Goal: Task Accomplishment & Management: Manage account settings

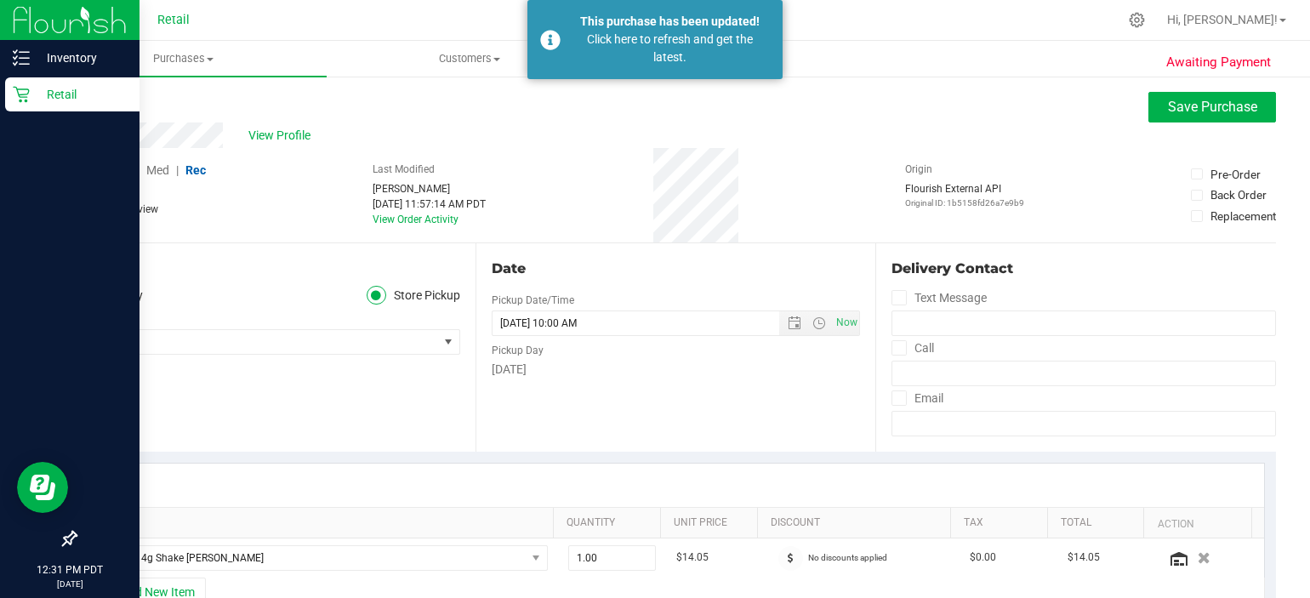
click at [34, 107] on div "Retail" at bounding box center [72, 94] width 134 height 34
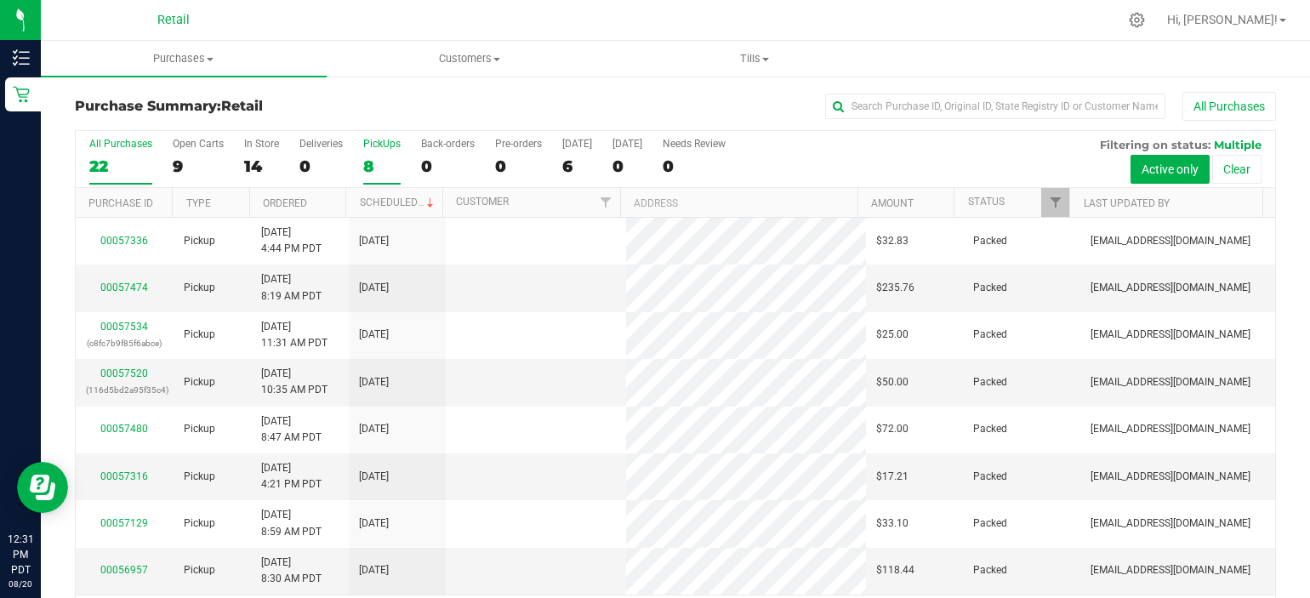
click at [380, 165] on div "8" at bounding box center [381, 167] width 37 height 20
click at [0, 0] on input "PickUps 8" at bounding box center [0, 0] width 0 height 0
click at [394, 163] on div "8" at bounding box center [381, 167] width 37 height 20
click at [0, 0] on input "PickUps 8" at bounding box center [0, 0] width 0 height 0
click at [379, 148] on div "PickUps" at bounding box center [381, 144] width 37 height 12
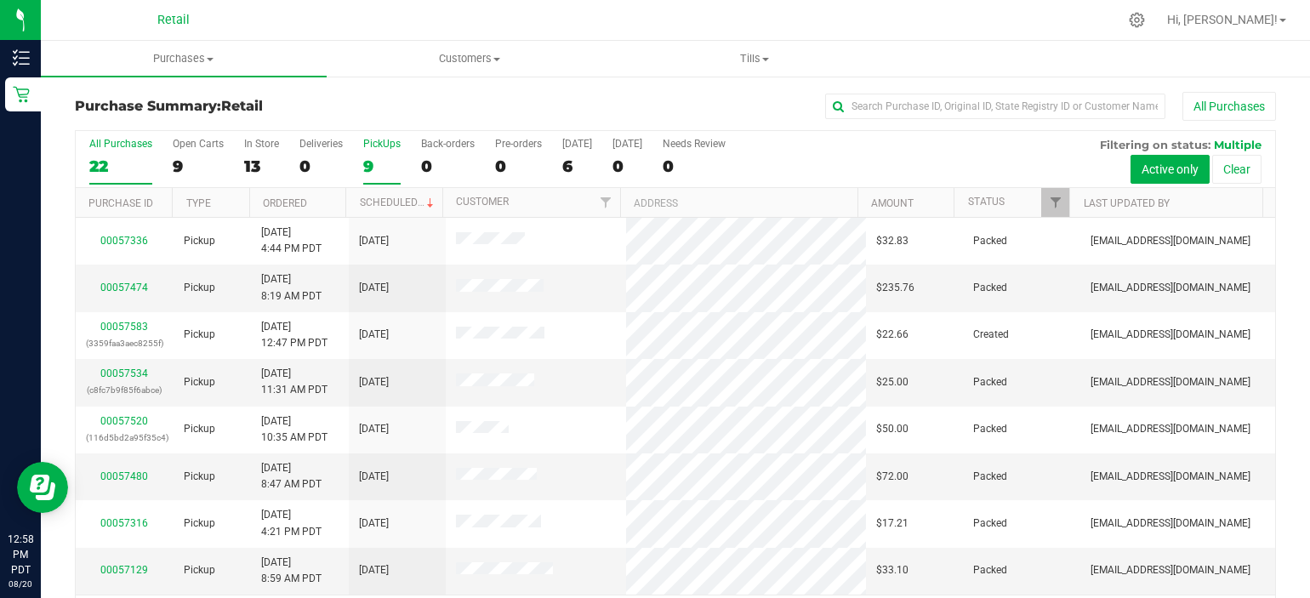
click at [0, 0] on input "PickUps 9" at bounding box center [0, 0] width 0 height 0
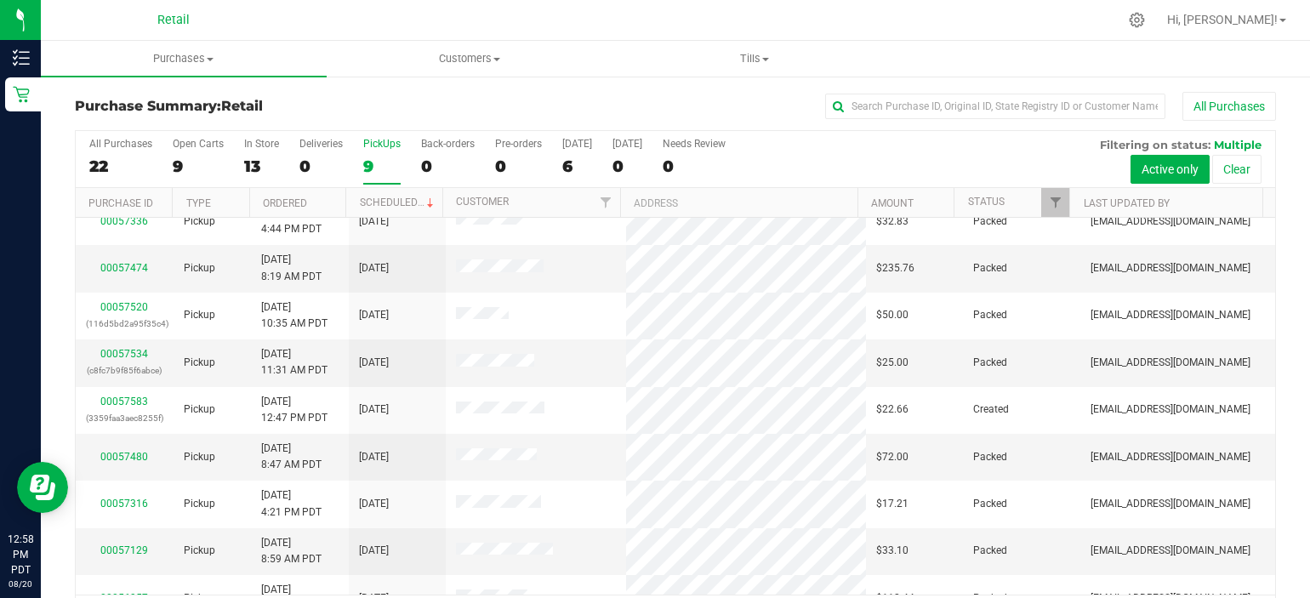
scroll to position [44, 0]
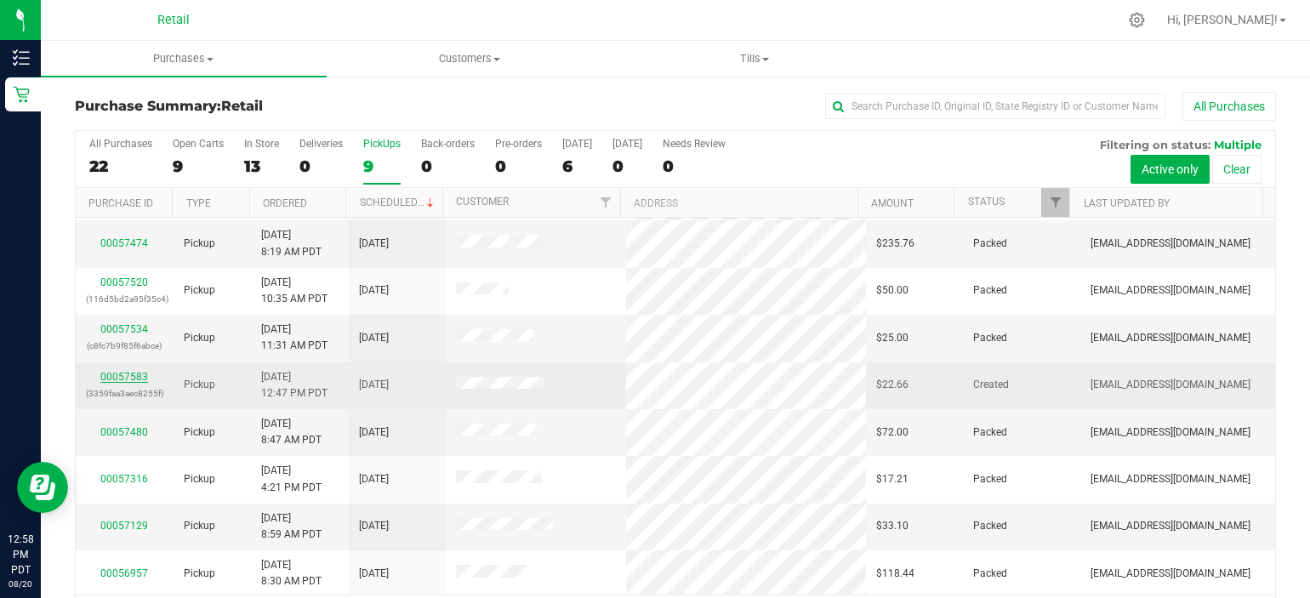
click at [118, 374] on link "00057583" at bounding box center [124, 377] width 48 height 12
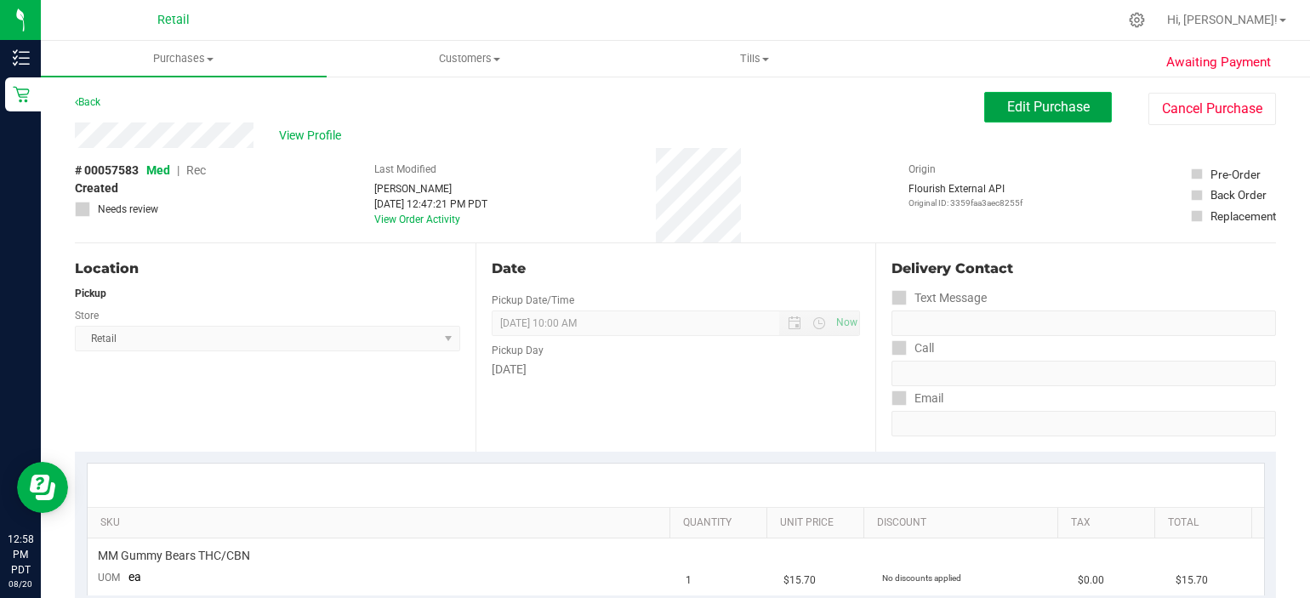
click at [1045, 119] on button "Edit Purchase" at bounding box center [1048, 107] width 128 height 31
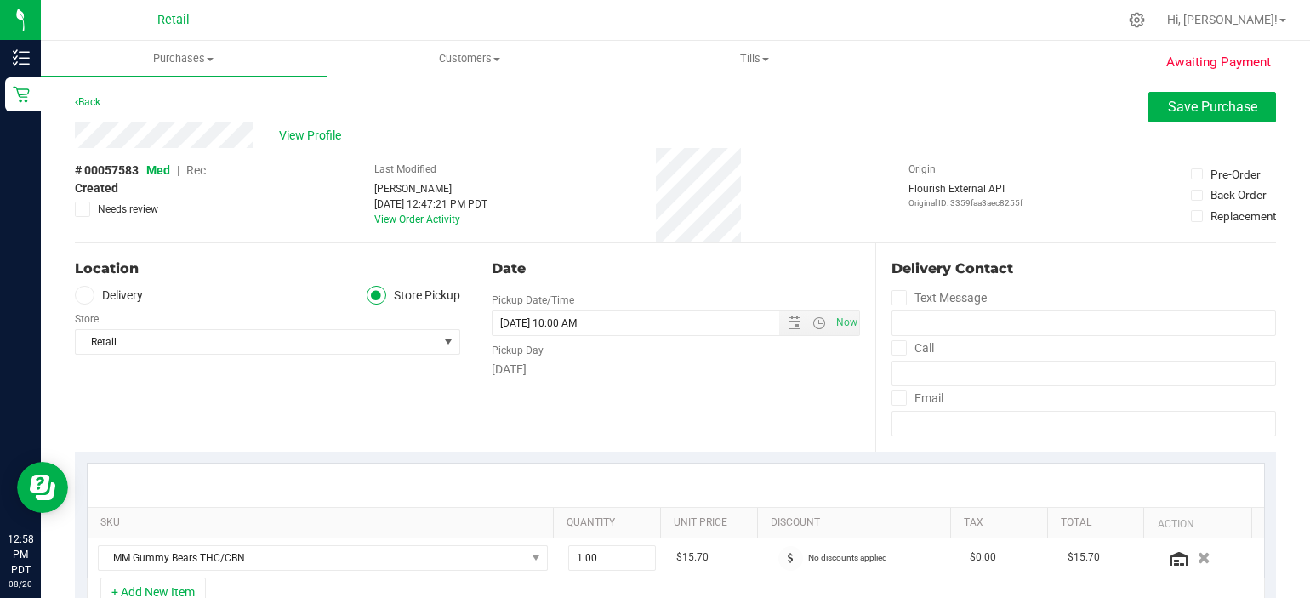
click at [204, 168] on span "Rec" at bounding box center [196, 170] width 20 height 14
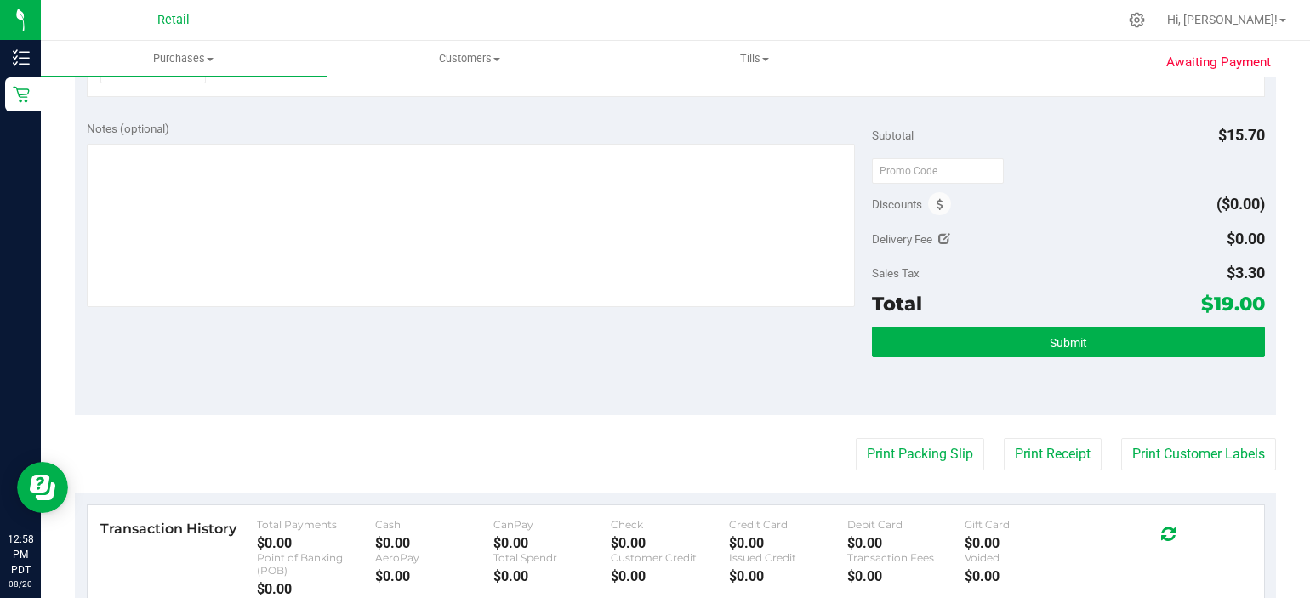
scroll to position [582, 0]
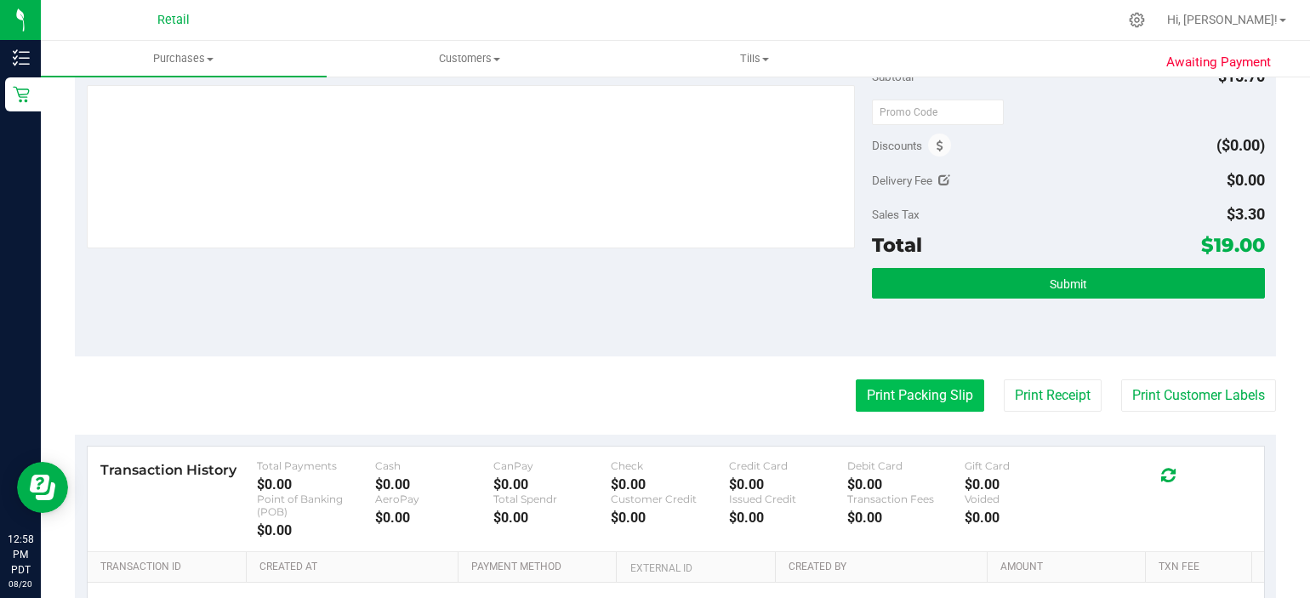
click at [890, 396] on button "Print Packing Slip" at bounding box center [920, 395] width 128 height 32
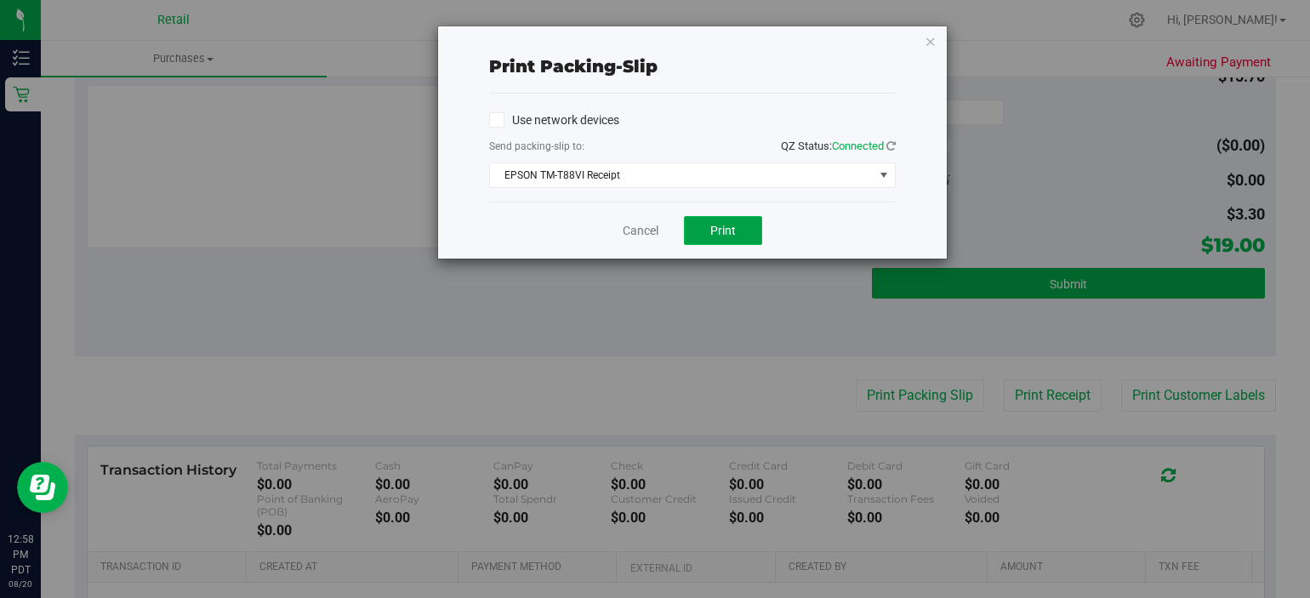
click at [721, 233] on span "Print" at bounding box center [723, 231] width 26 height 14
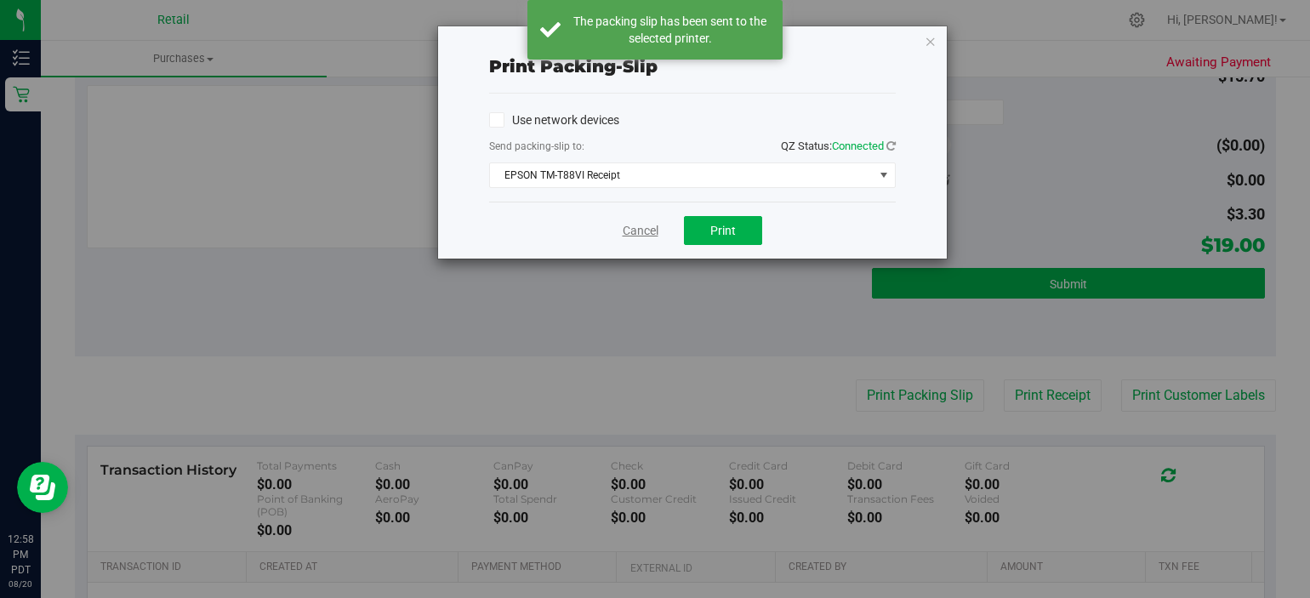
click at [636, 223] on link "Cancel" at bounding box center [641, 231] width 36 height 18
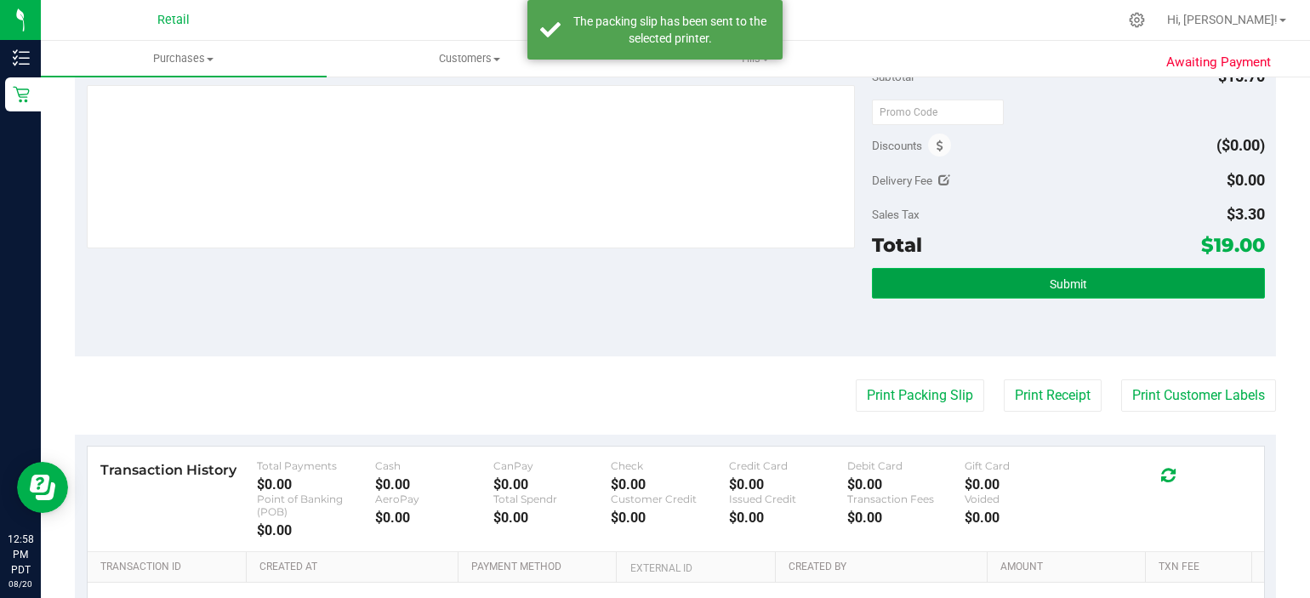
click at [1074, 294] on button "Submit" at bounding box center [1068, 283] width 393 height 31
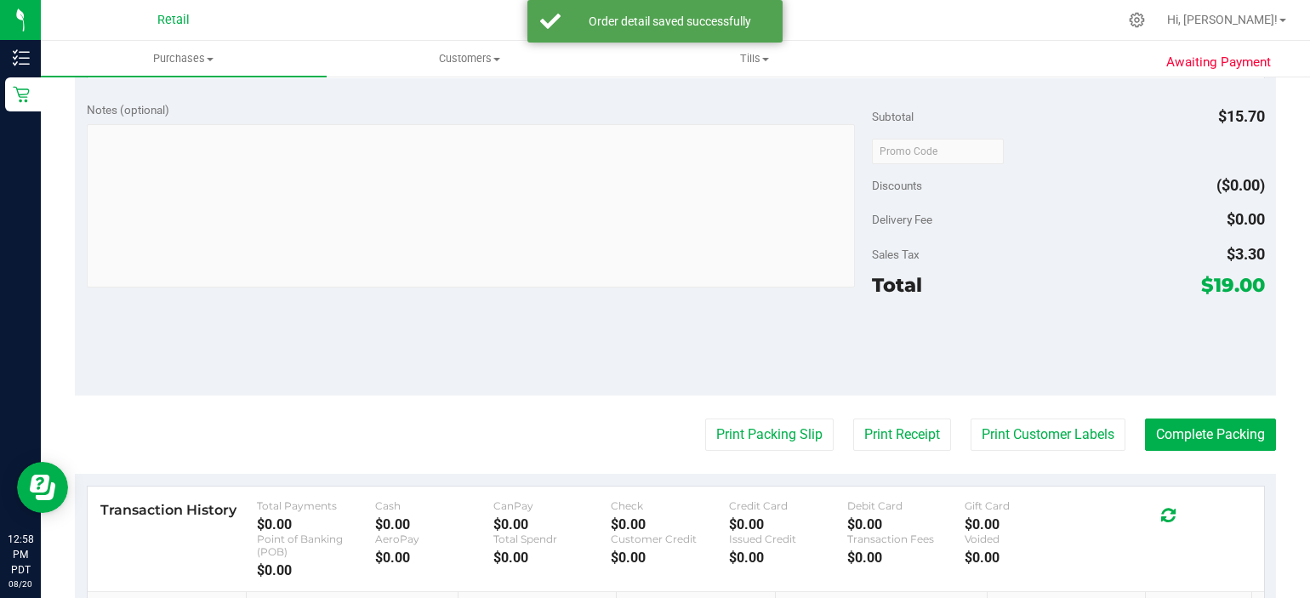
scroll to position [566, 0]
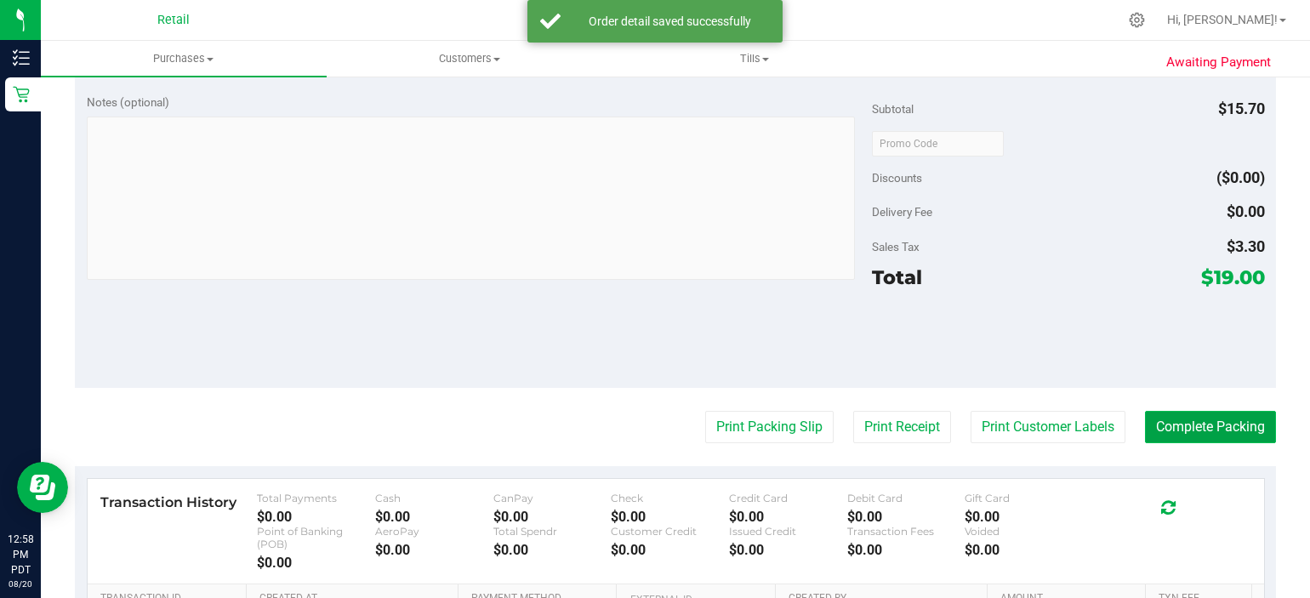
click at [1209, 415] on button "Complete Packing" at bounding box center [1210, 427] width 131 height 32
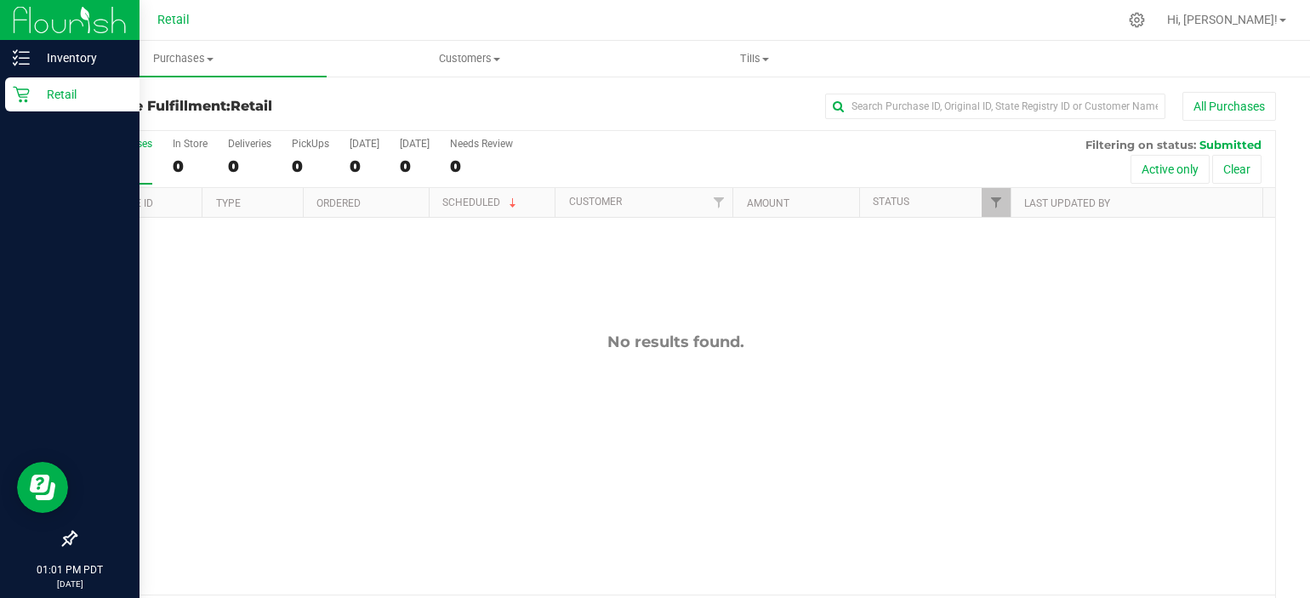
click at [14, 99] on icon at bounding box center [21, 94] width 17 height 17
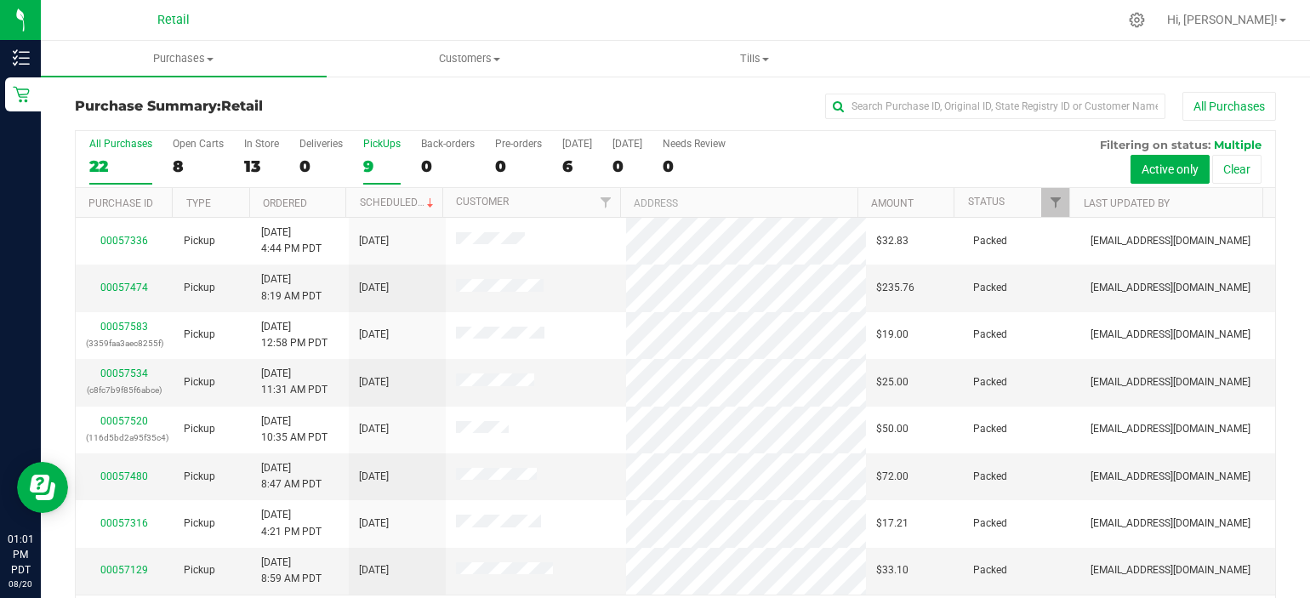
click at [378, 157] on div "9" at bounding box center [381, 167] width 37 height 20
click at [0, 0] on input "PickUps 9" at bounding box center [0, 0] width 0 height 0
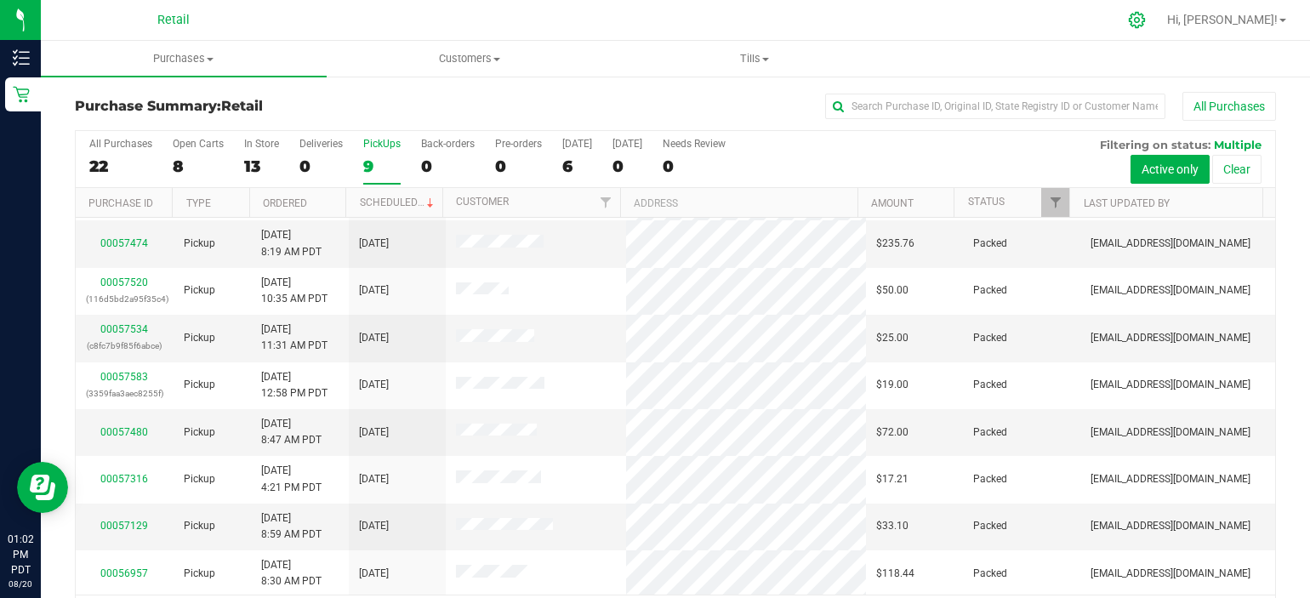
click at [1146, 26] on icon at bounding box center [1137, 20] width 18 height 18
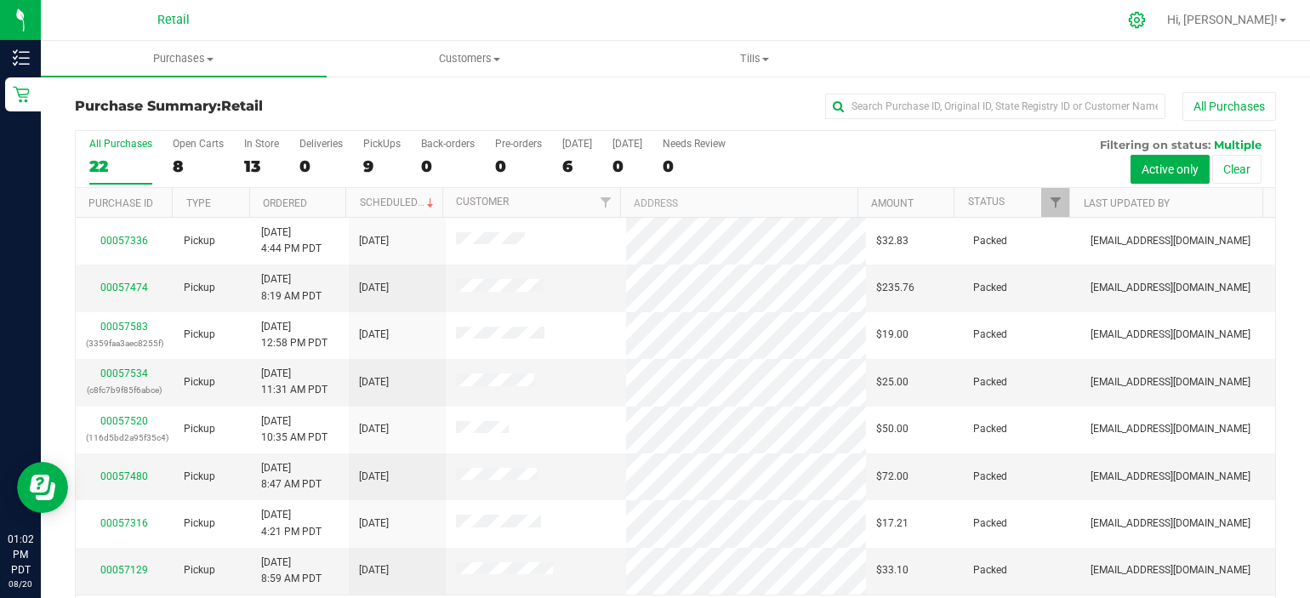
click at [1146, 13] on icon at bounding box center [1137, 20] width 18 height 18
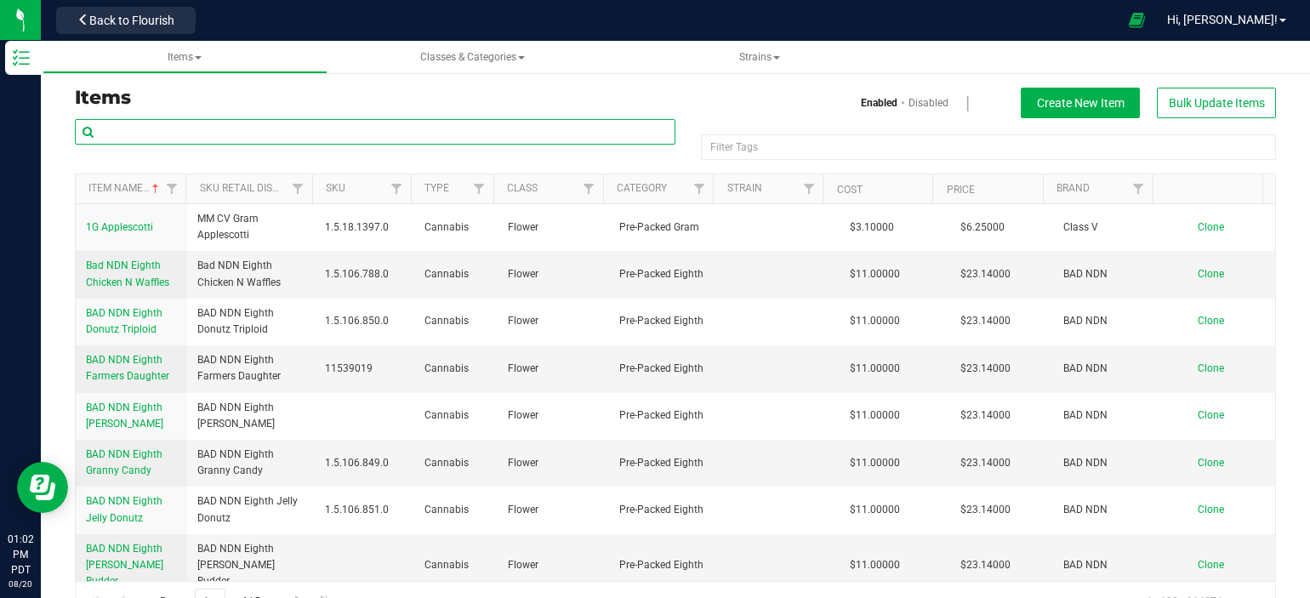
click at [357, 139] on input "text" at bounding box center [375, 132] width 601 height 26
type input "dime"
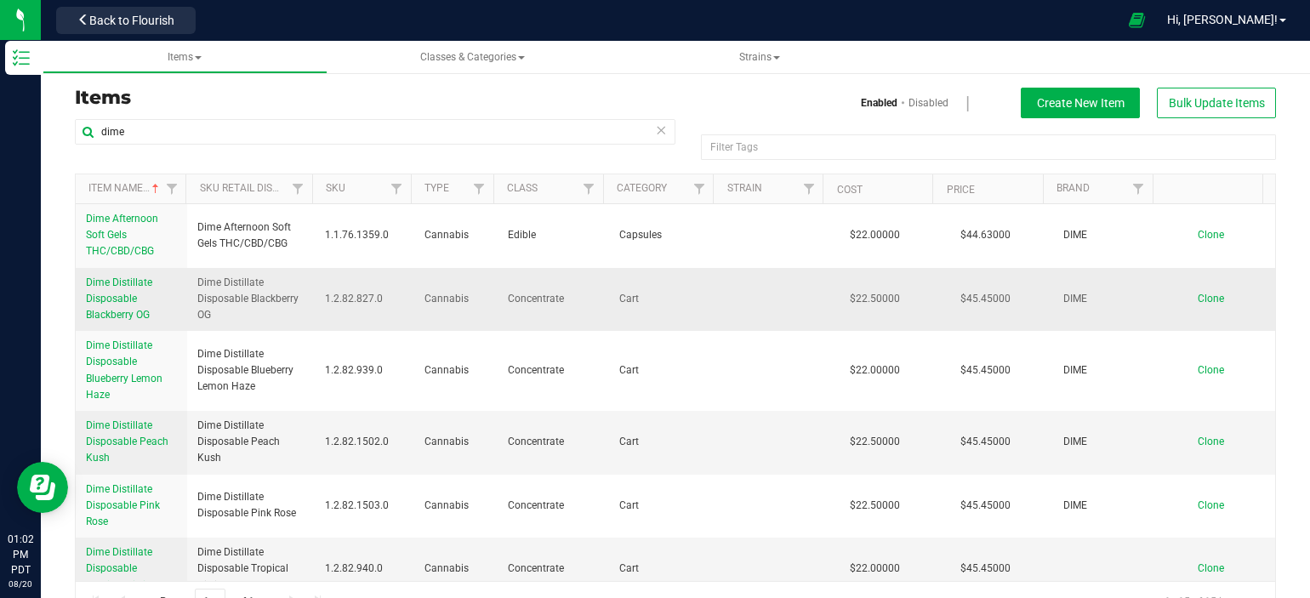
click at [128, 296] on span "Dime Distillate Disposable Blackberry OG" at bounding box center [119, 299] width 66 height 44
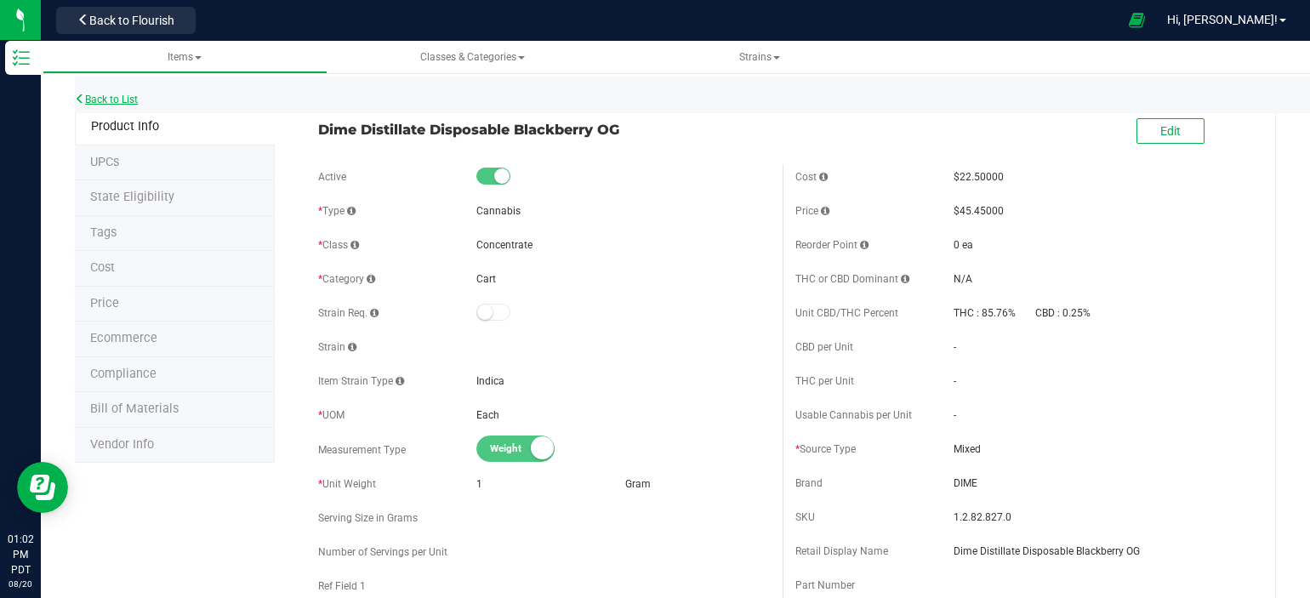
click at [92, 98] on link "Back to List" at bounding box center [106, 100] width 63 height 12
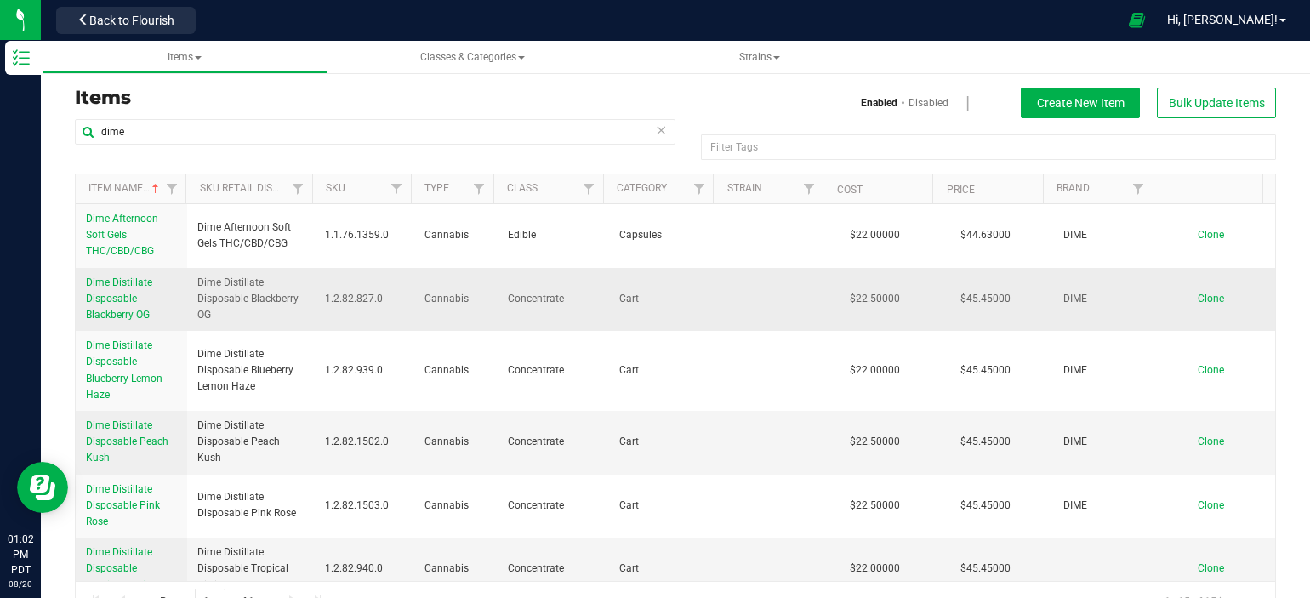
click at [128, 316] on span "Dime Distillate Disposable Blackberry OG" at bounding box center [119, 299] width 66 height 44
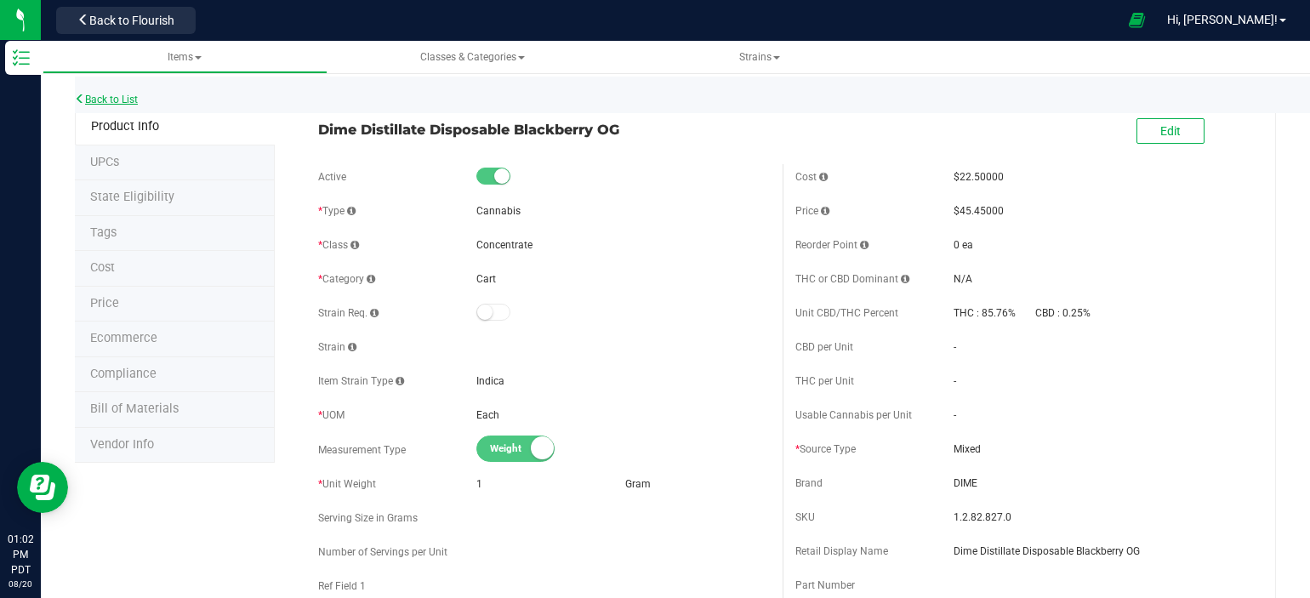
click at [125, 98] on link "Back to List" at bounding box center [106, 100] width 63 height 12
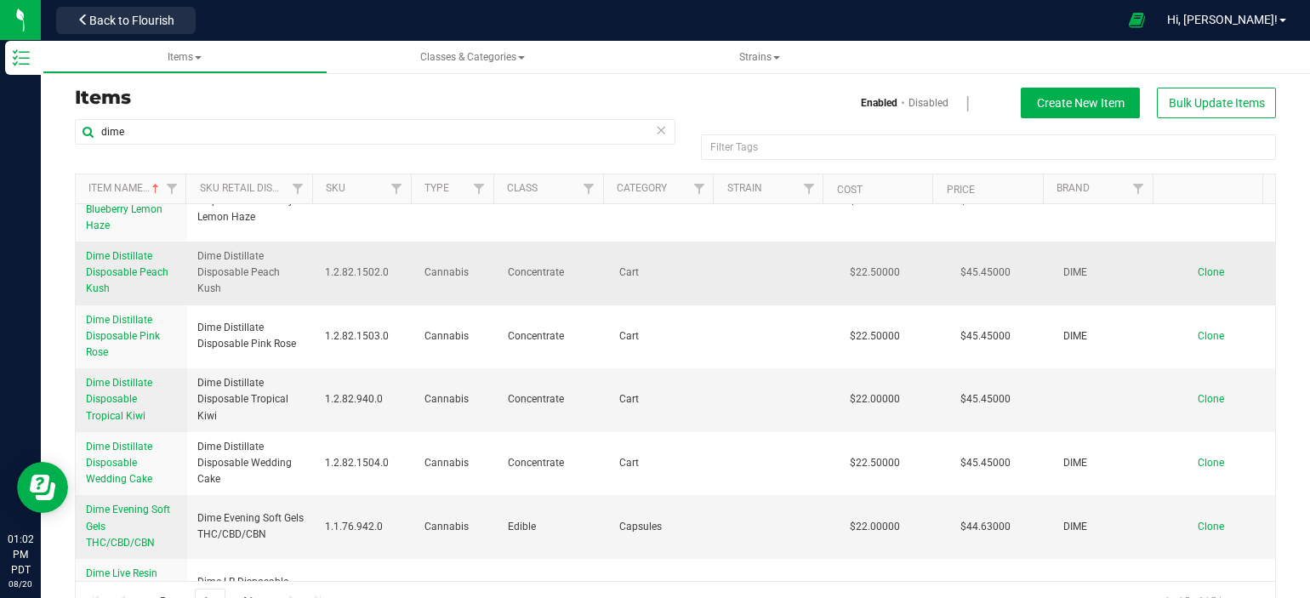
scroll to position [170, 0]
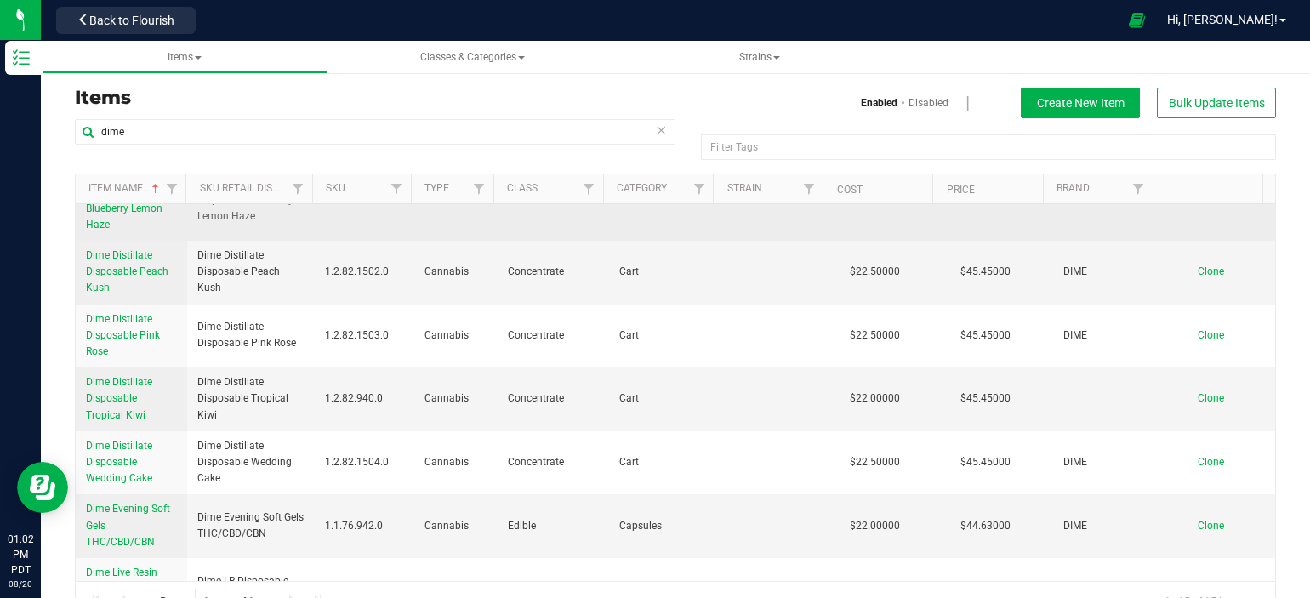
click at [113, 226] on link "Dime Distillate Disposable Blueberry Lemon Haze" at bounding box center [131, 201] width 91 height 66
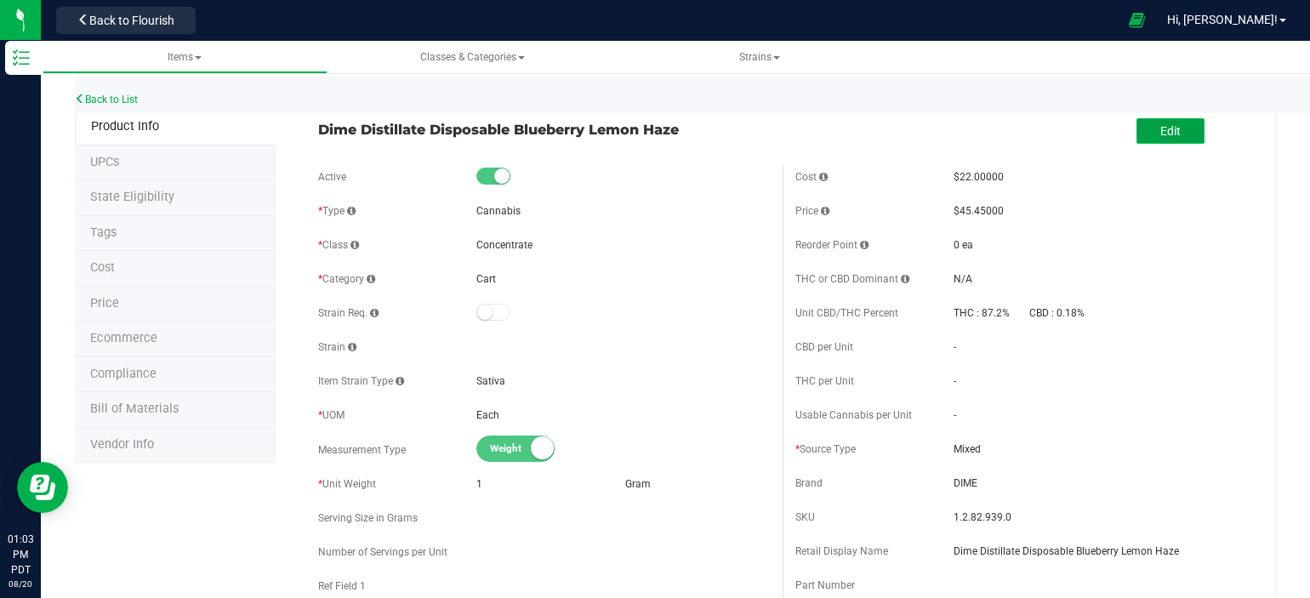
click at [1161, 128] on span "Edit" at bounding box center [1171, 131] width 20 height 14
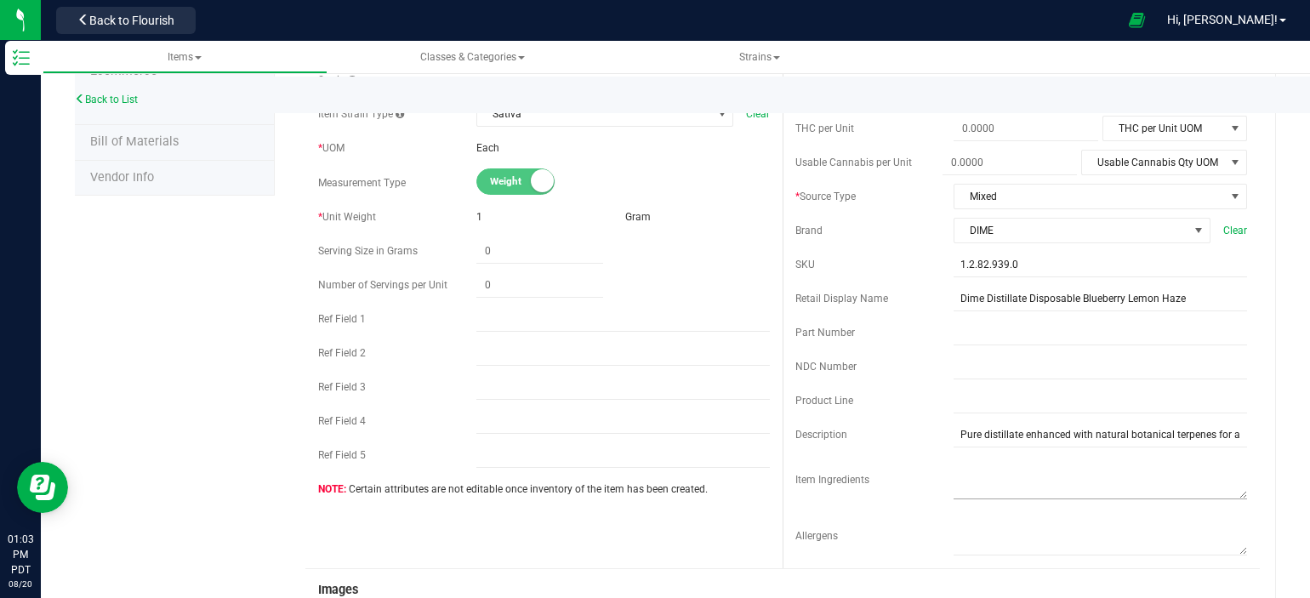
scroll to position [340, 0]
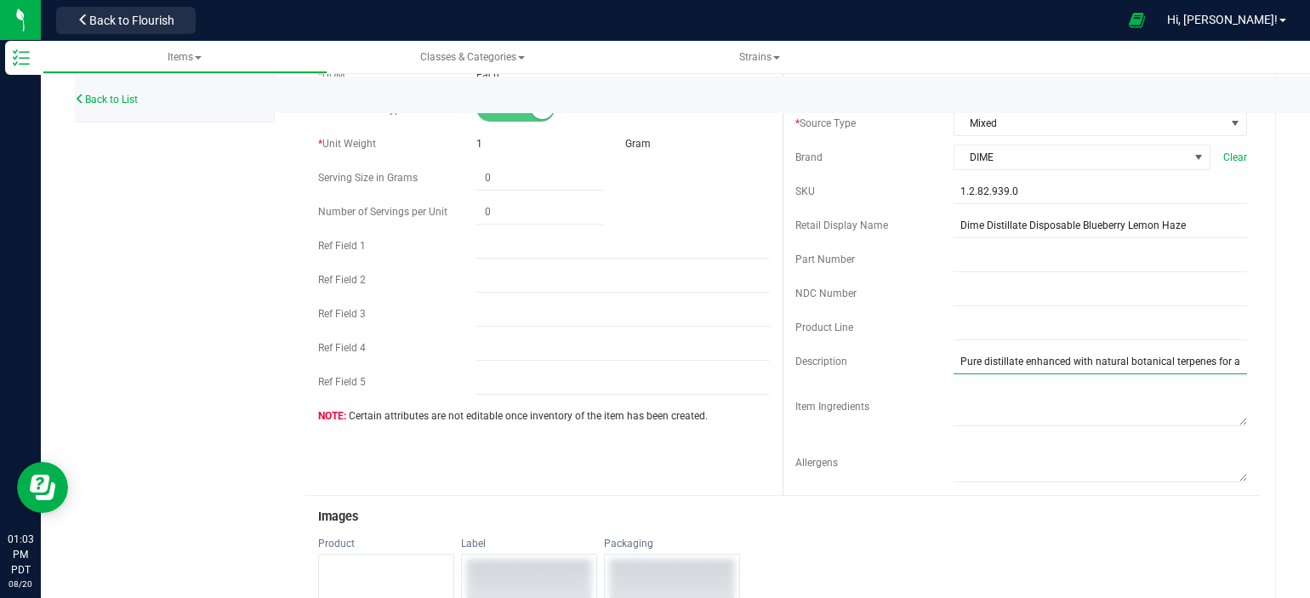
click at [1193, 361] on input "Pure distillate enhanced with natural botanical terpenes for a flavorful taste." at bounding box center [1101, 362] width 294 height 26
paste input "This flavor profile is a cross between Super Lemon Haze and Blueberry Haze. The…"
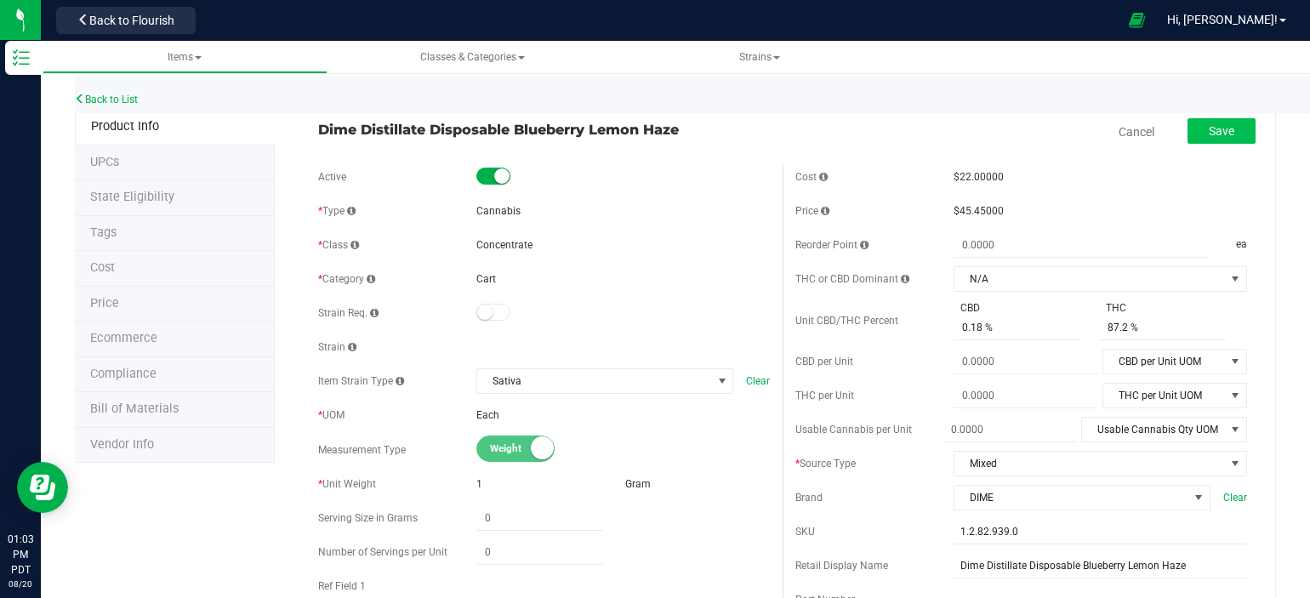
type input "Pure distillate enhanced with natural botanical terpenes for a flavorful taste.…"
click at [1209, 129] on span "Save" at bounding box center [1222, 131] width 26 height 14
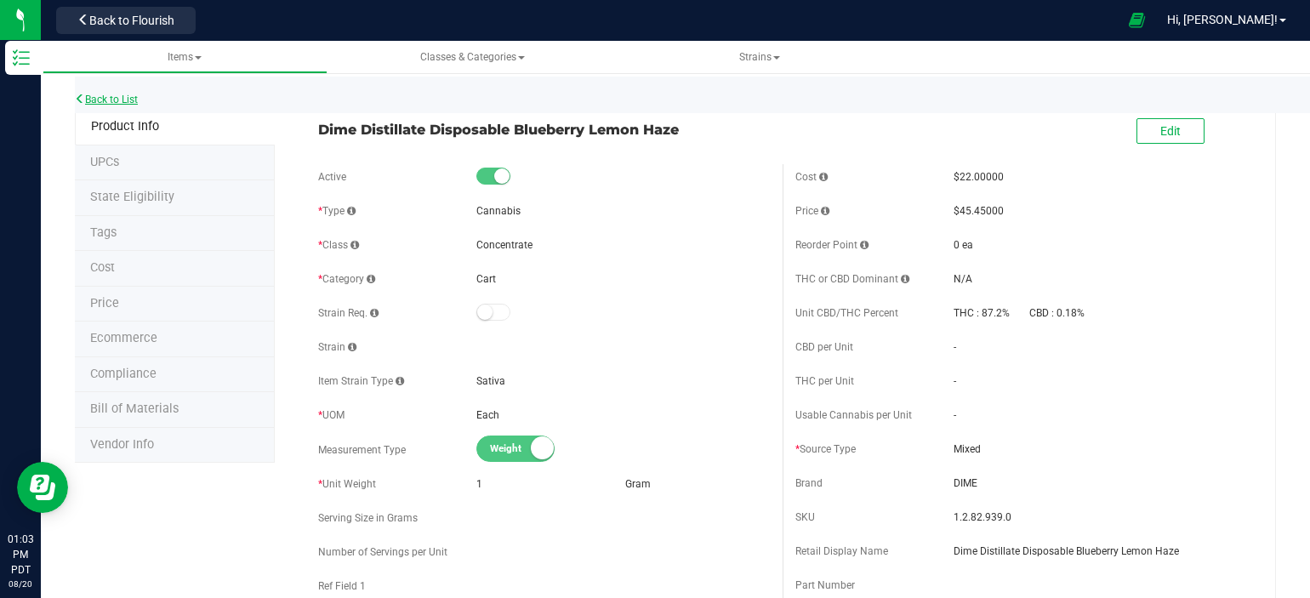
click at [116, 100] on link "Back to List" at bounding box center [106, 100] width 63 height 12
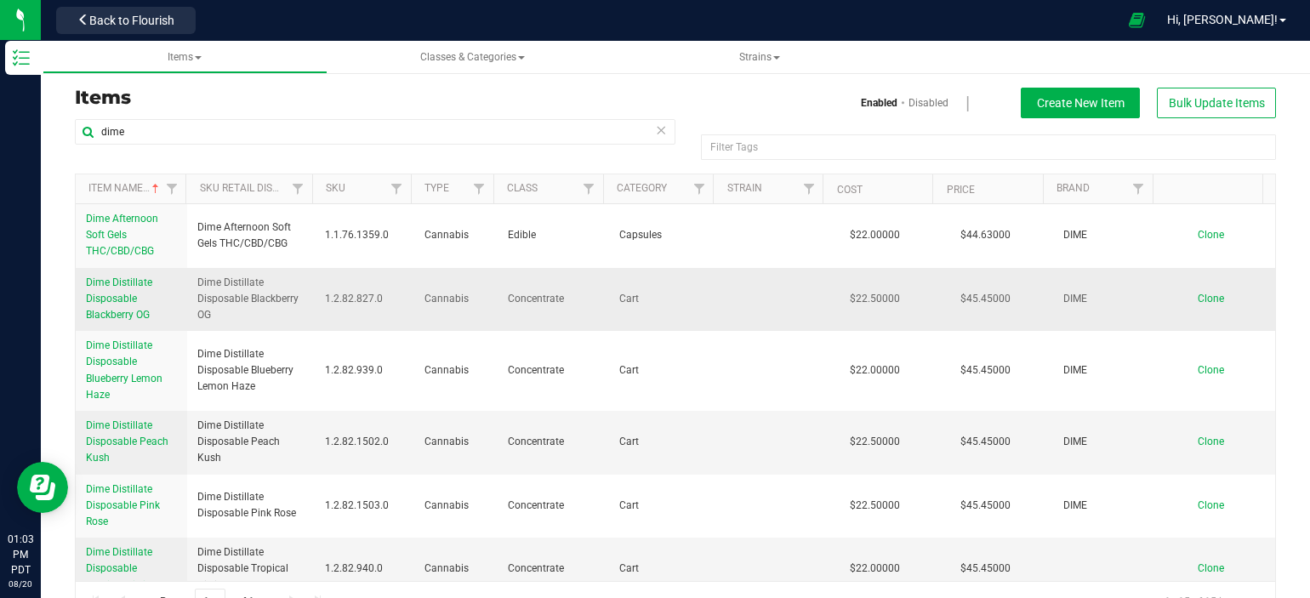
click at [112, 301] on span "Dime Distillate Disposable Blackberry OG" at bounding box center [119, 299] width 66 height 44
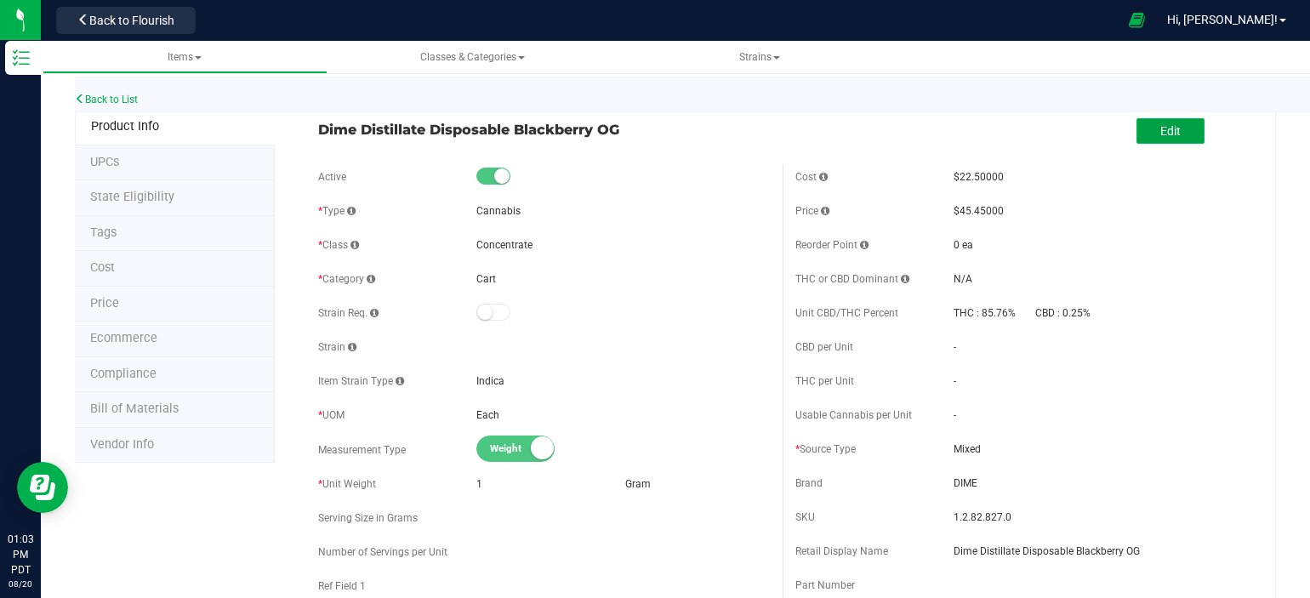
click at [1161, 124] on span "Edit" at bounding box center [1171, 131] width 20 height 14
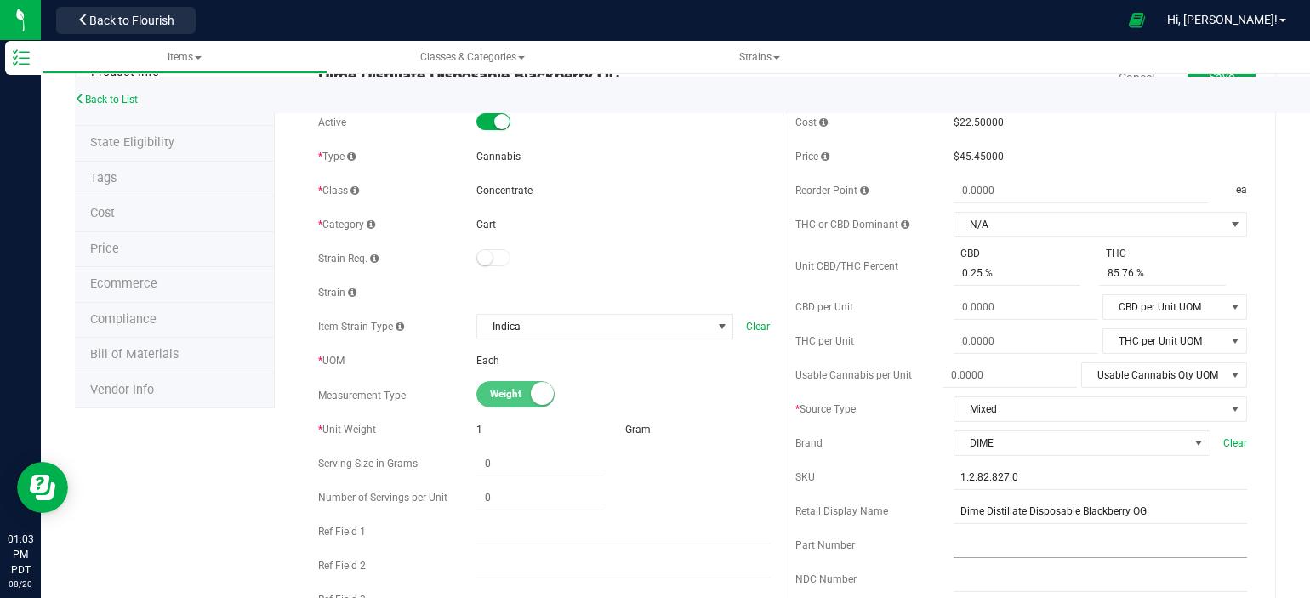
scroll to position [85, 0]
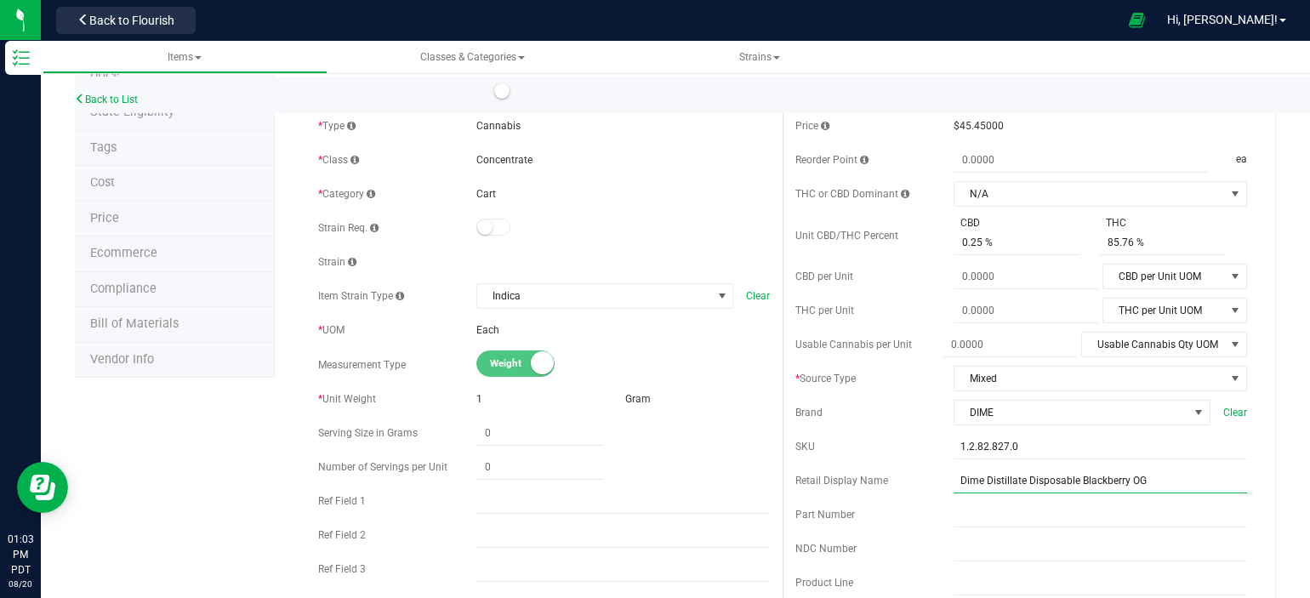
click at [1014, 481] on input "Dime Distillate Disposable Blackberry OG" at bounding box center [1101, 481] width 294 height 26
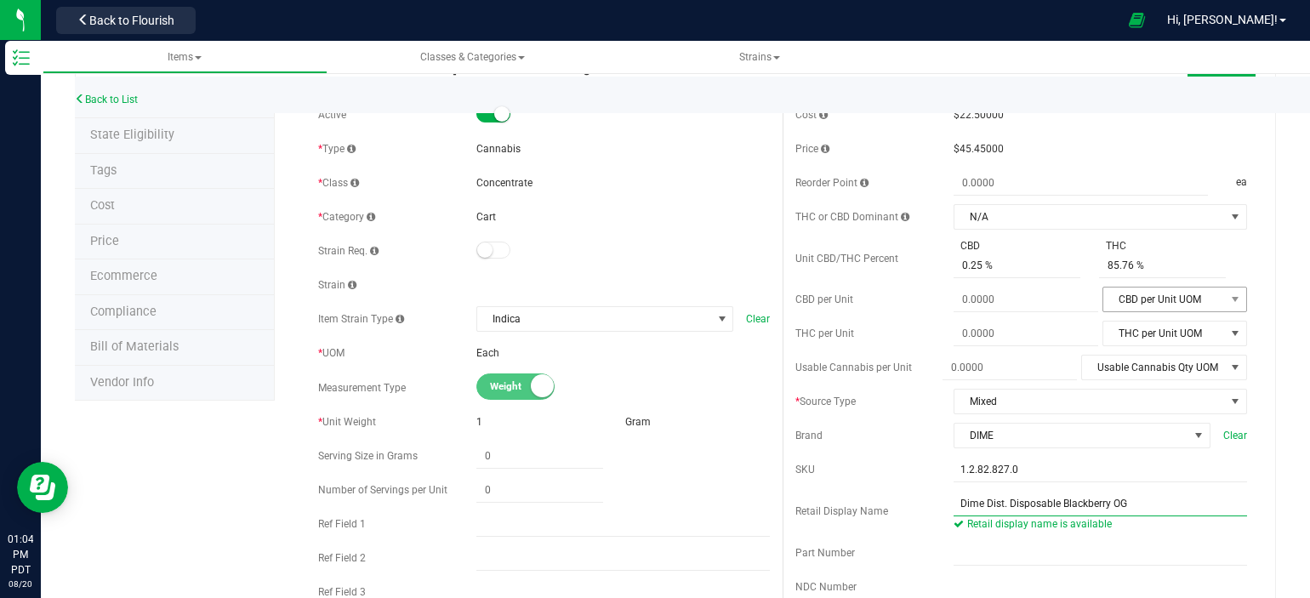
scroll to position [0, 0]
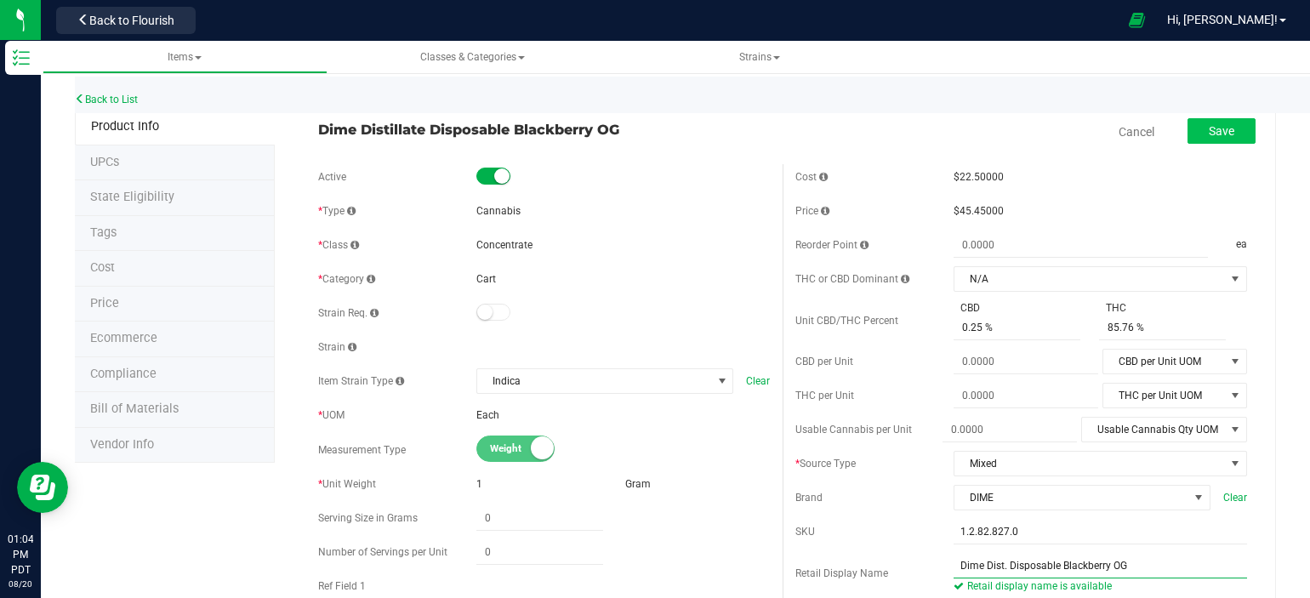
type input "Dime Dist. Disposable Blackberry OG"
click at [1209, 133] on span "Save" at bounding box center [1222, 131] width 26 height 14
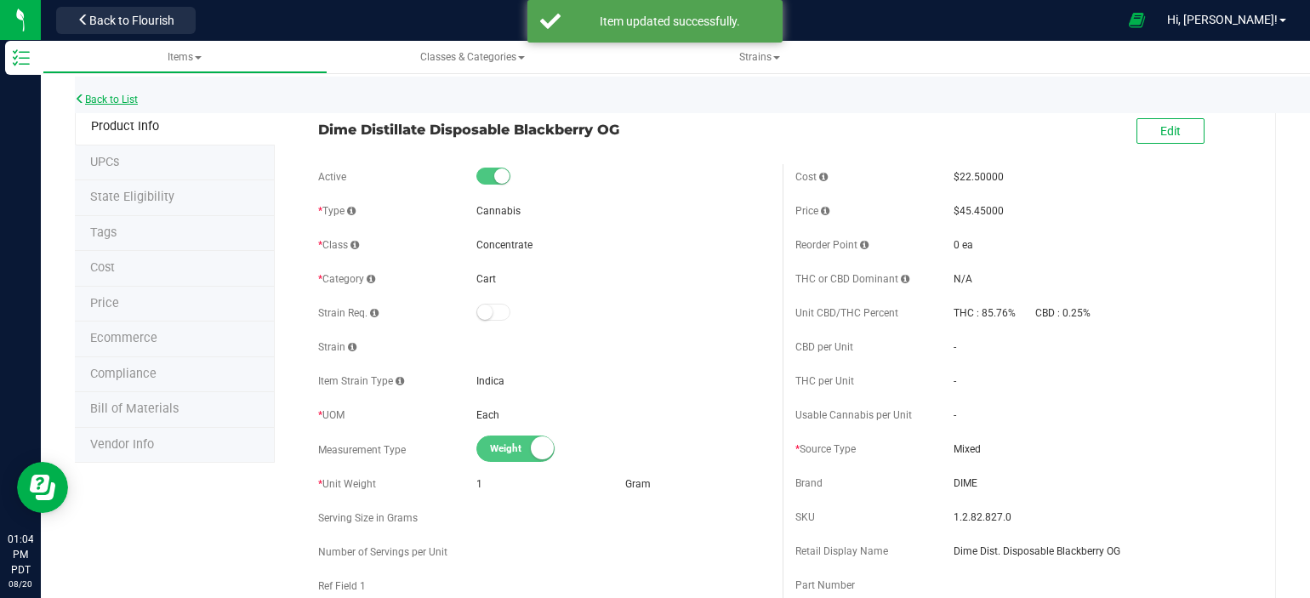
click at [118, 95] on link "Back to List" at bounding box center [106, 100] width 63 height 12
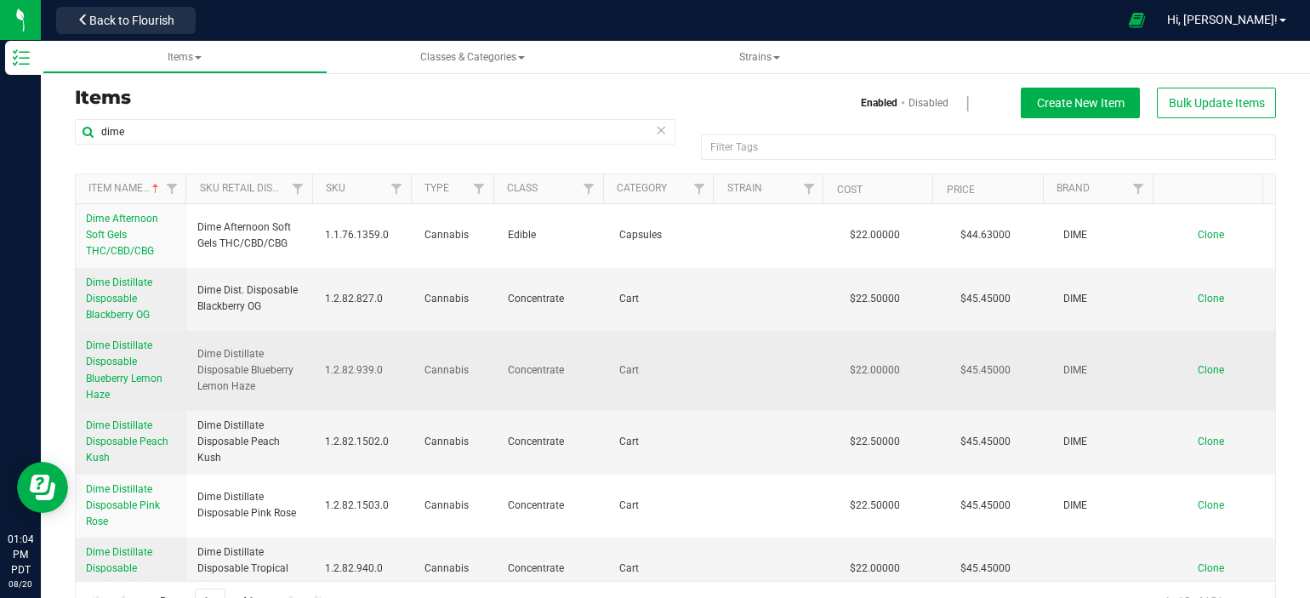
click at [109, 360] on span "Dime Distillate Disposable Blueberry Lemon Haze" at bounding box center [124, 369] width 77 height 61
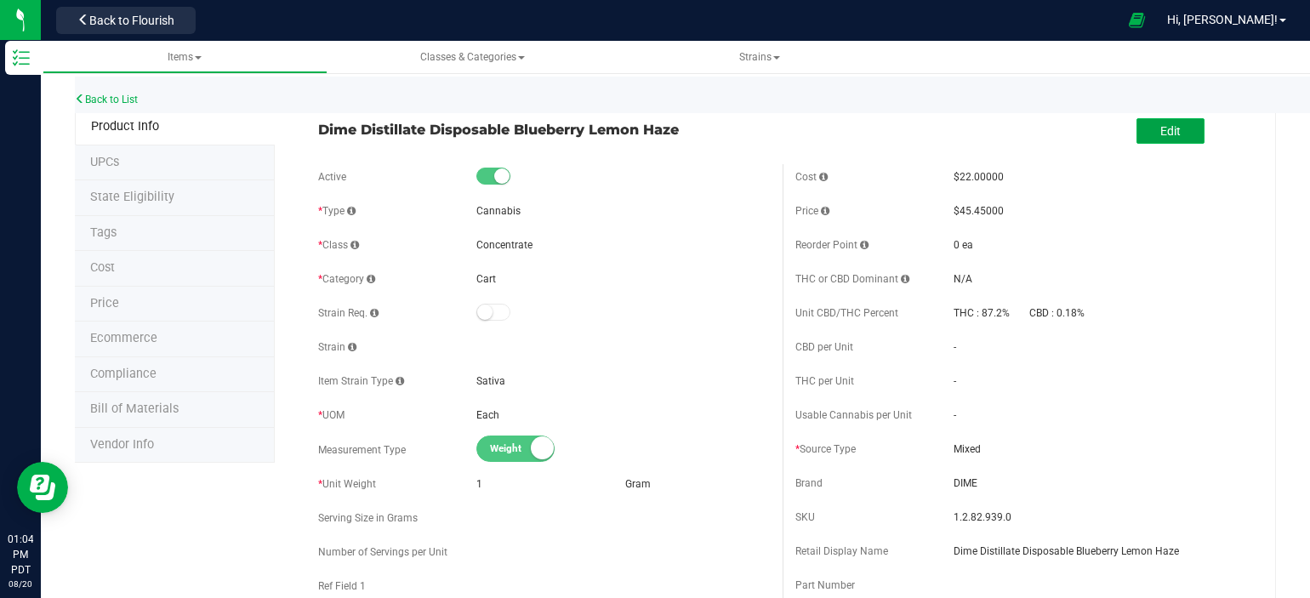
click at [1137, 134] on button "Edit" at bounding box center [1171, 131] width 68 height 26
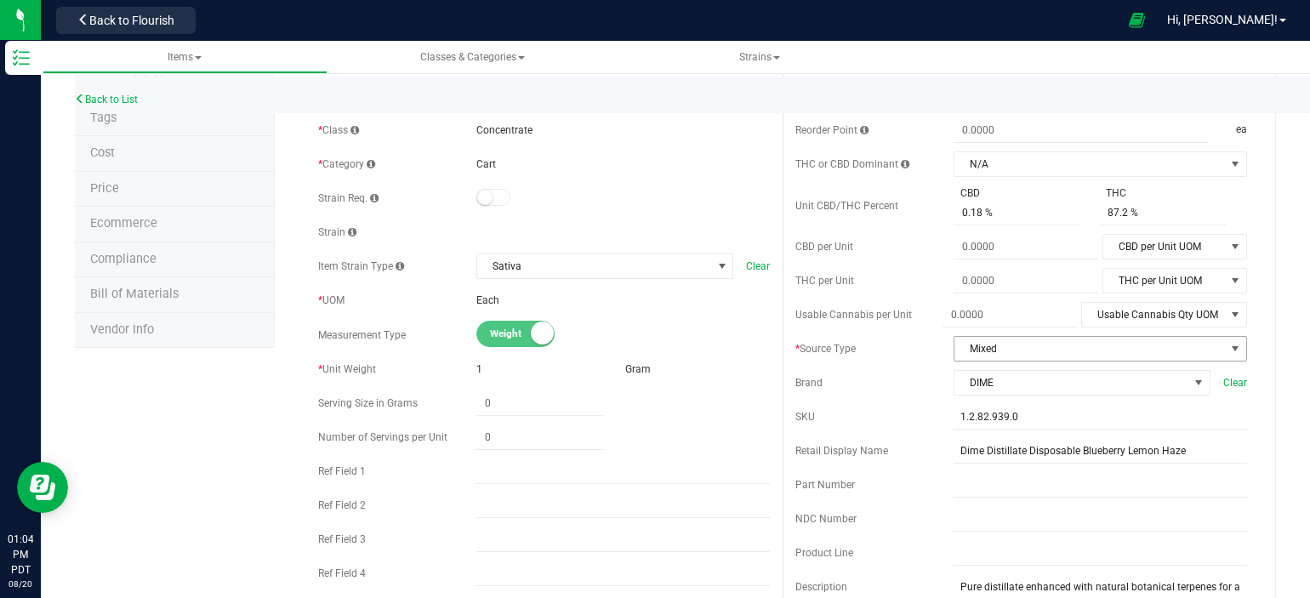
scroll to position [170, 0]
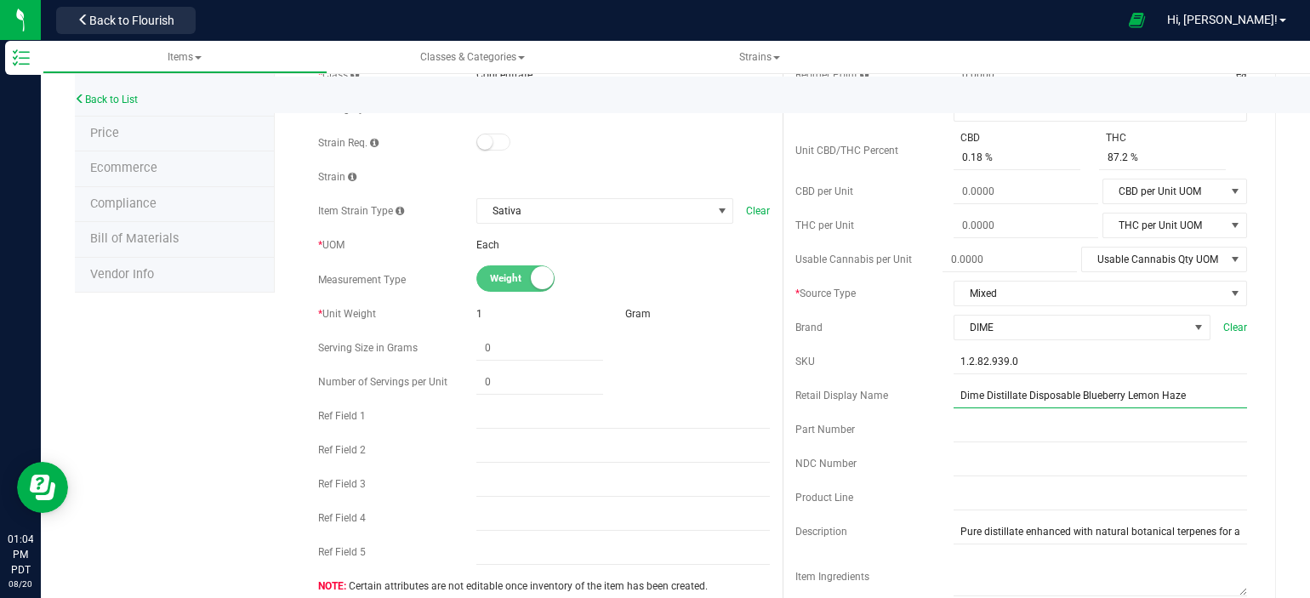
click at [1012, 395] on input "Dime Distillate Disposable Blueberry Lemon Haze" at bounding box center [1101, 396] width 294 height 26
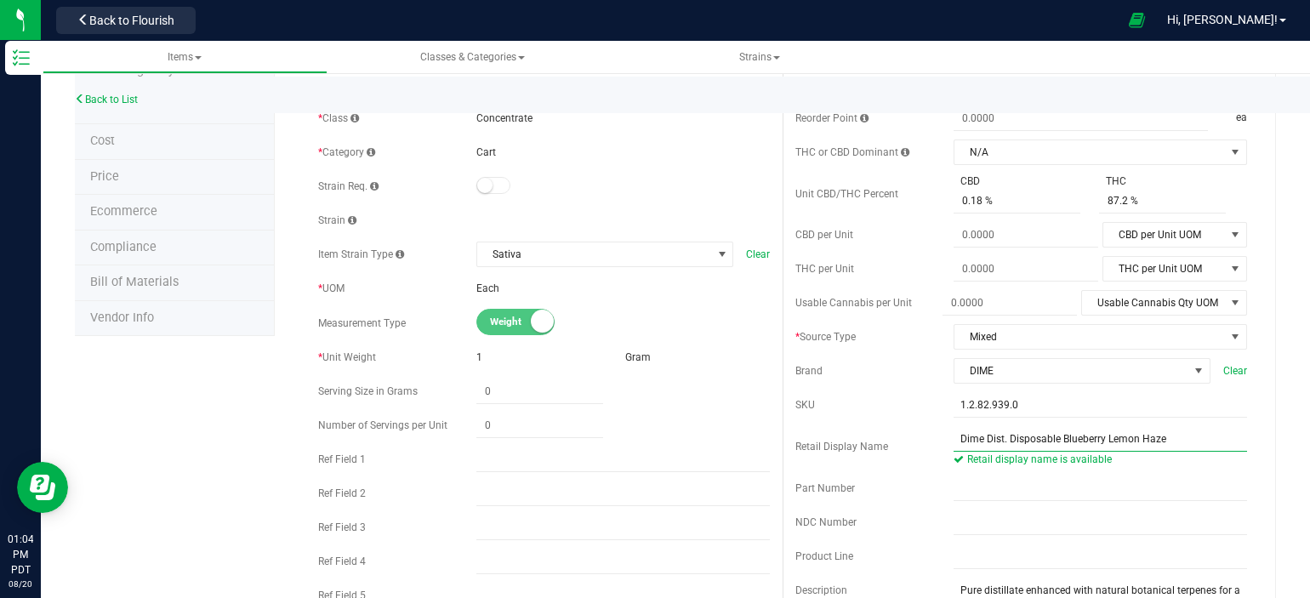
scroll to position [0, 0]
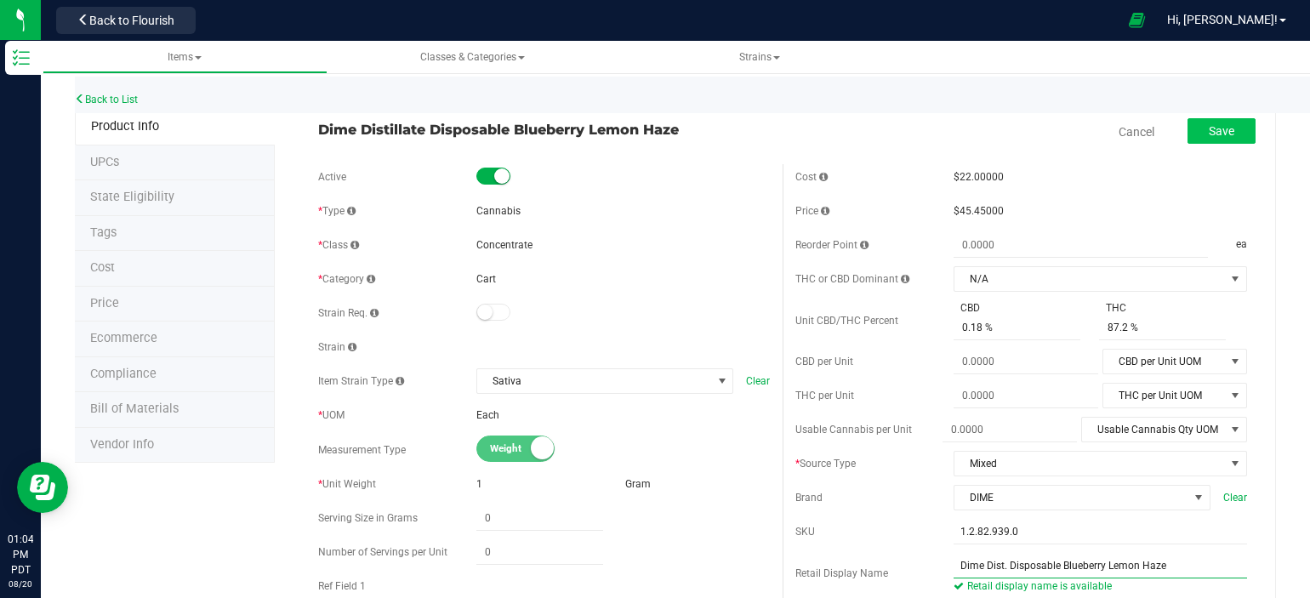
type input "Dime Dist. Disposable Blueberry Lemon Haze"
click at [1218, 122] on button "Save" at bounding box center [1222, 131] width 68 height 26
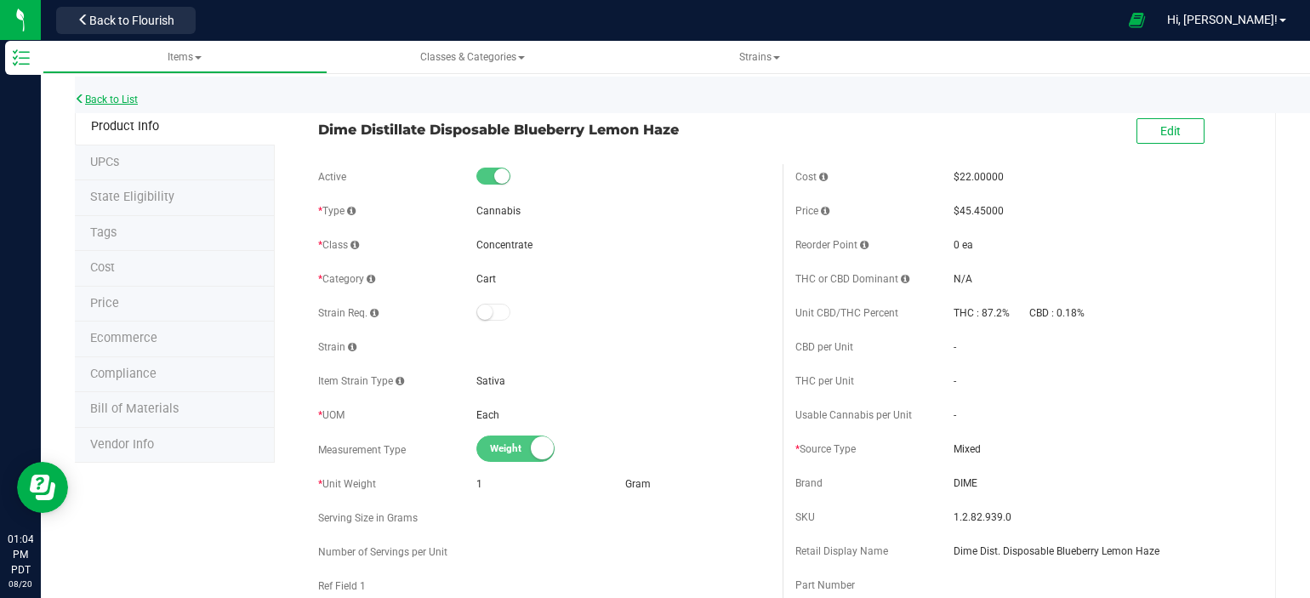
click at [106, 101] on link "Back to List" at bounding box center [106, 100] width 63 height 12
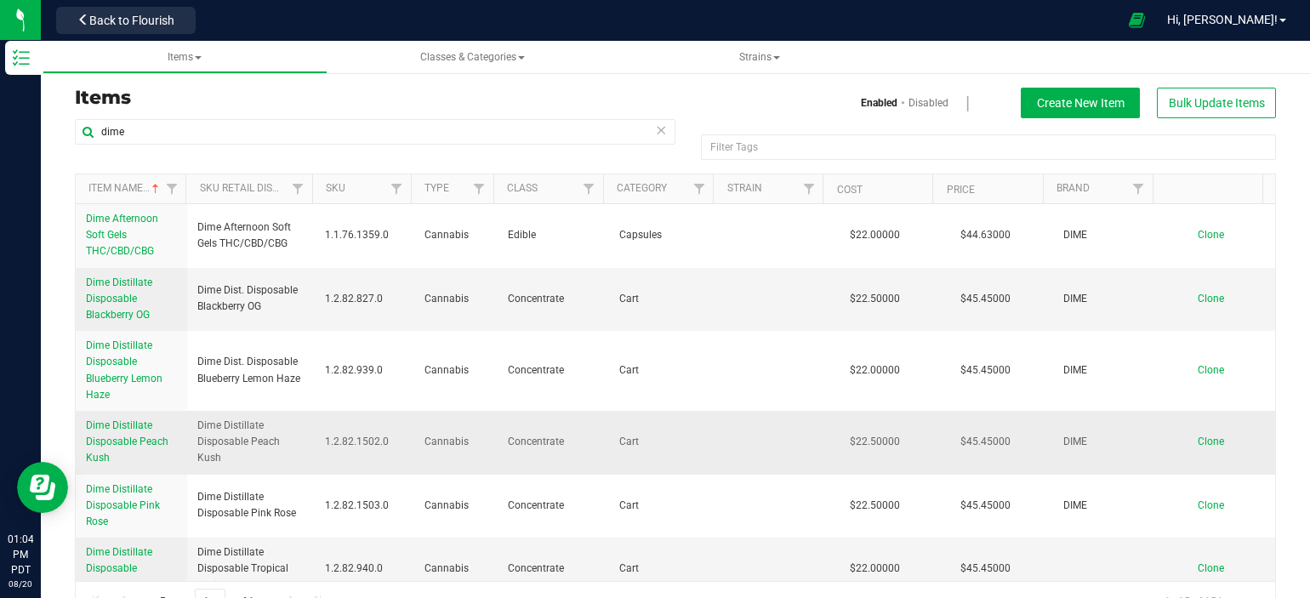
click at [100, 445] on span "Dime Distillate Disposable Peach Kush" at bounding box center [127, 441] width 83 height 44
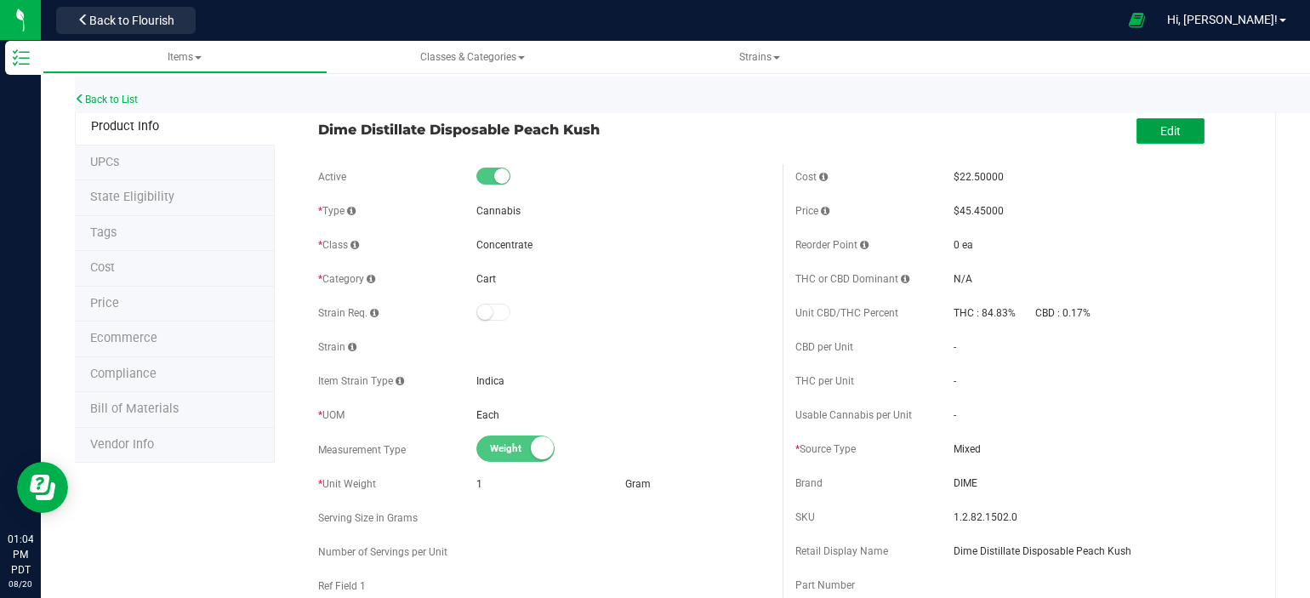
click at [1145, 130] on button "Edit" at bounding box center [1171, 131] width 68 height 26
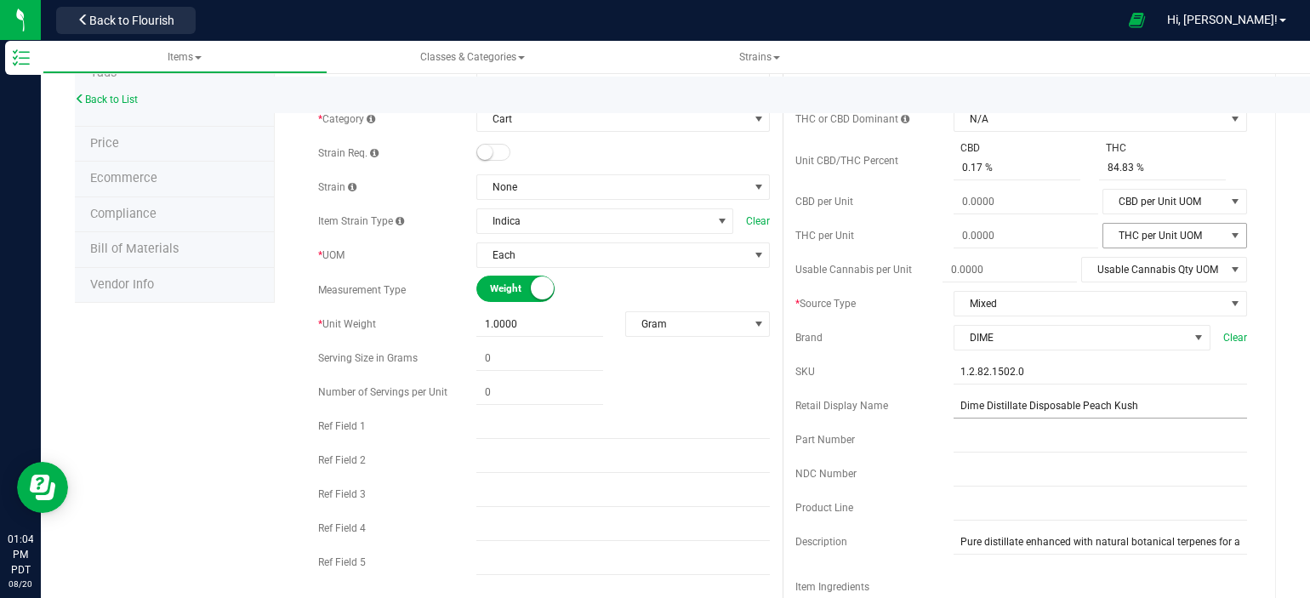
scroll to position [170, 0]
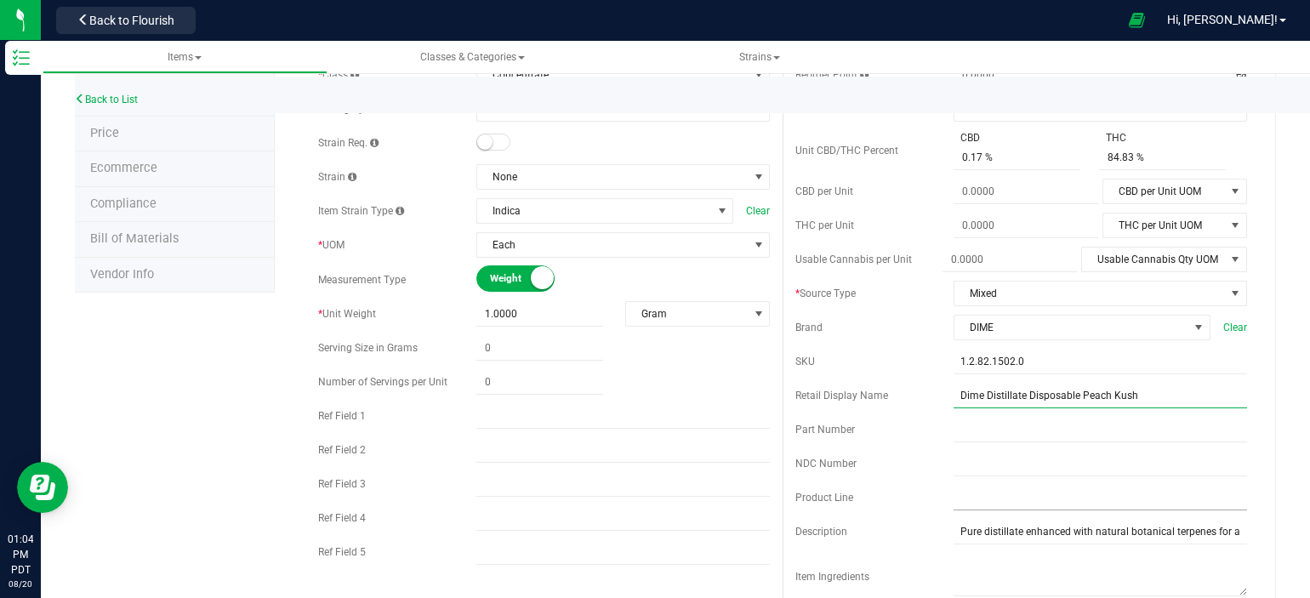
drag, startPoint x: 1015, startPoint y: 394, endPoint x: 1131, endPoint y: 486, distance: 147.8
click at [1024, 400] on input "Dime Distillate Disposable Peach Kush" at bounding box center [1101, 396] width 294 height 26
drag, startPoint x: 912, startPoint y: 484, endPoint x: 987, endPoint y: 427, distance: 94.1
click at [930, 482] on div "Cost $22.50000 Price $45.45000 Reorder Point ea THC or CBD Dominant" at bounding box center [1021, 329] width 477 height 671
drag, startPoint x: 1014, startPoint y: 394, endPoint x: 1091, endPoint y: 460, distance: 101.3
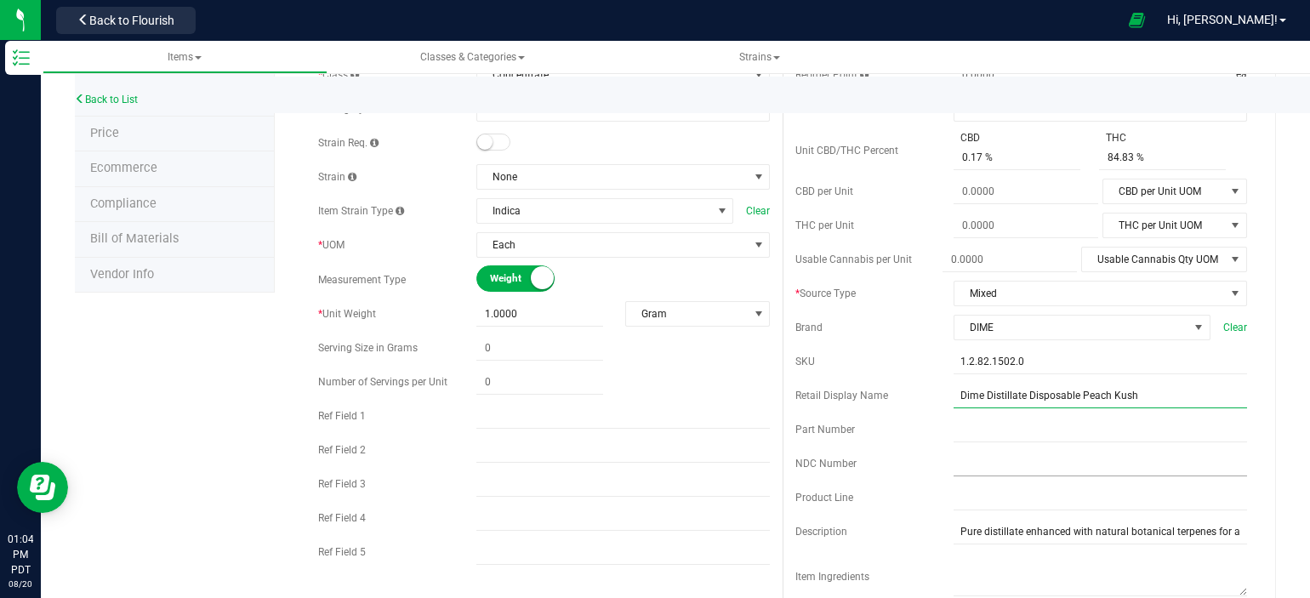
click at [1024, 398] on input "Dime Distillate Disposable Peach Kush" at bounding box center [1101, 396] width 294 height 26
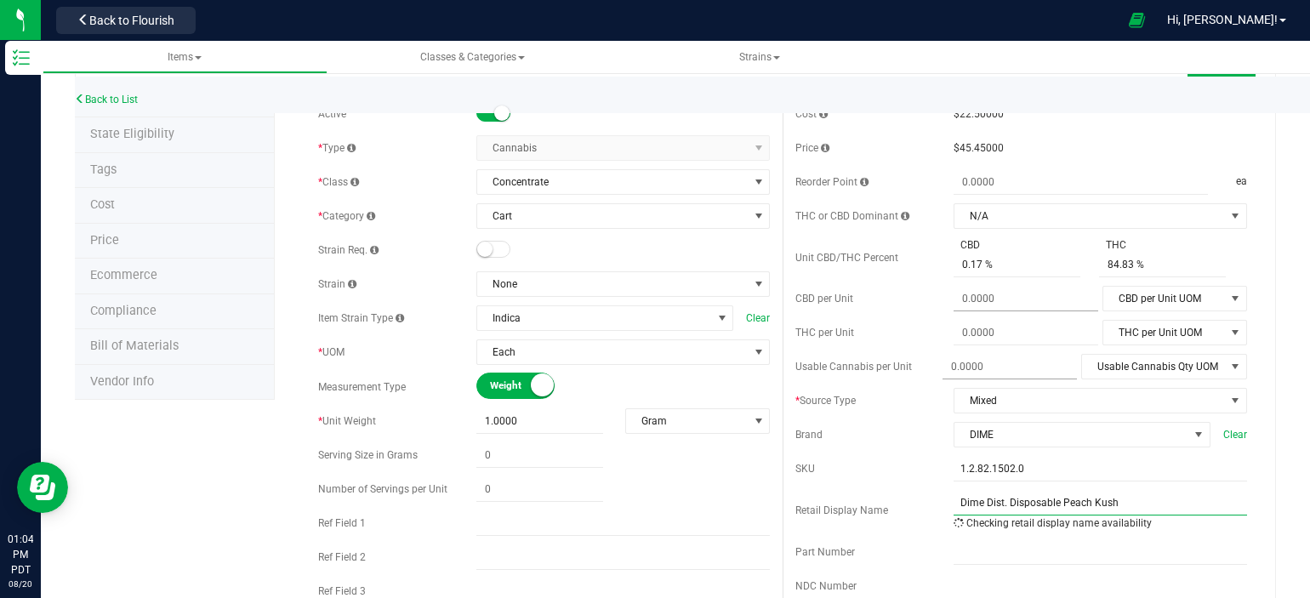
scroll to position [0, 0]
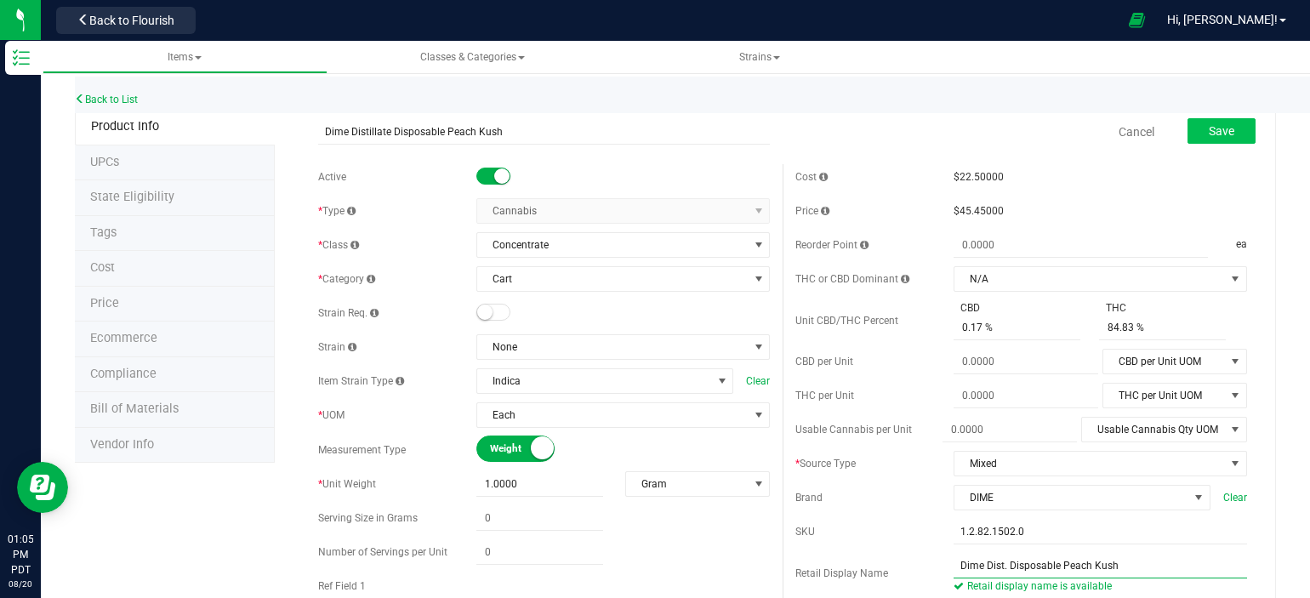
type input "Dime Dist. Disposable Peach Kush"
click at [1210, 136] on span "Save" at bounding box center [1222, 131] width 26 height 14
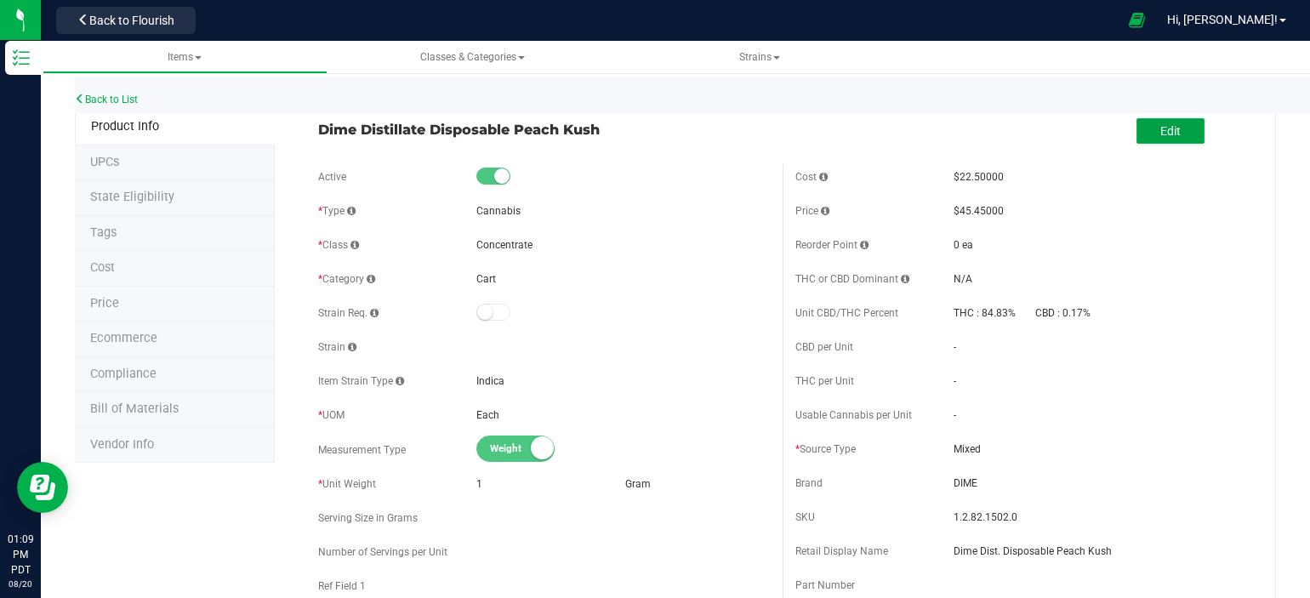
click at [1164, 131] on span "Edit" at bounding box center [1171, 131] width 20 height 14
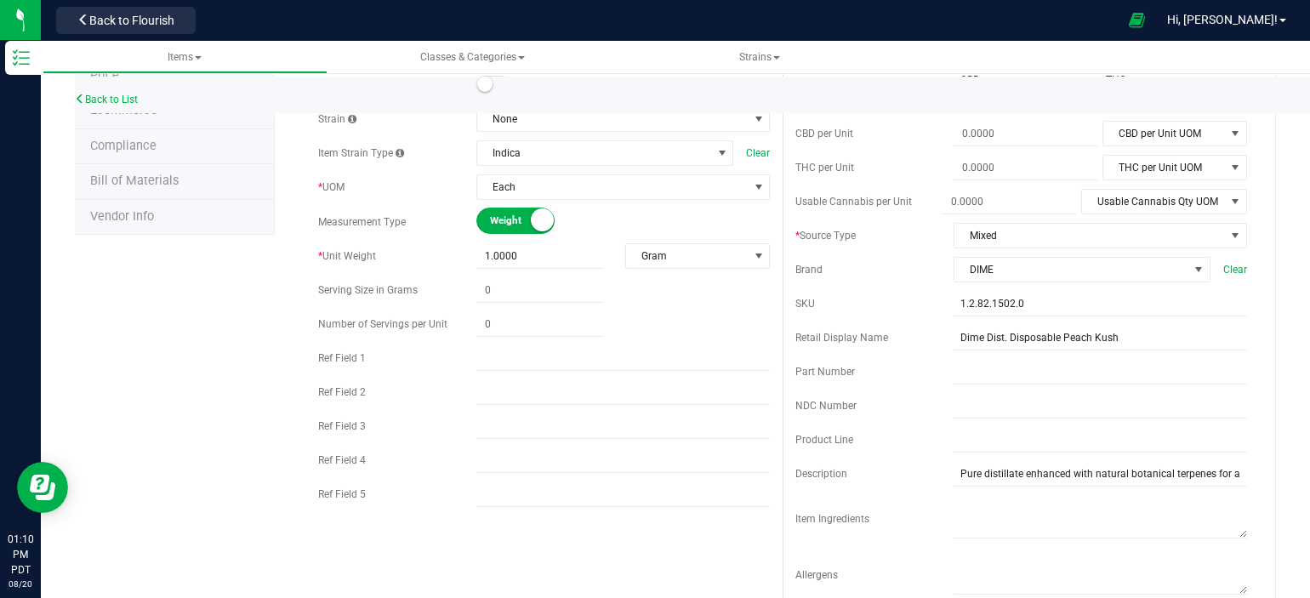
scroll to position [340, 0]
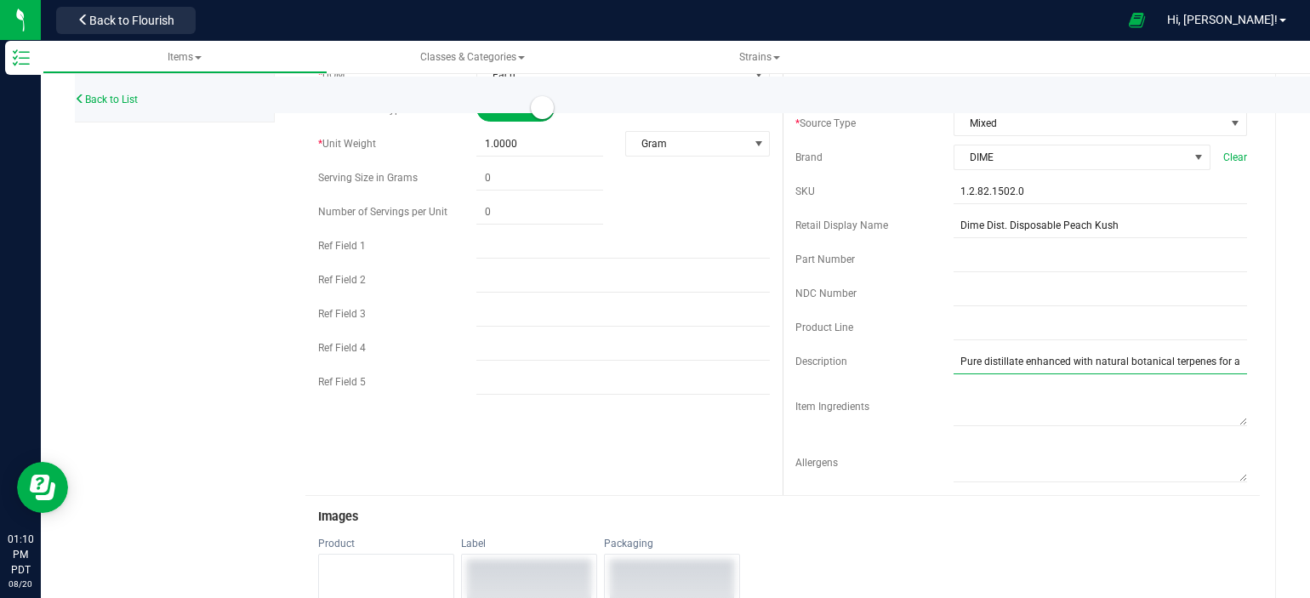
click at [1227, 366] on input "Pure distillate enhanced with natural botanical terpenes for a flavorful taste." at bounding box center [1101, 362] width 294 height 26
paste input "Composed of earthy undertones, a sweet peachy body, and a creamy finish, this b…"
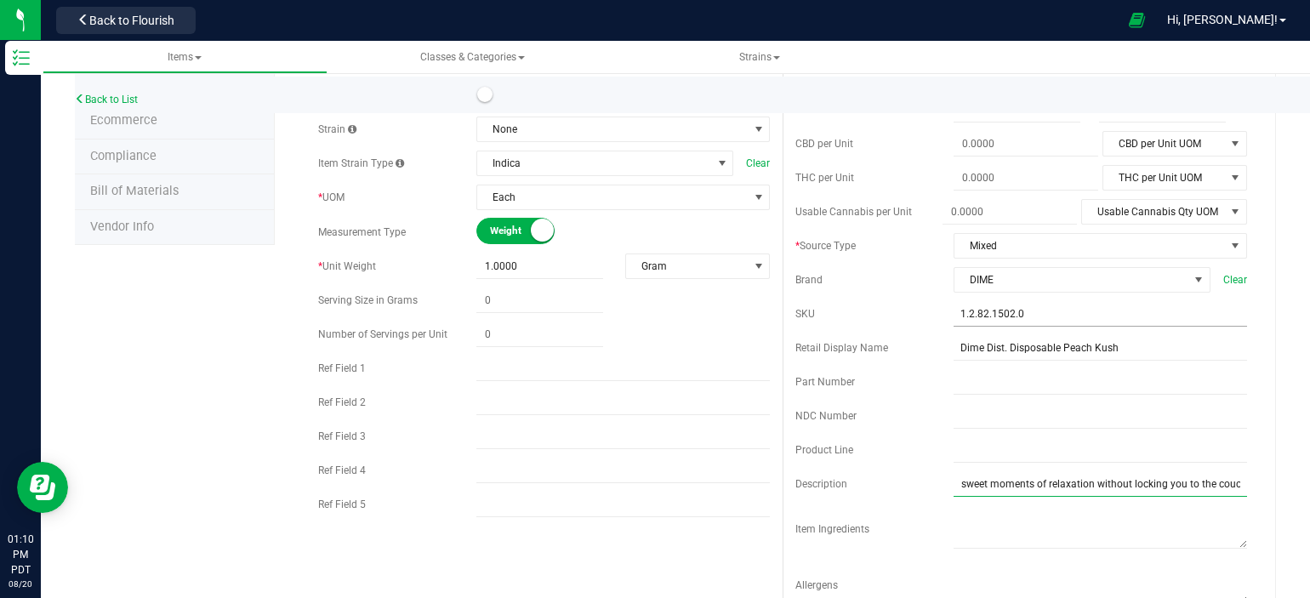
scroll to position [0, 0]
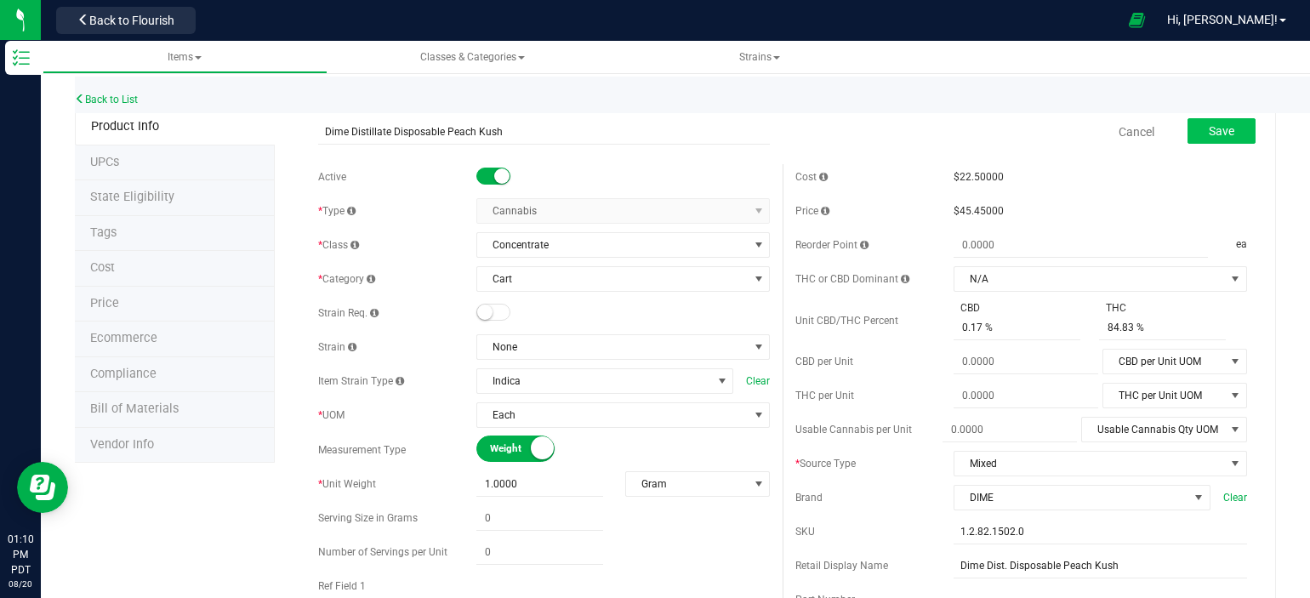
type input "Pure distillate enhanced with natural botanical terpenes for a flavorful taste.…"
click at [1188, 134] on button "Save" at bounding box center [1222, 131] width 68 height 26
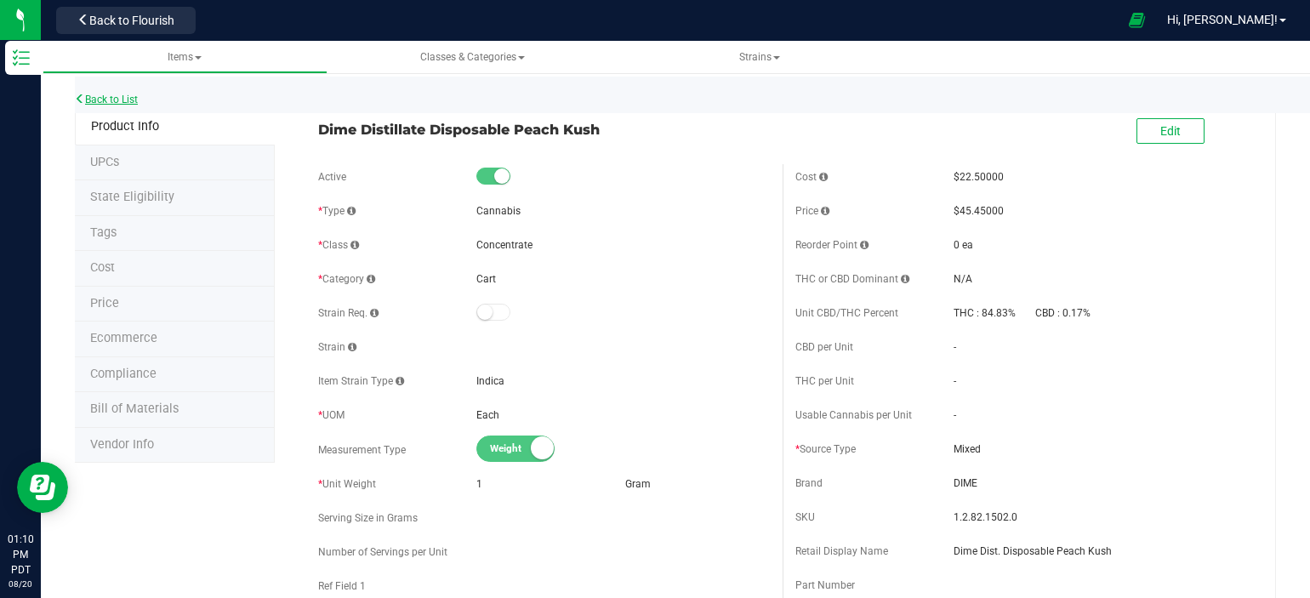
click at [123, 98] on link "Back to List" at bounding box center [106, 100] width 63 height 12
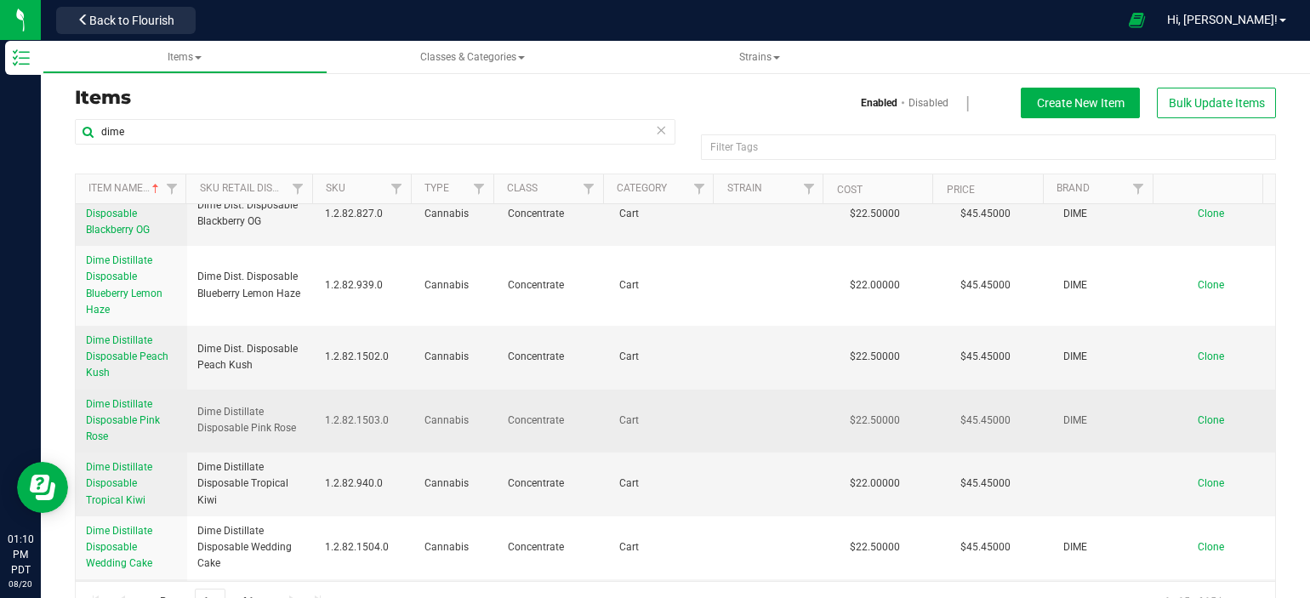
scroll to position [170, 0]
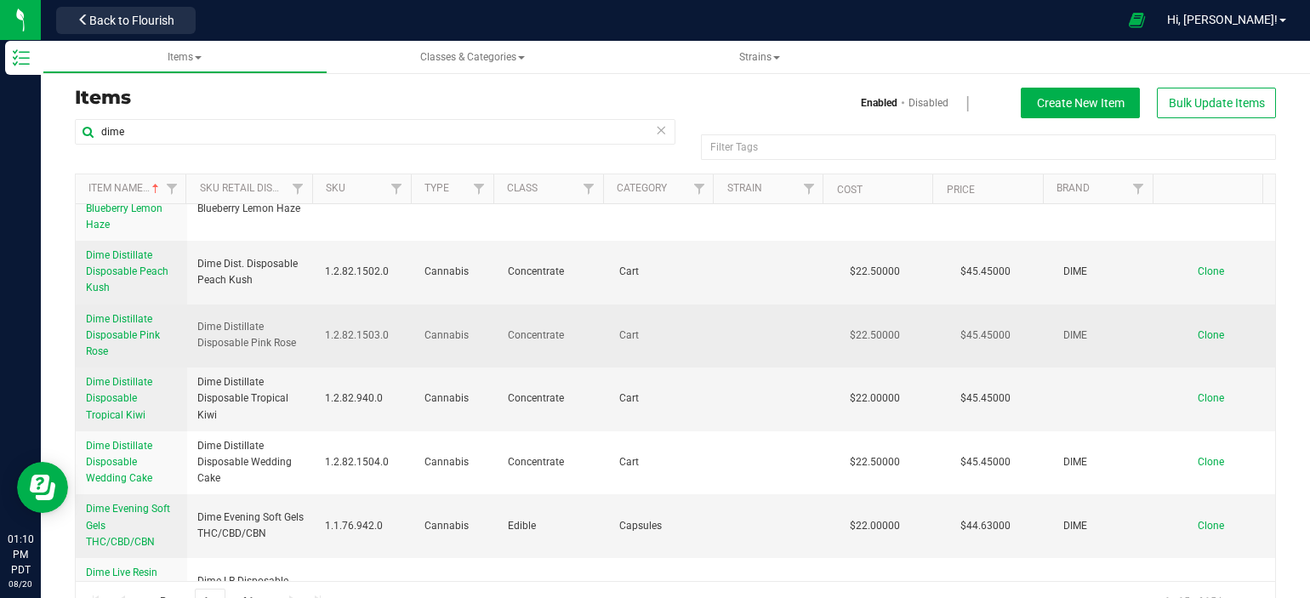
click at [116, 333] on span "Dime Distillate Disposable Pink Rose" at bounding box center [123, 335] width 74 height 44
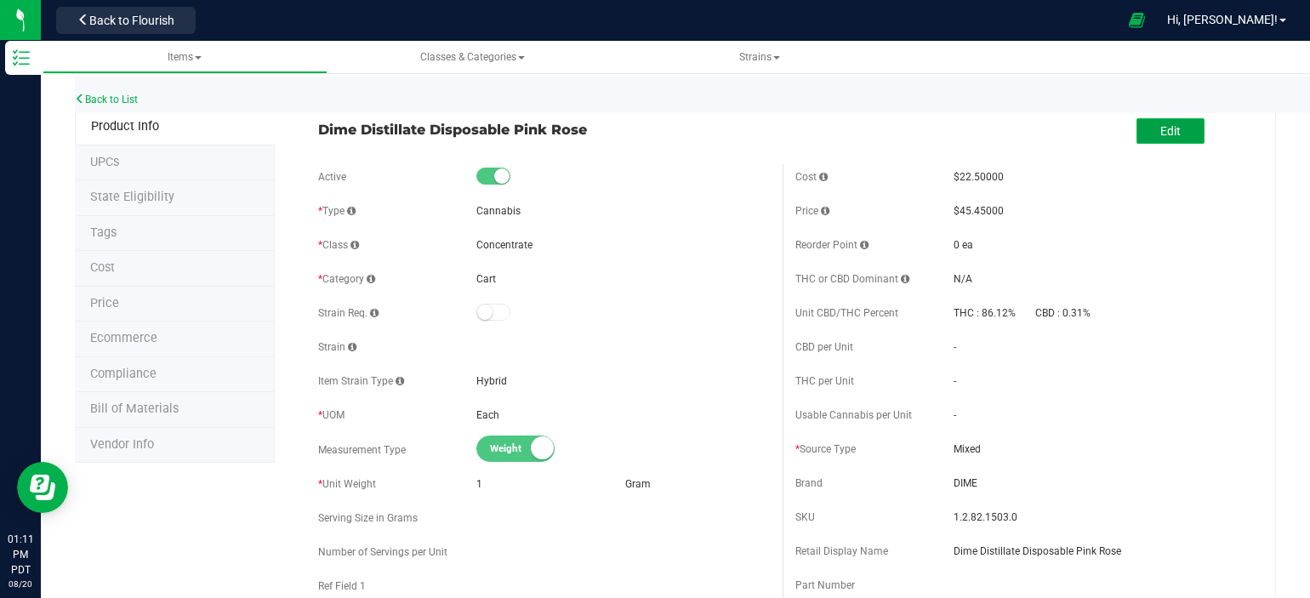
click at [1165, 130] on span "Edit" at bounding box center [1171, 131] width 20 height 14
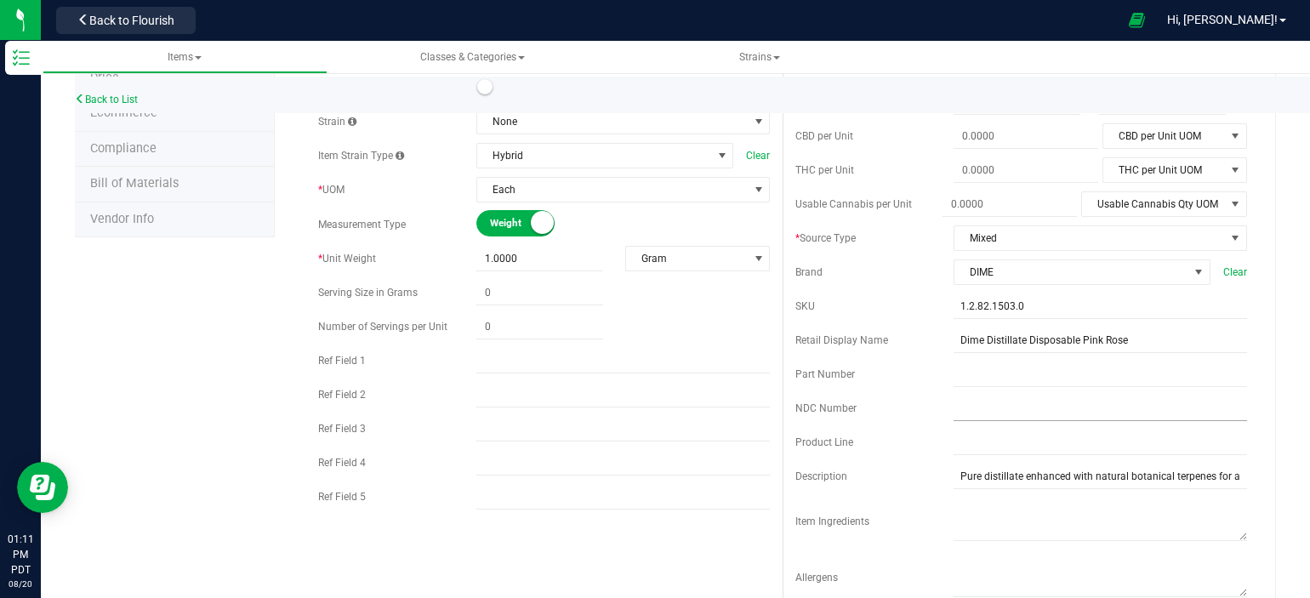
scroll to position [255, 0]
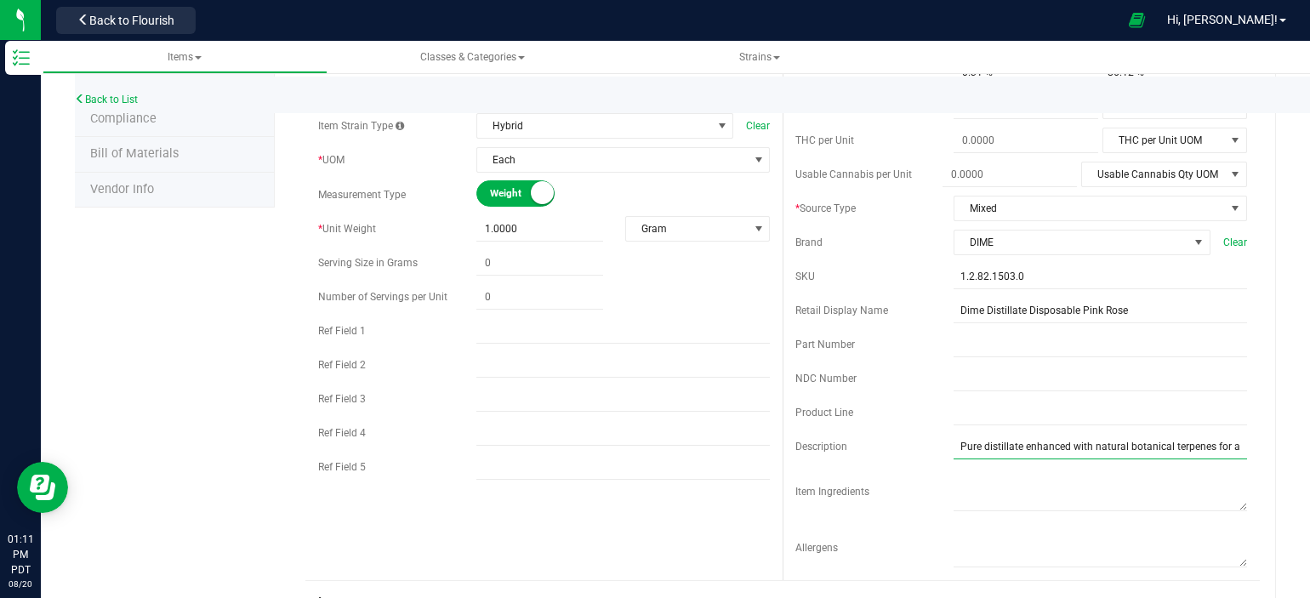
drag, startPoint x: 1229, startPoint y: 447, endPoint x: 1257, endPoint y: 459, distance: 30.8
click at [1232, 449] on input "Pure distillate enhanced with natural botanical terpenes for a flavorful taste." at bounding box center [1101, 447] width 294 height 26
click at [1210, 450] on input "Pure distillate enhanced with natural botanical terpenes for a flavorful taste." at bounding box center [1101, 447] width 294 height 26
paste input "Pink Rosé is a sophisticated indica dominant hybrid artfully crafted by the per…"
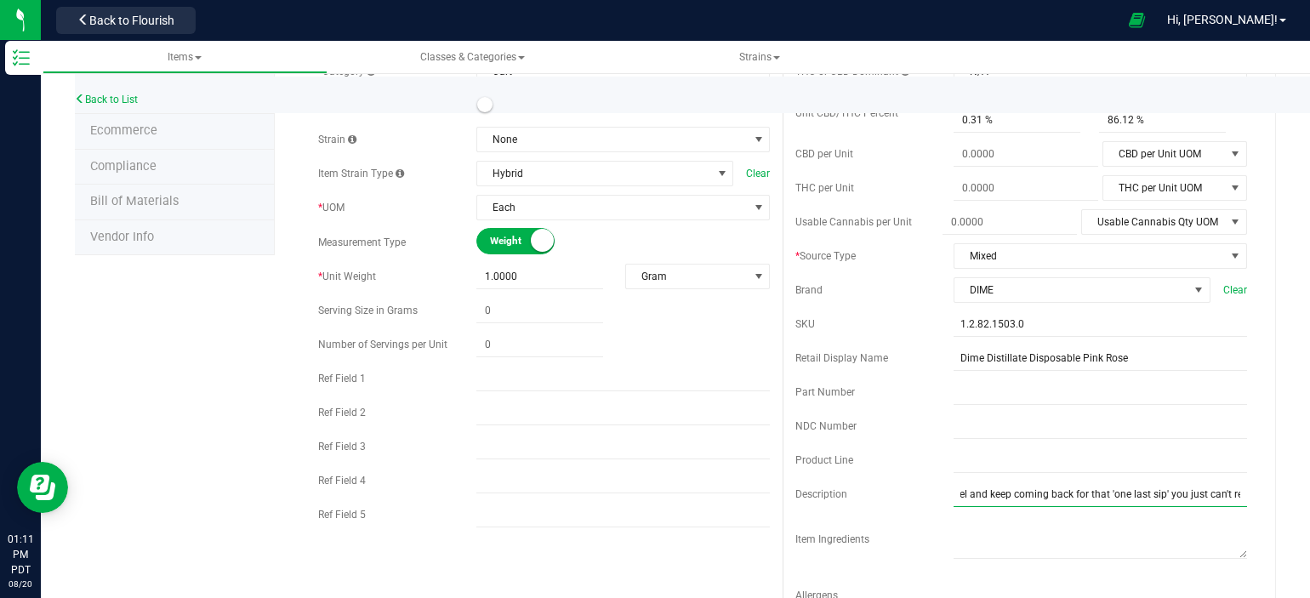
scroll to position [170, 0]
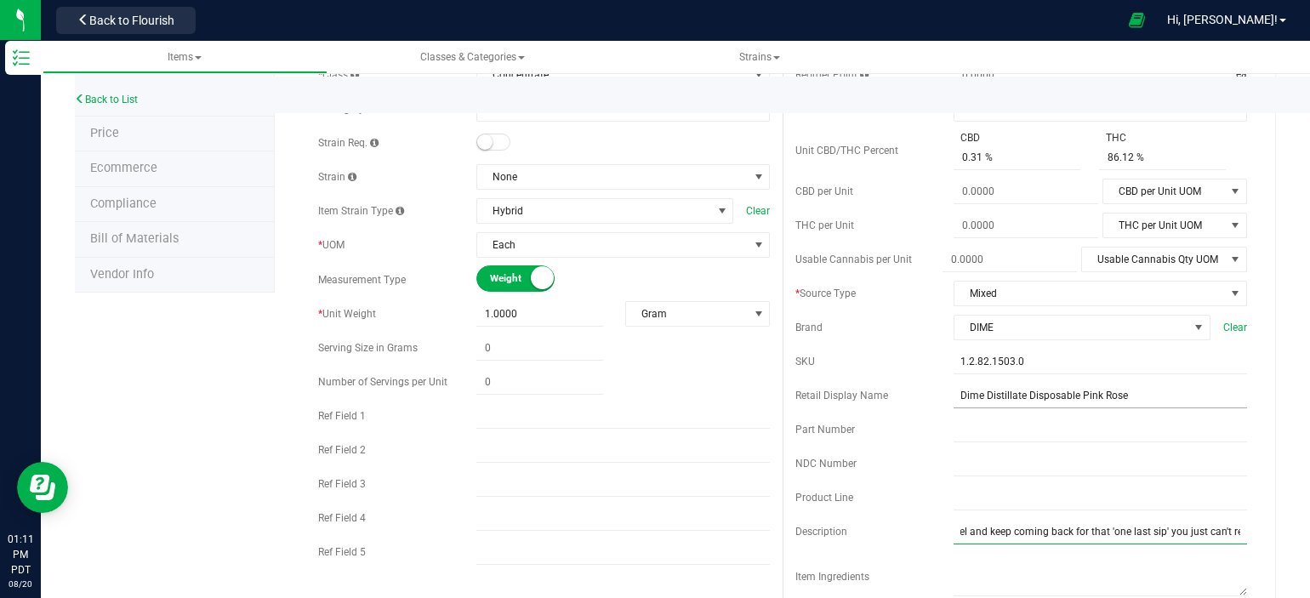
type input "Pure distillate enhanced with natural botanical terpenes for a flavorful taste.…"
click at [1018, 397] on input "Dime Distillate Disposable Pink Rose" at bounding box center [1101, 396] width 294 height 26
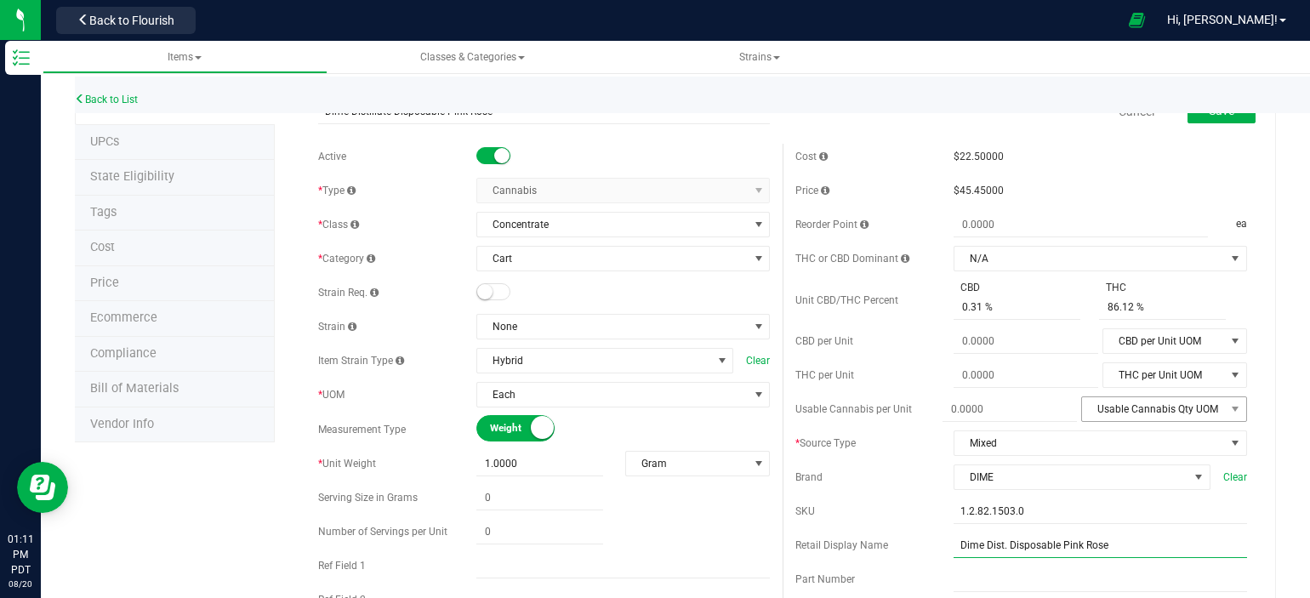
scroll to position [0, 0]
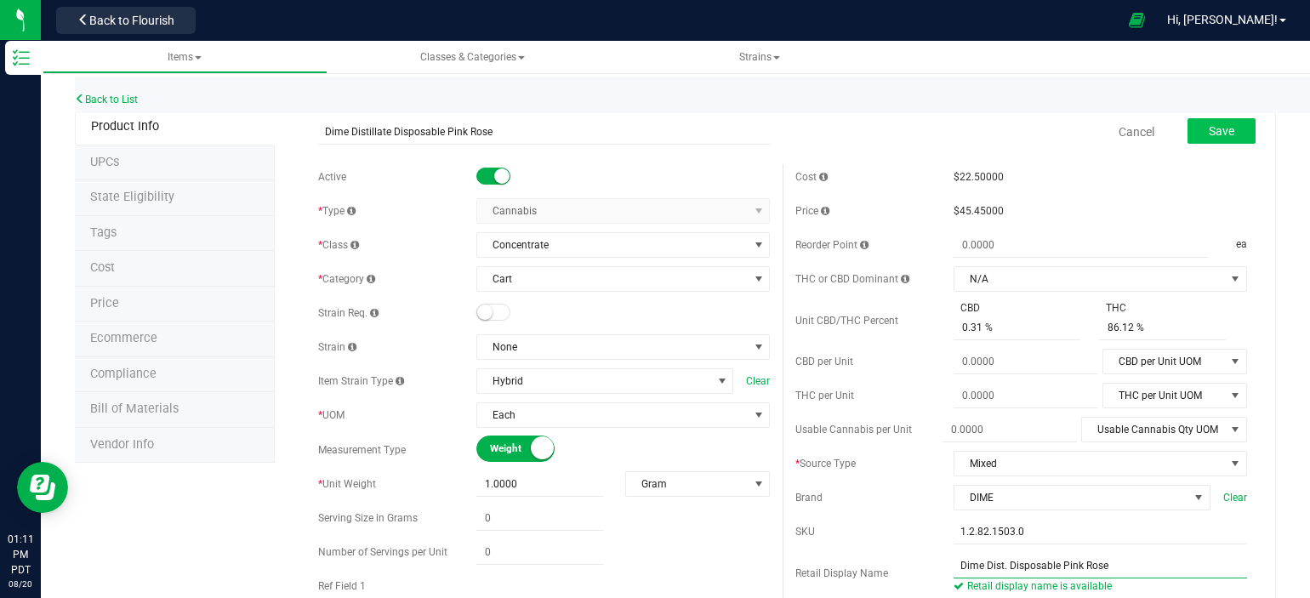
type input "Dime Dist. Disposable Pink Rose"
click at [1193, 138] on button "Save" at bounding box center [1222, 131] width 68 height 26
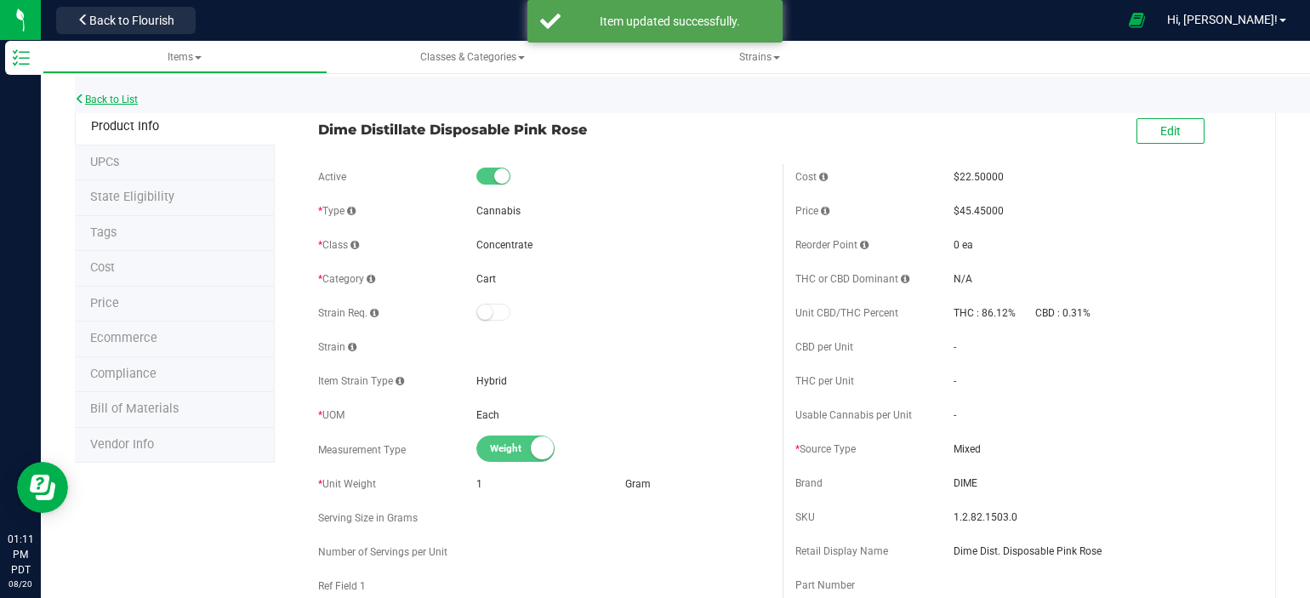
click at [118, 101] on link "Back to List" at bounding box center [106, 100] width 63 height 12
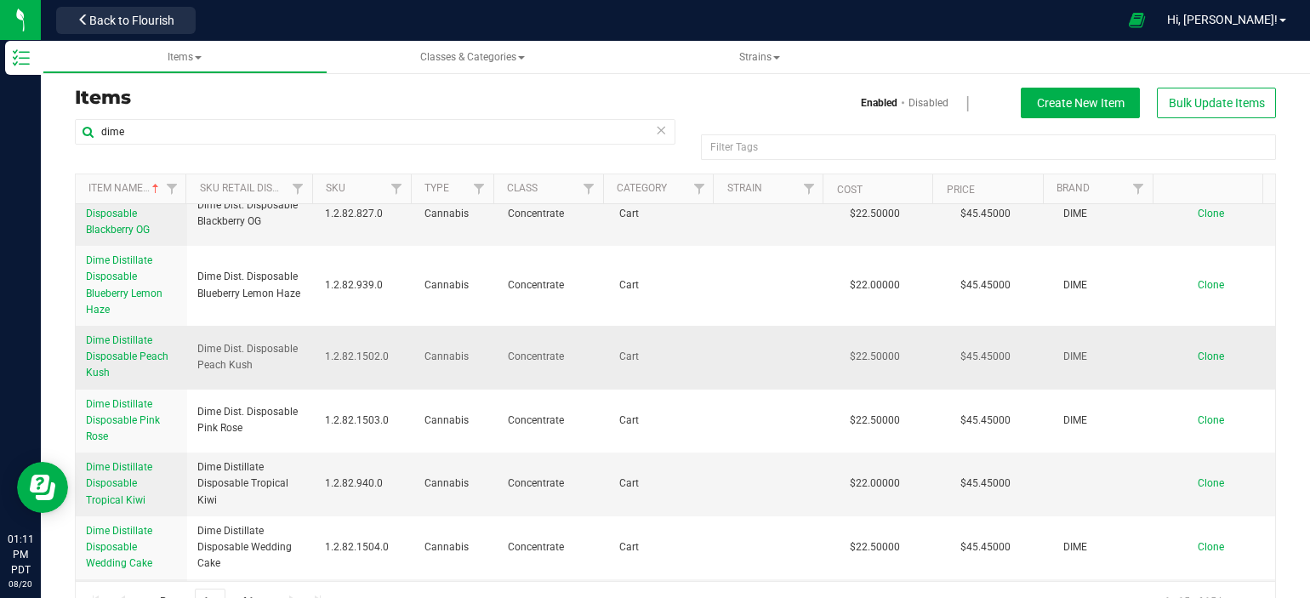
scroll to position [170, 0]
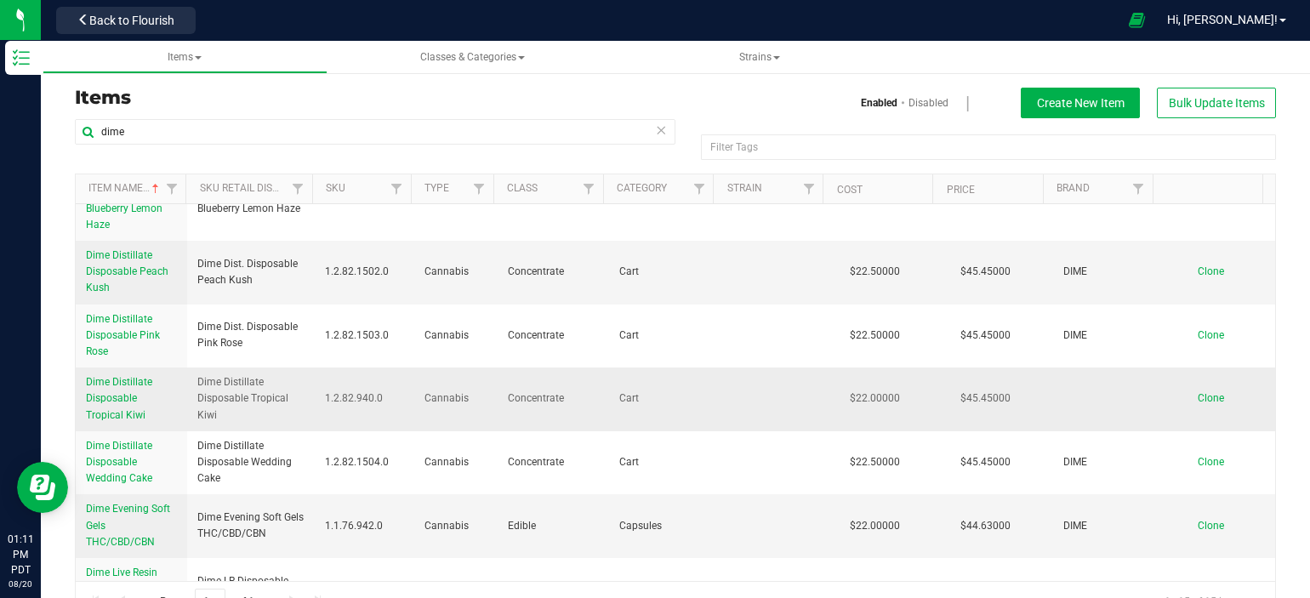
click at [111, 405] on link "Dime Distillate Disposable Tropical Kiwi" at bounding box center [131, 398] width 91 height 49
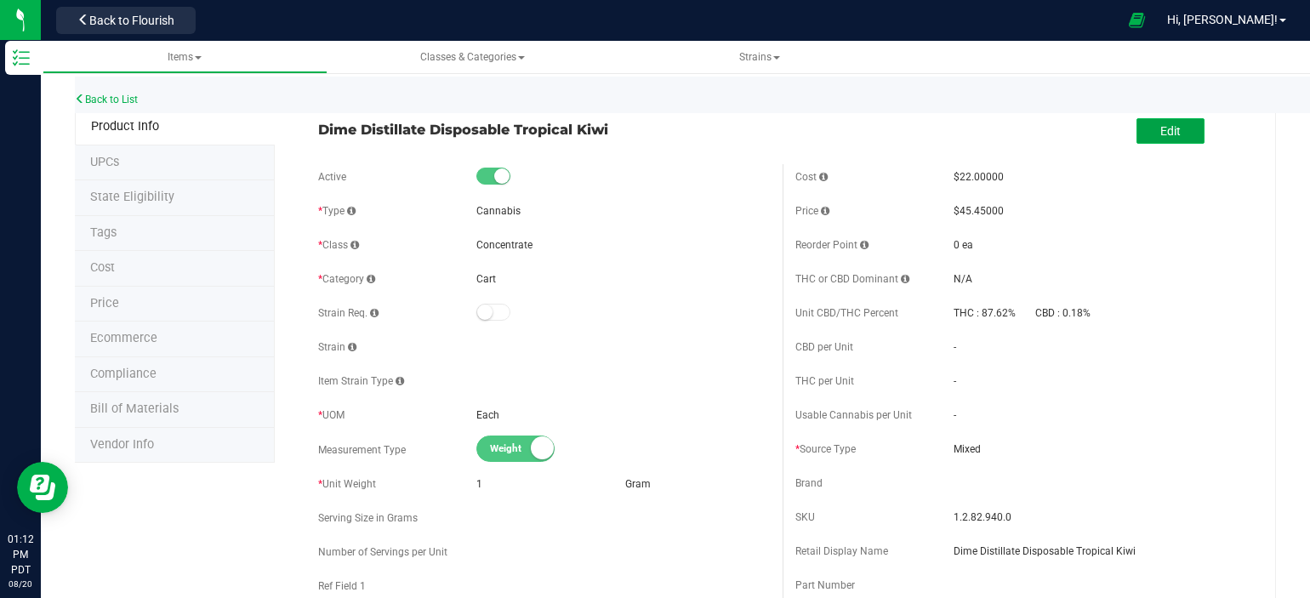
click at [1159, 142] on button "Edit" at bounding box center [1171, 131] width 68 height 26
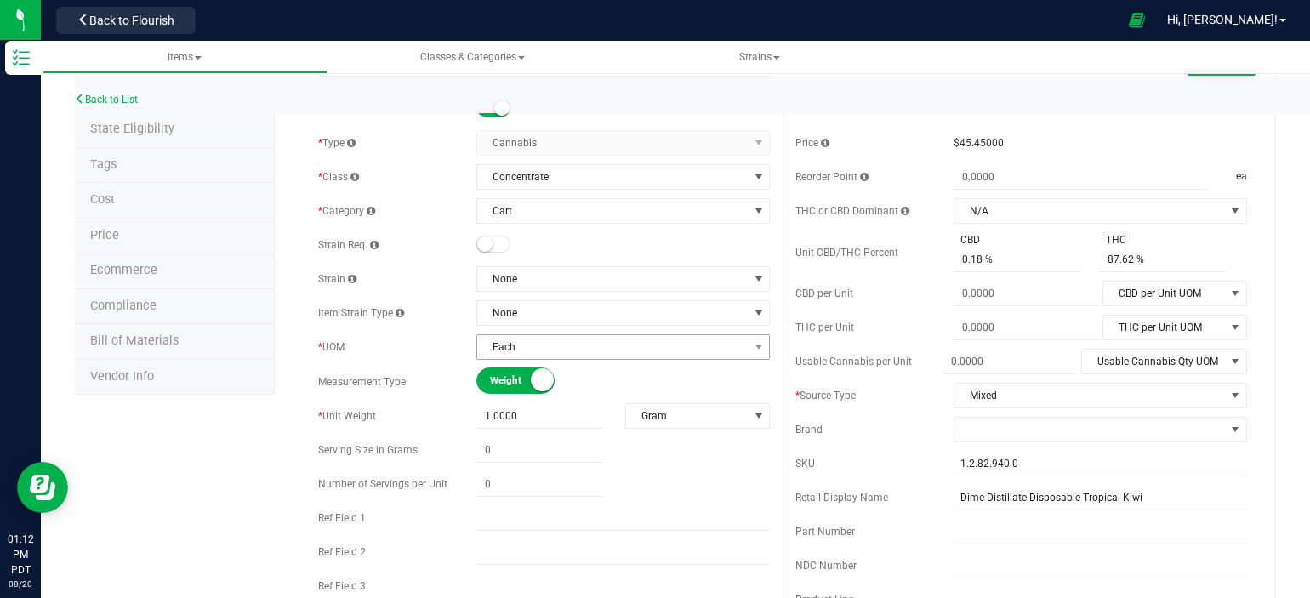
scroll to position [170, 0]
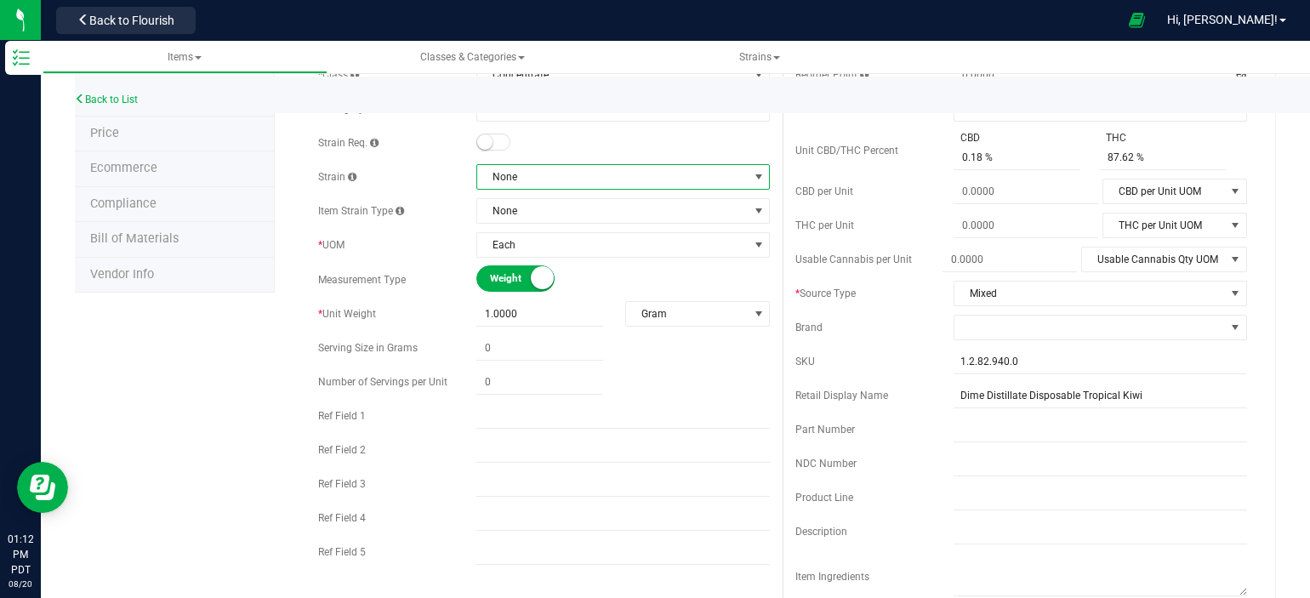
click at [528, 180] on span "None" at bounding box center [612, 177] width 271 height 24
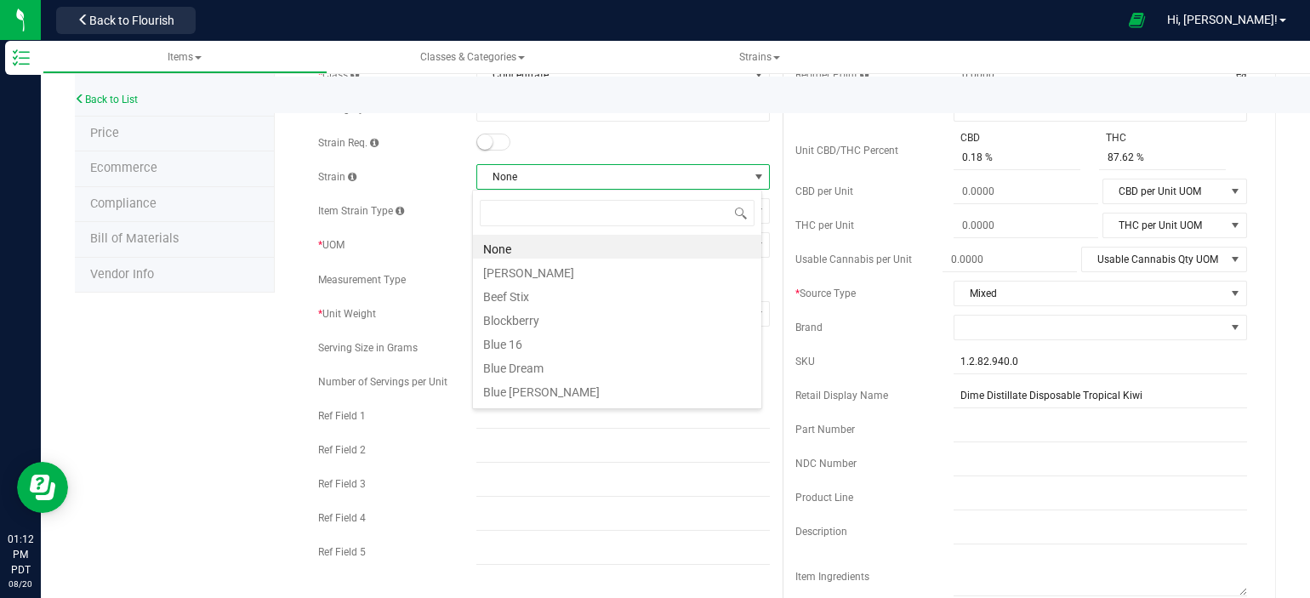
scroll to position [25, 289]
click at [528, 180] on span "None" at bounding box center [612, 177] width 271 height 24
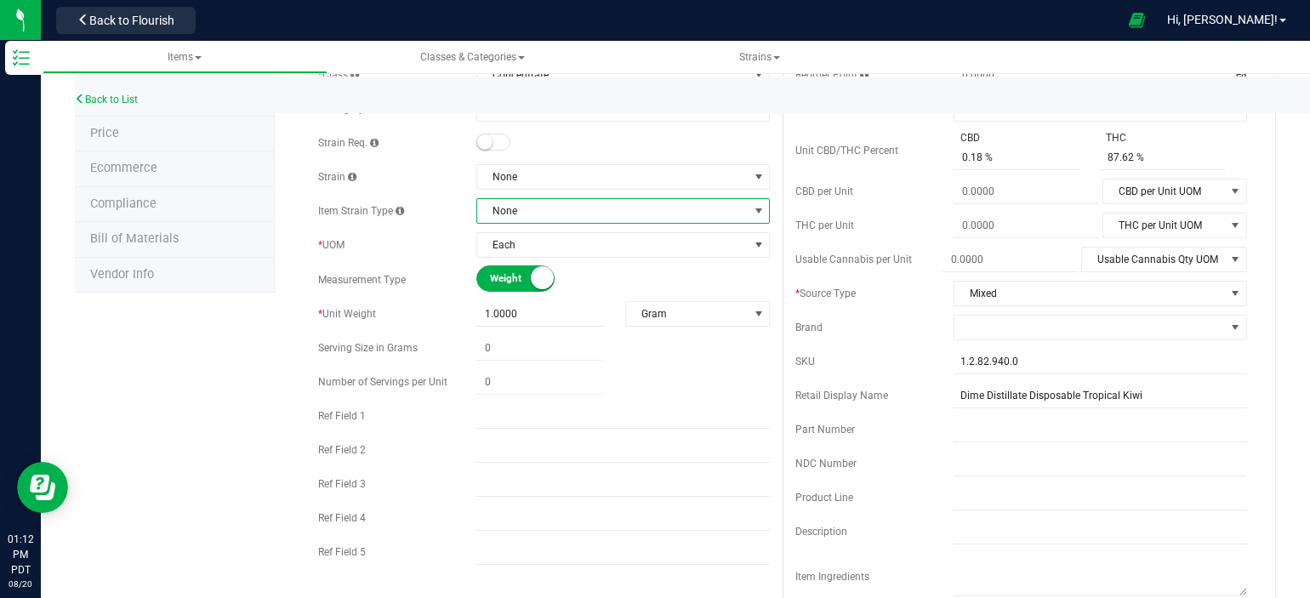
click at [536, 221] on span "None" at bounding box center [612, 211] width 271 height 24
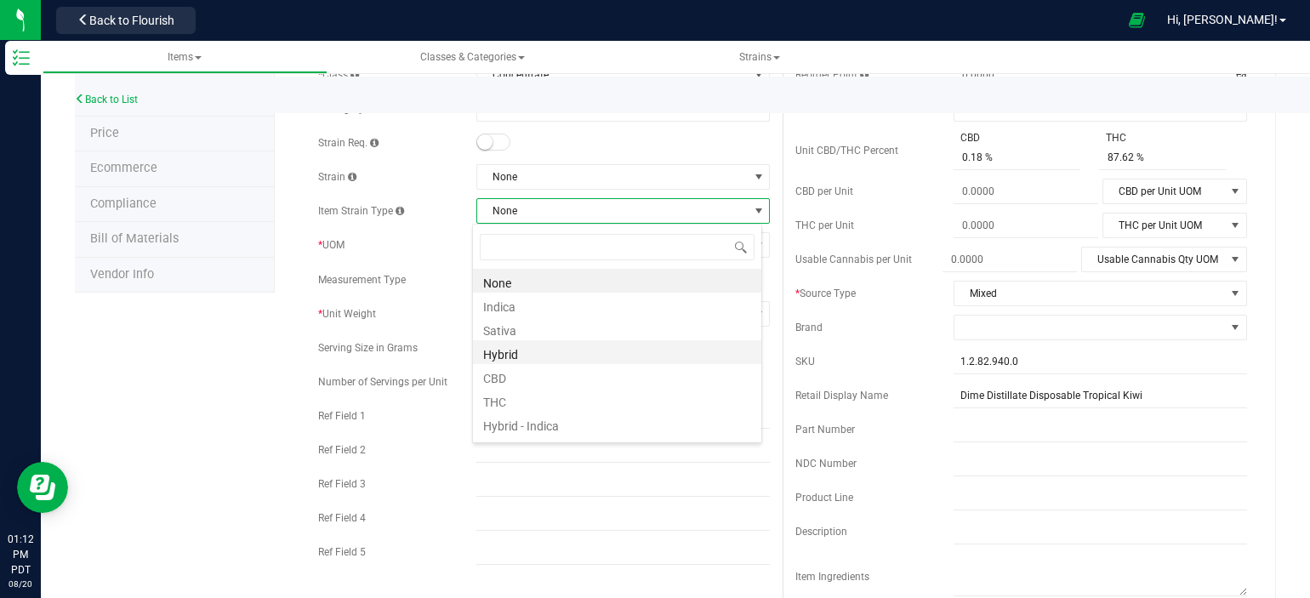
click at [517, 357] on li "Hybrid" at bounding box center [617, 352] width 288 height 24
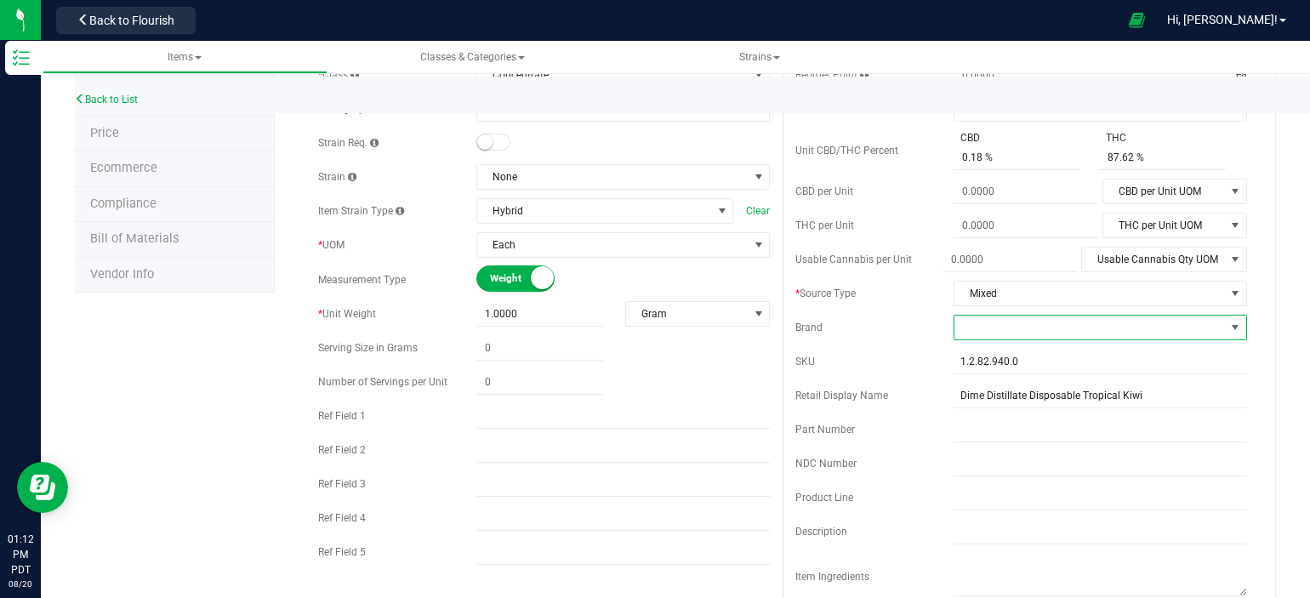
click at [1008, 328] on span at bounding box center [1090, 328] width 271 height 24
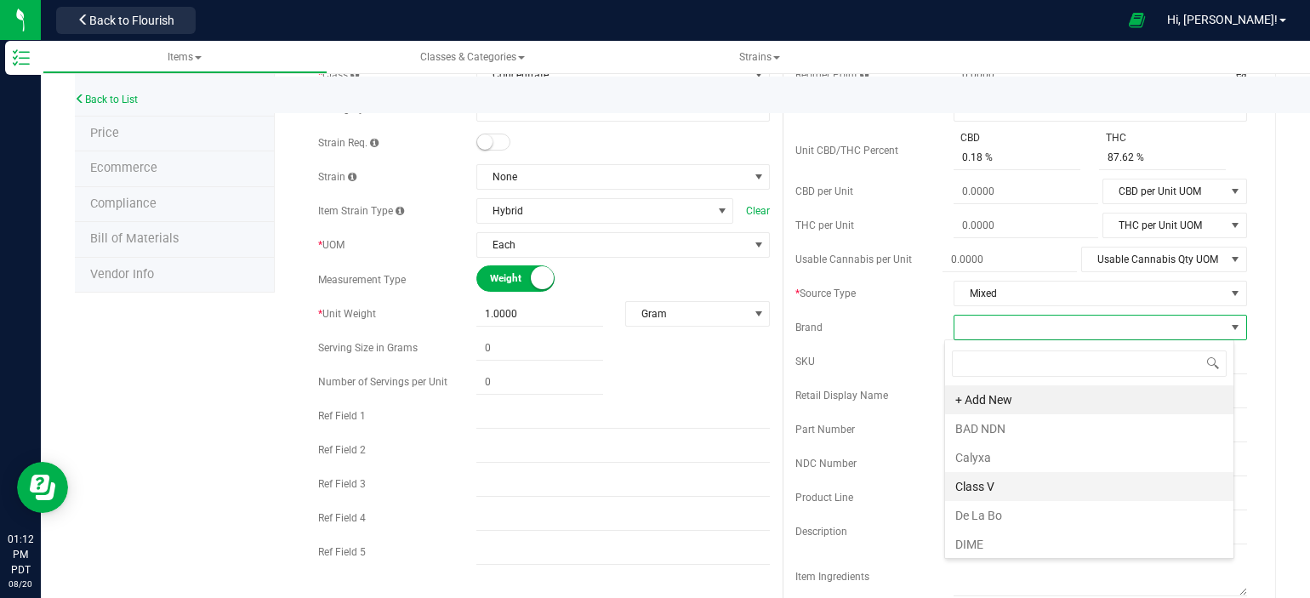
scroll to position [25, 290]
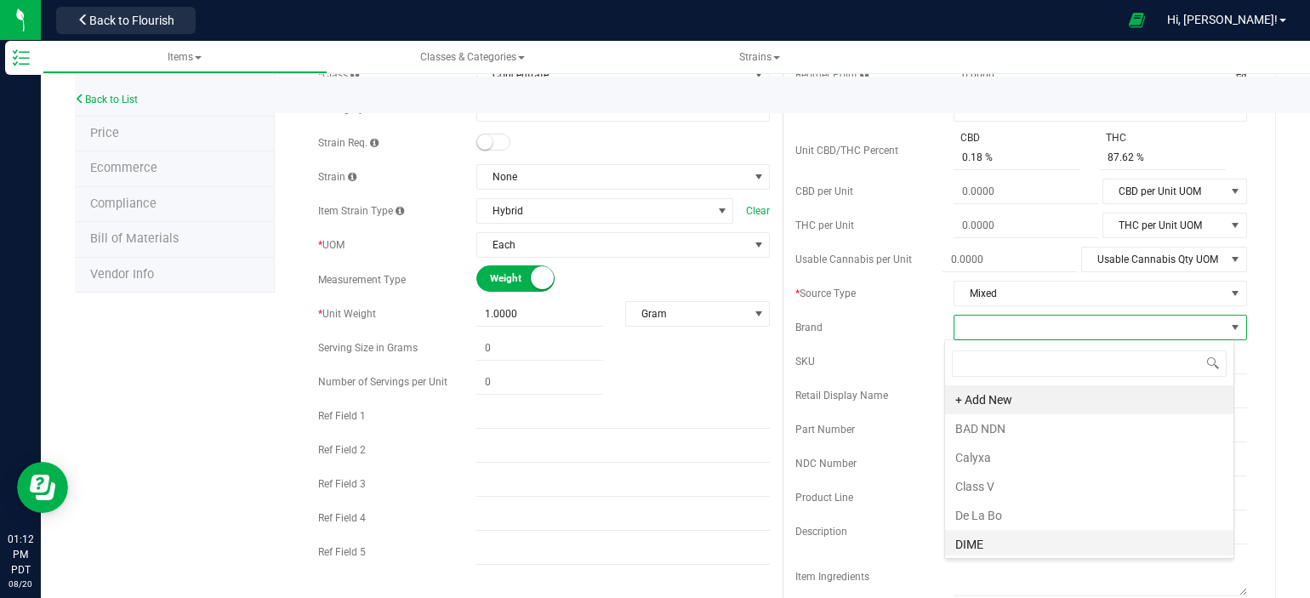
click at [1032, 537] on li "DIME" at bounding box center [1089, 544] width 288 height 29
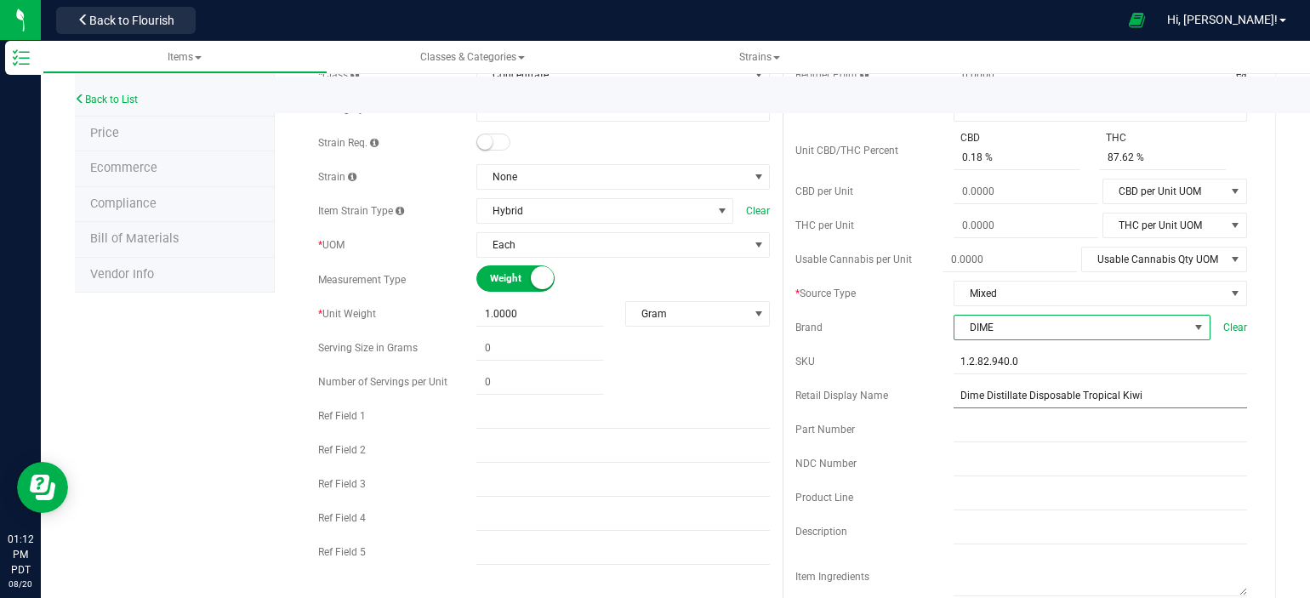
click at [1018, 399] on input "Dime Distillate Disposable Tropical Kiwi" at bounding box center [1101, 396] width 294 height 26
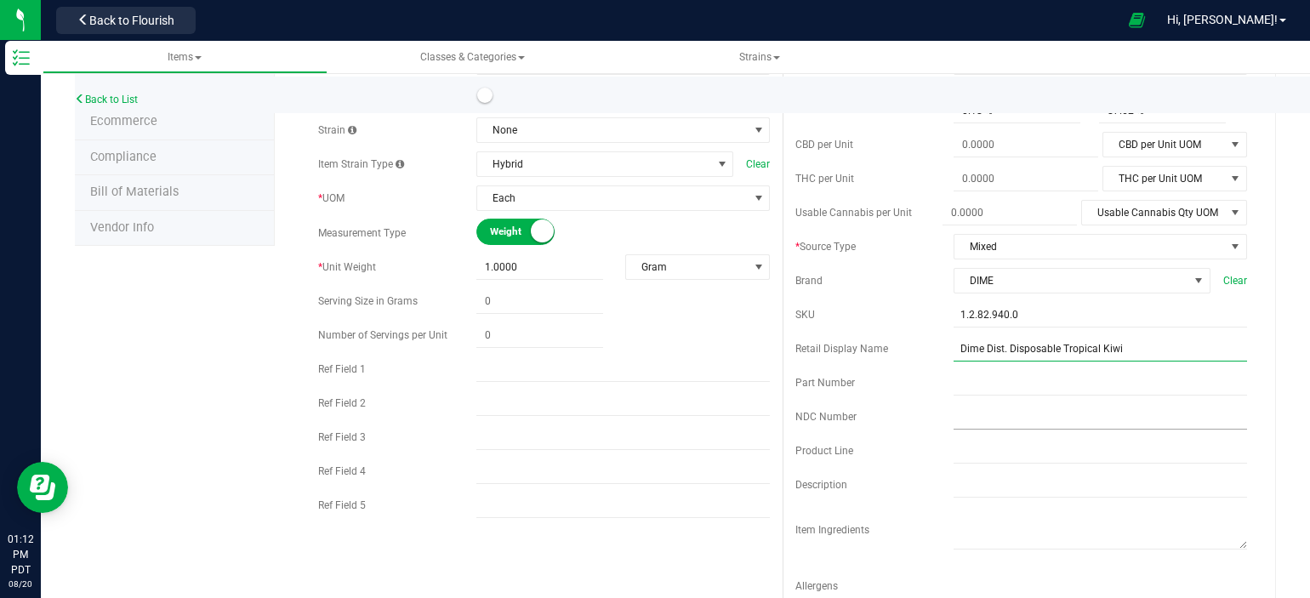
scroll to position [255, 0]
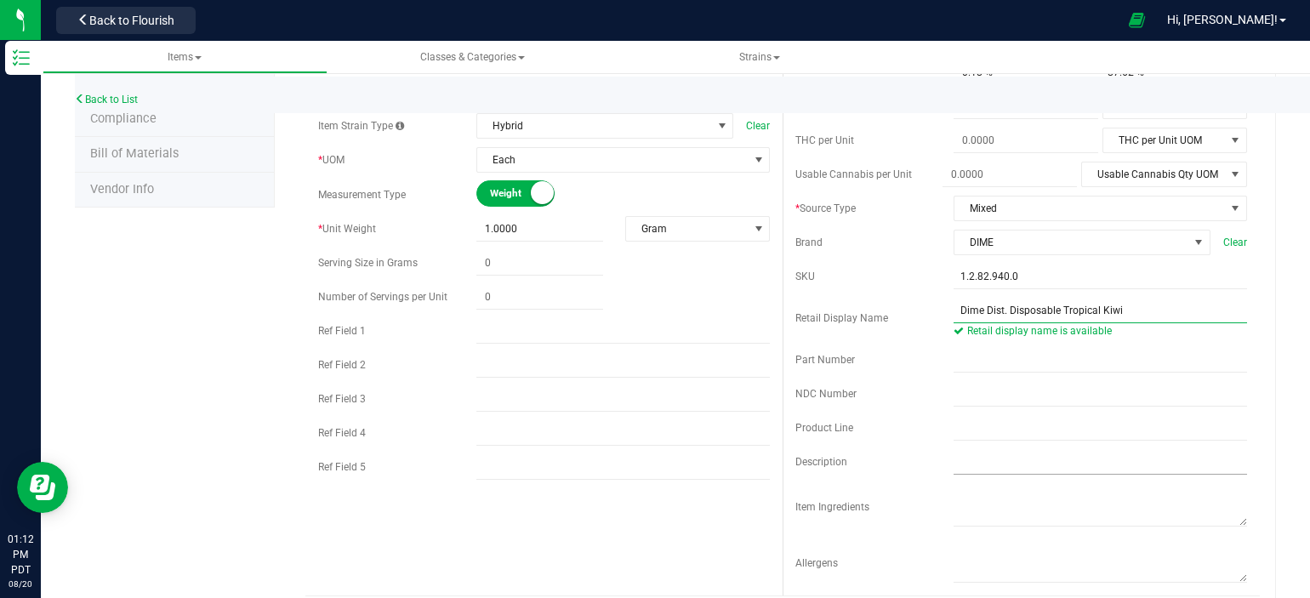
type input "Dime Dist. Disposable Tropical Kiwi"
click at [1001, 459] on input "text" at bounding box center [1101, 462] width 294 height 26
paste input "Tropical Kiwi presents an exceptional hybrid blend, born from the union of "Tro…"
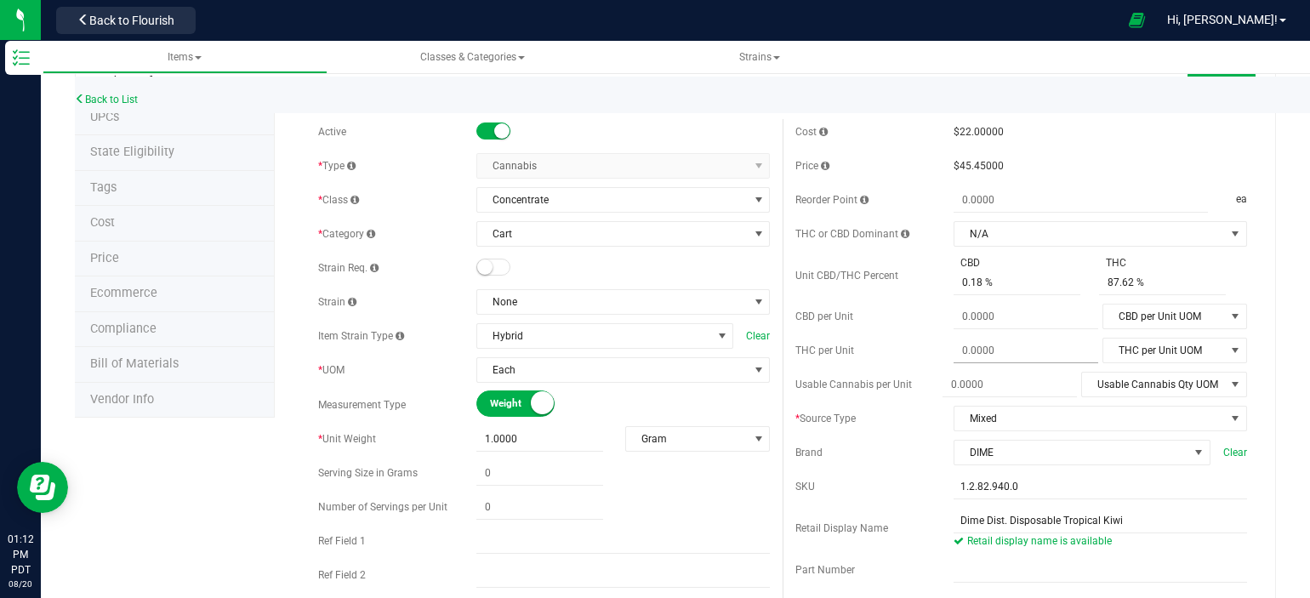
scroll to position [0, 0]
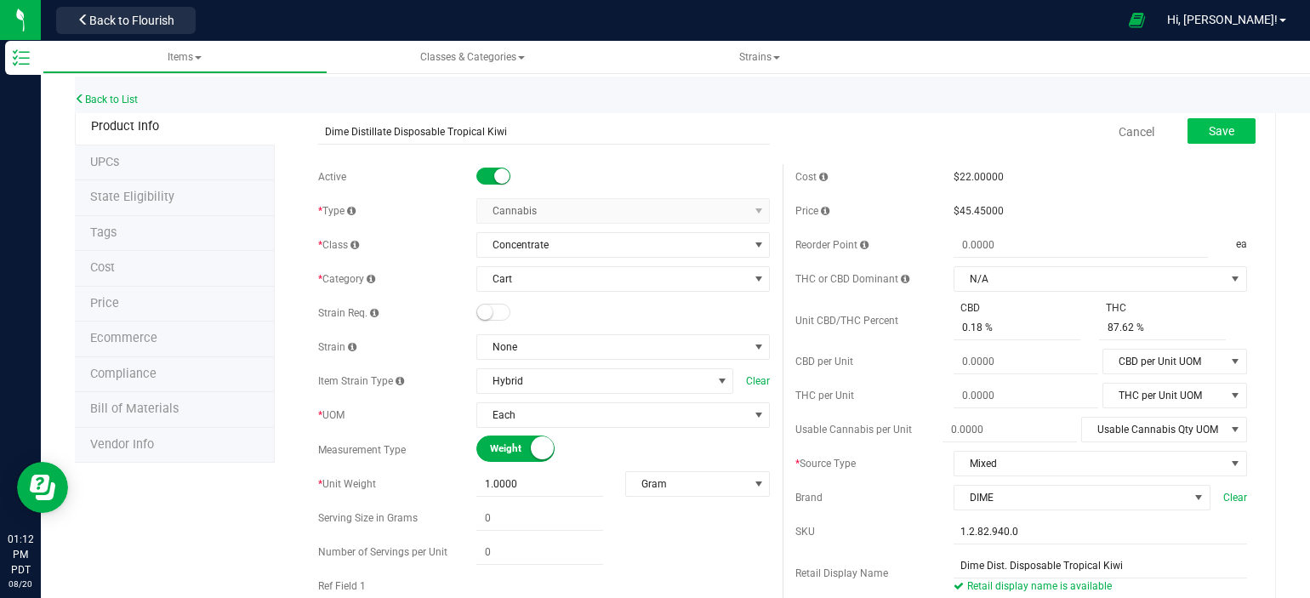
type input "Tropical Kiwi presents an exceptional hybrid blend, born from the union of "Tro…"
click at [1215, 122] on button "Save" at bounding box center [1222, 131] width 68 height 26
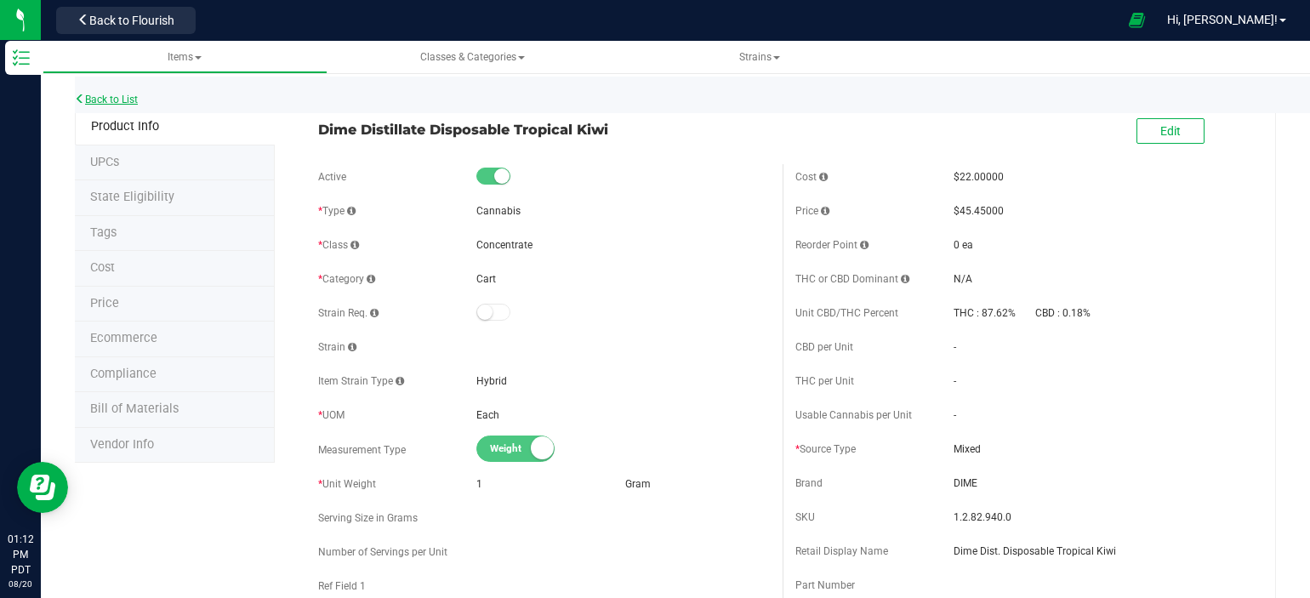
click at [128, 94] on link "Back to List" at bounding box center [106, 100] width 63 height 12
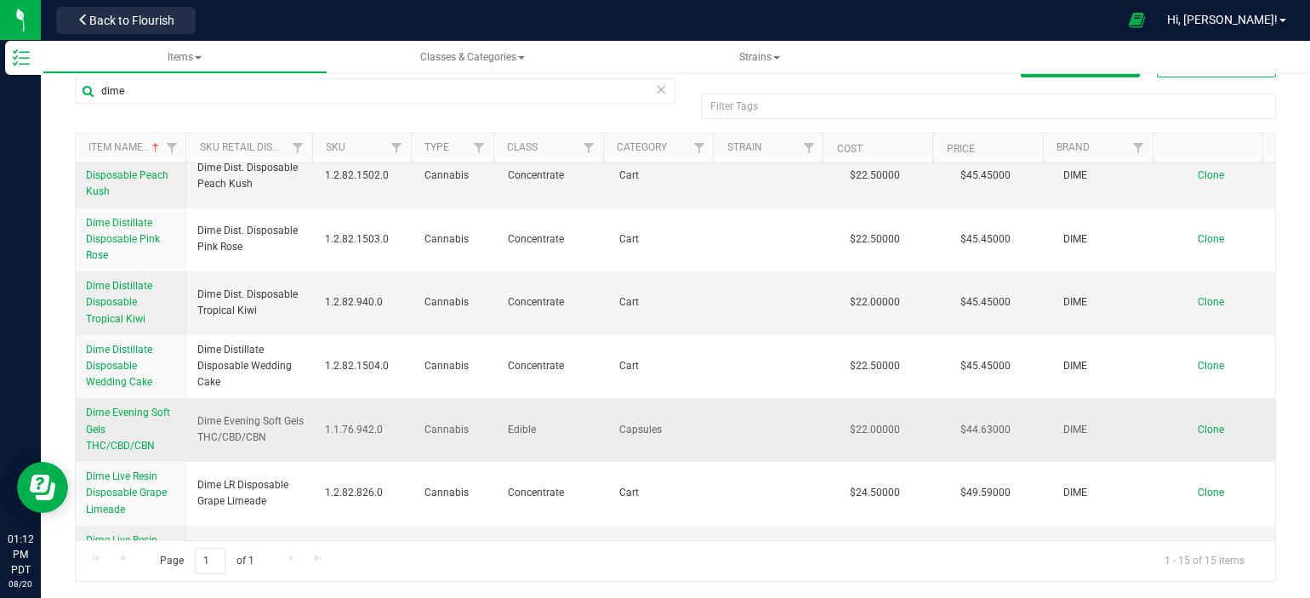
scroll to position [255, 0]
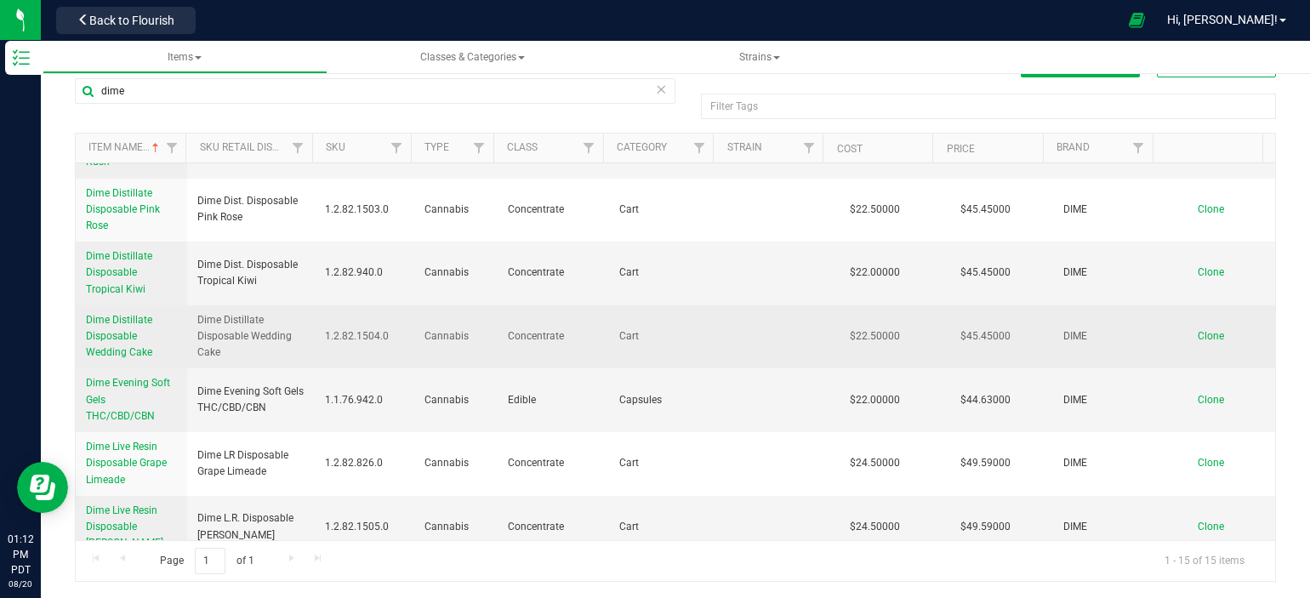
click at [129, 342] on link "Dime Distillate Disposable Wedding Cake" at bounding box center [131, 336] width 91 height 49
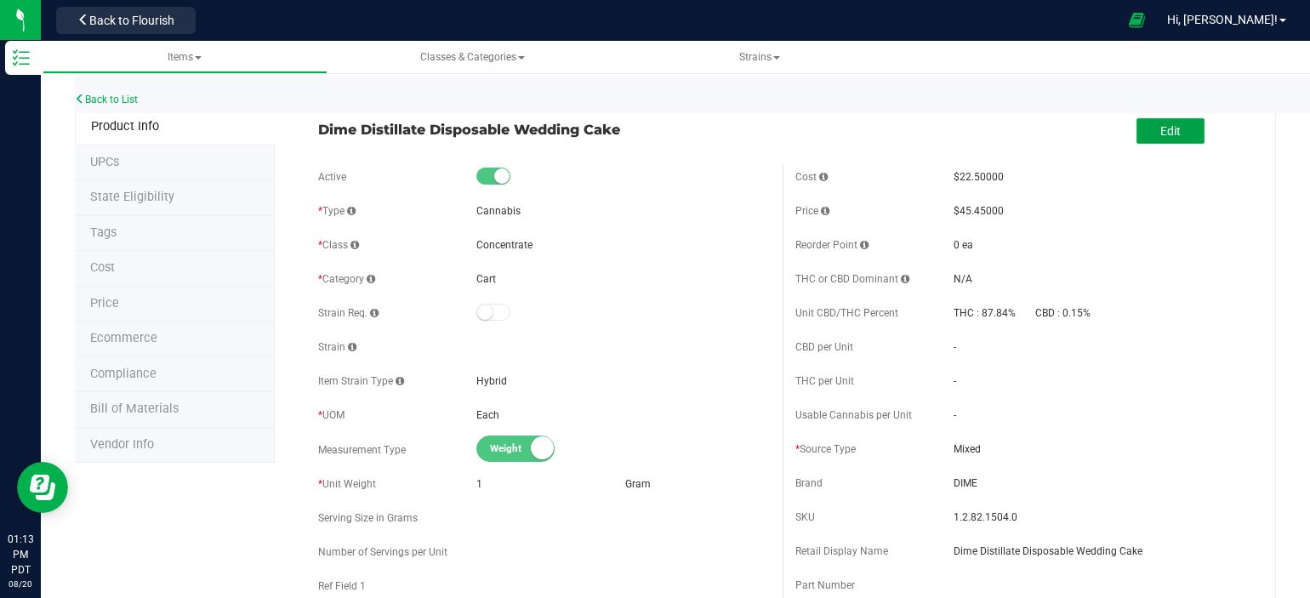
click at [1163, 132] on span "Edit" at bounding box center [1171, 131] width 20 height 14
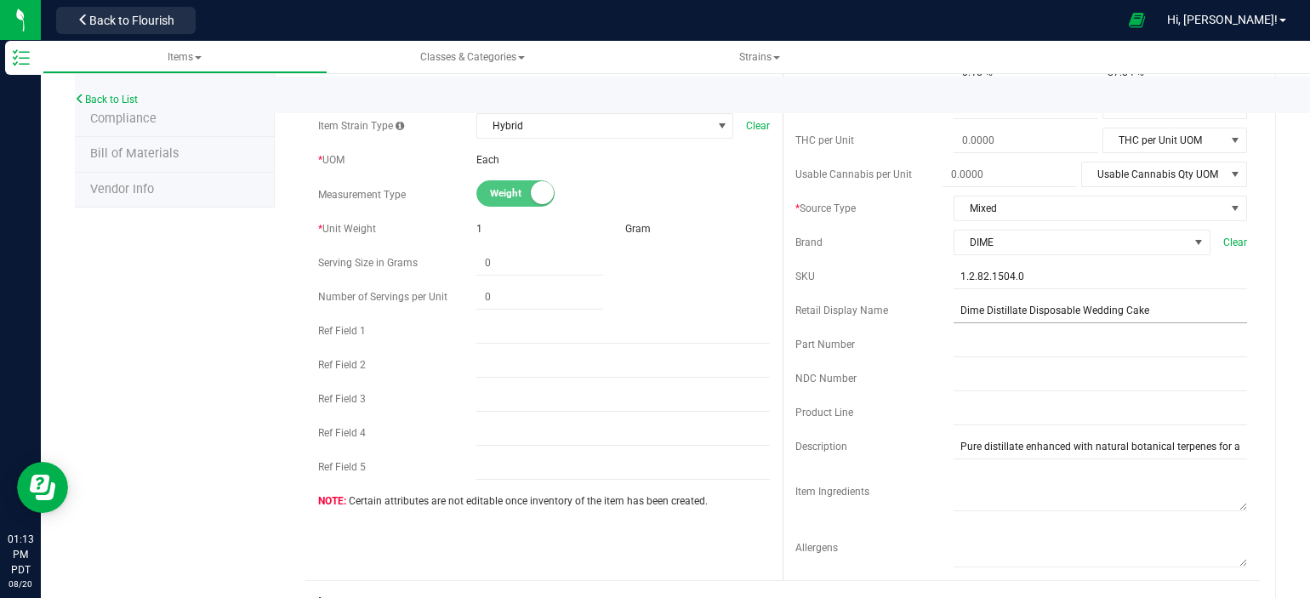
scroll to position [425, 0]
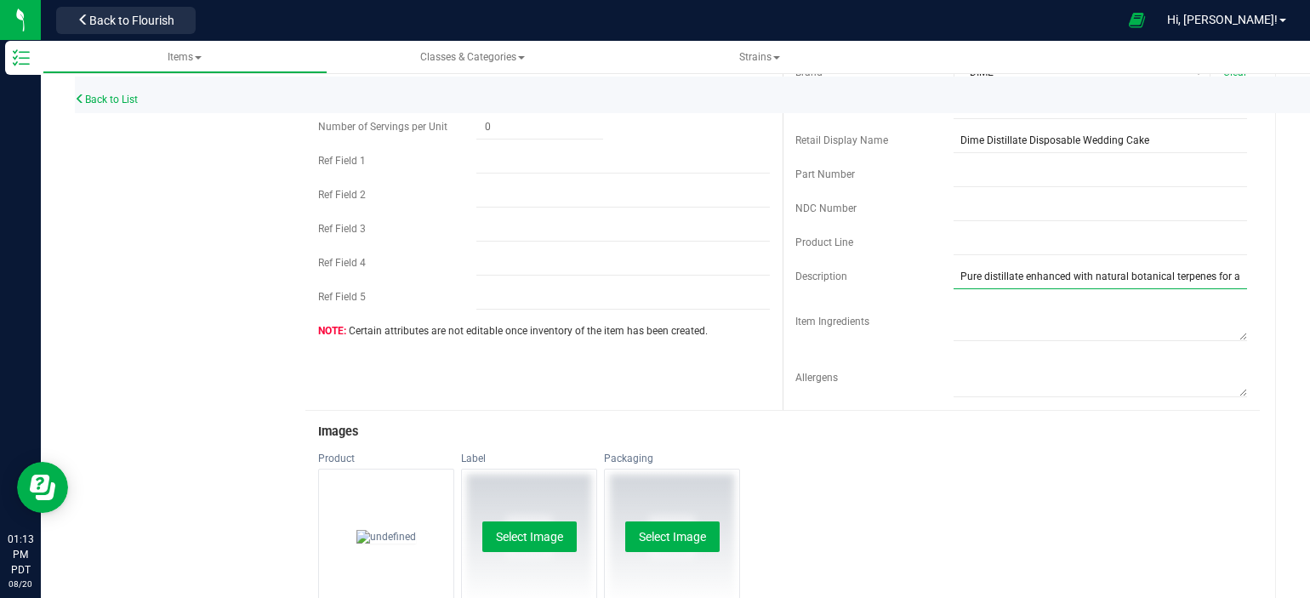
click at [1189, 271] on input "Pure distillate enhanced with natural botanical terpenes for a flavorful taste." at bounding box center [1101, 277] width 294 height 26
paste input "This famous cross of Cherry Pie and Girl Scout Cookies has become a traditional…"
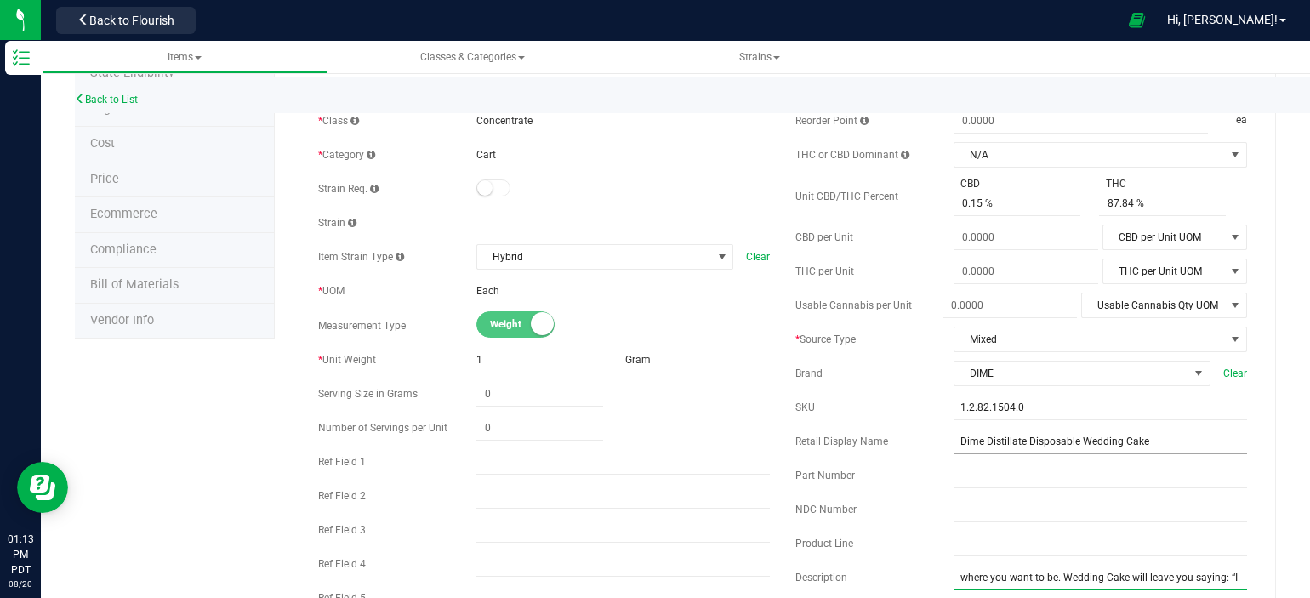
scroll to position [255, 0]
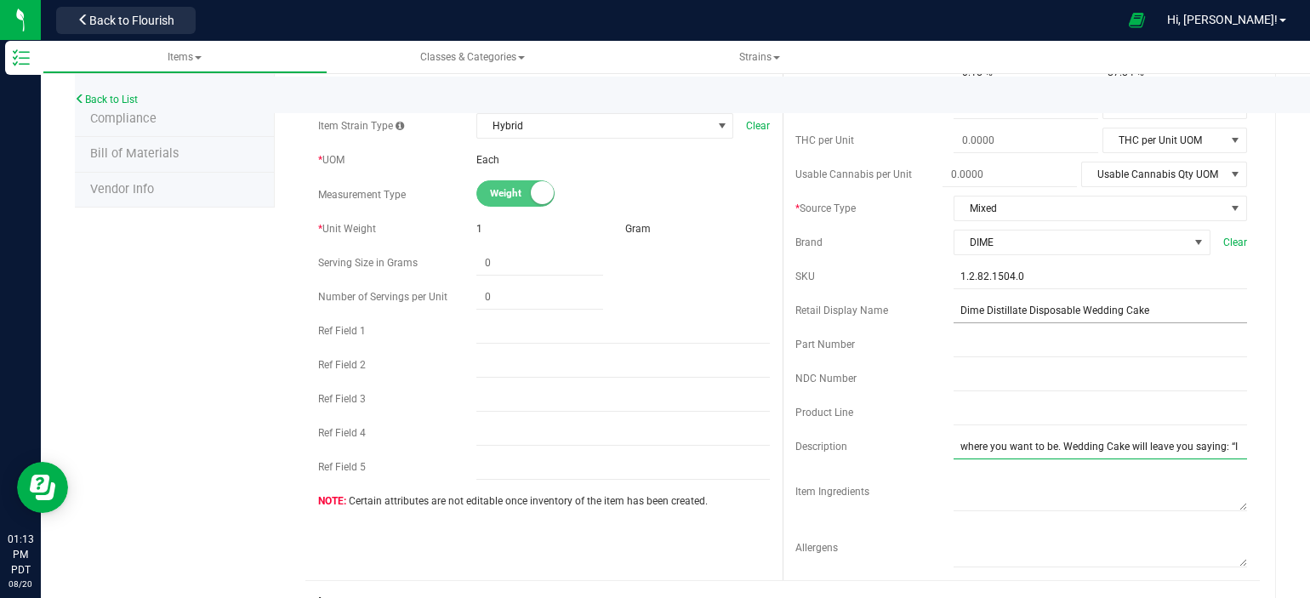
type input "Pure distillate enhanced with natural botanical terpenes for a flavorful taste.…"
click at [1015, 311] on input "Dime Distillate Disposable Wedding Cake" at bounding box center [1101, 311] width 294 height 26
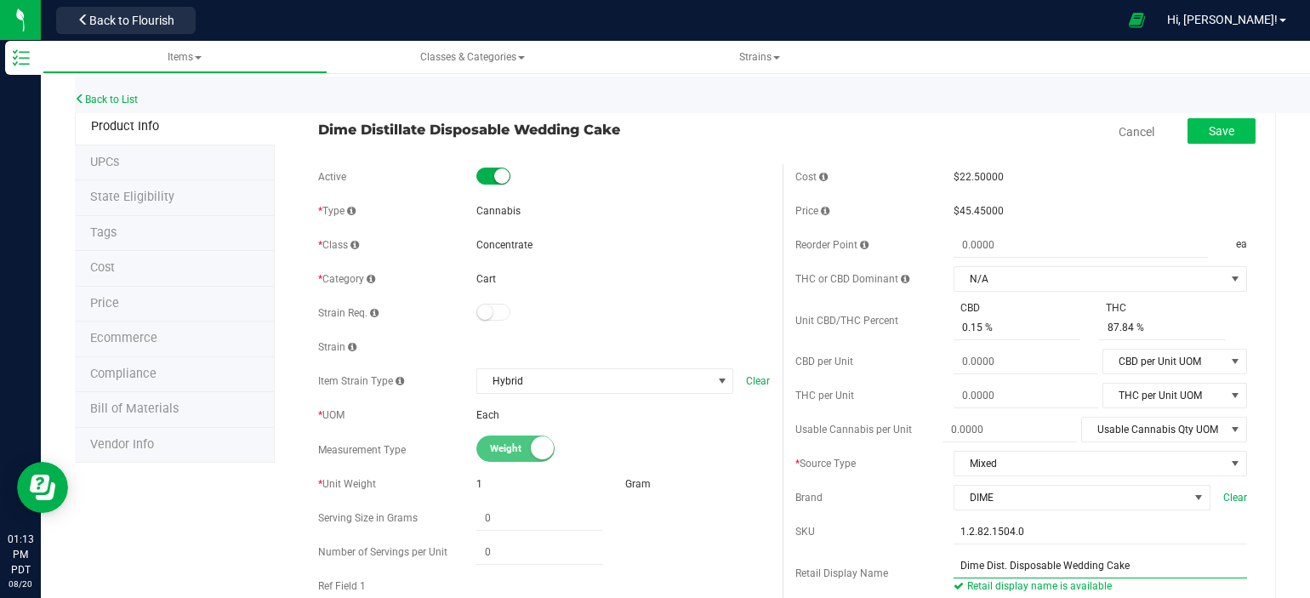
type input "Dime Dist. Disposable Wedding Cake"
click at [1218, 130] on span "Save" at bounding box center [1222, 131] width 26 height 14
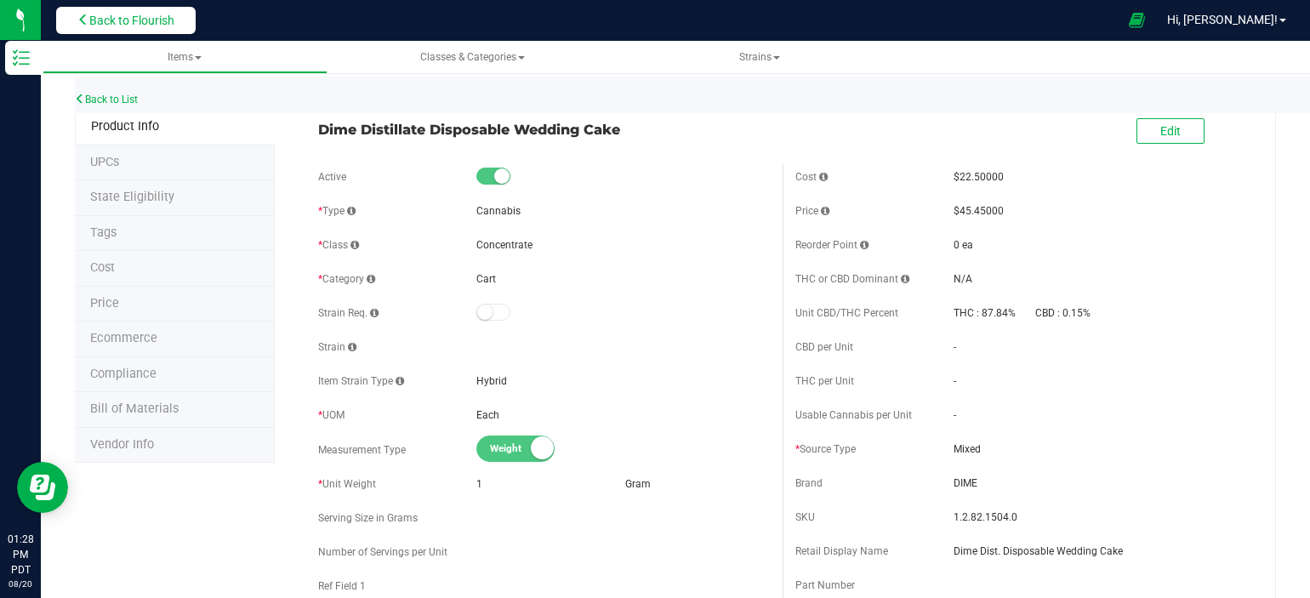
click at [119, 15] on span "Back to Flourish" at bounding box center [131, 21] width 85 height 14
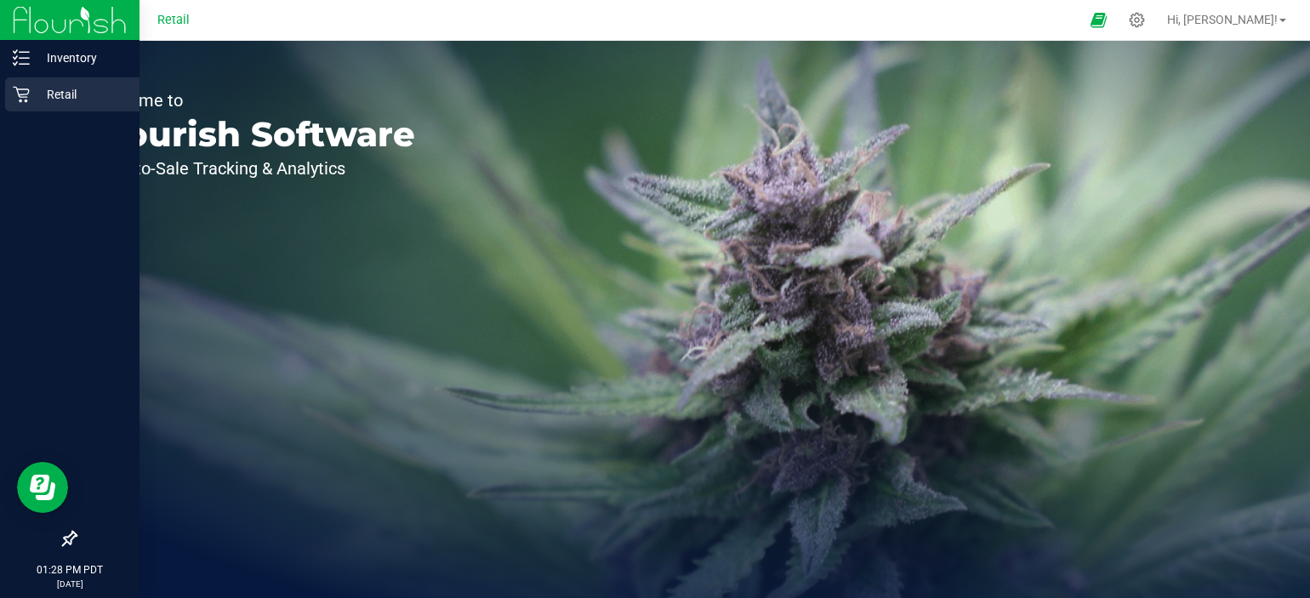
click at [26, 95] on icon at bounding box center [21, 94] width 17 height 17
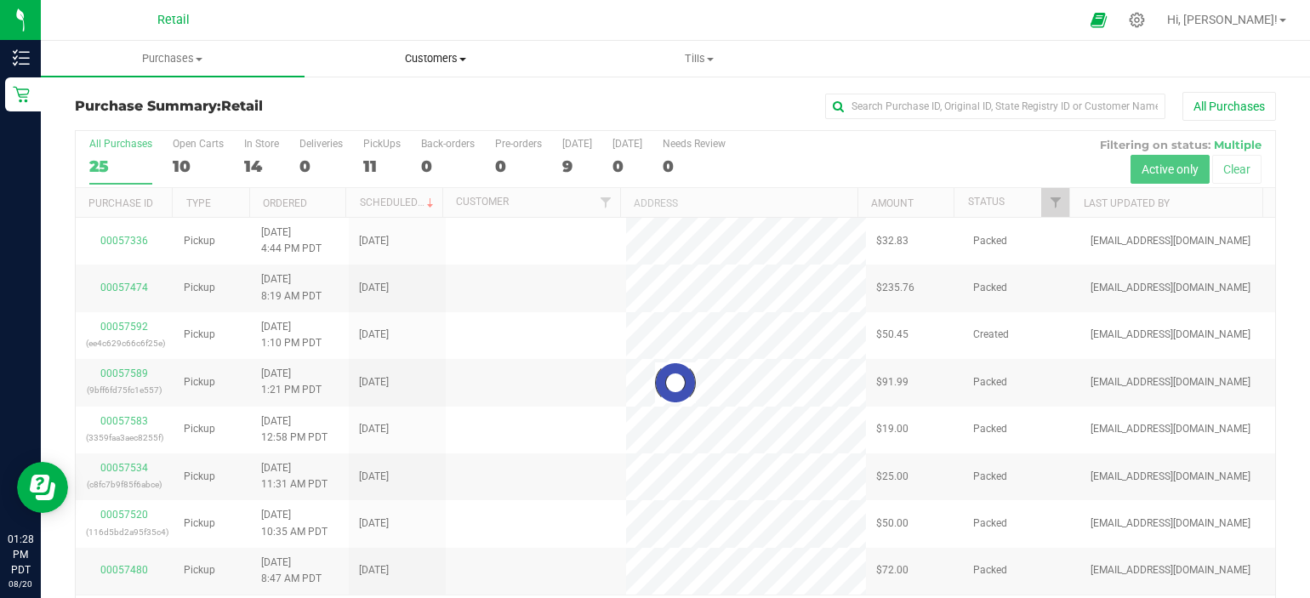
click at [442, 57] on span "Customers" at bounding box center [436, 58] width 262 height 15
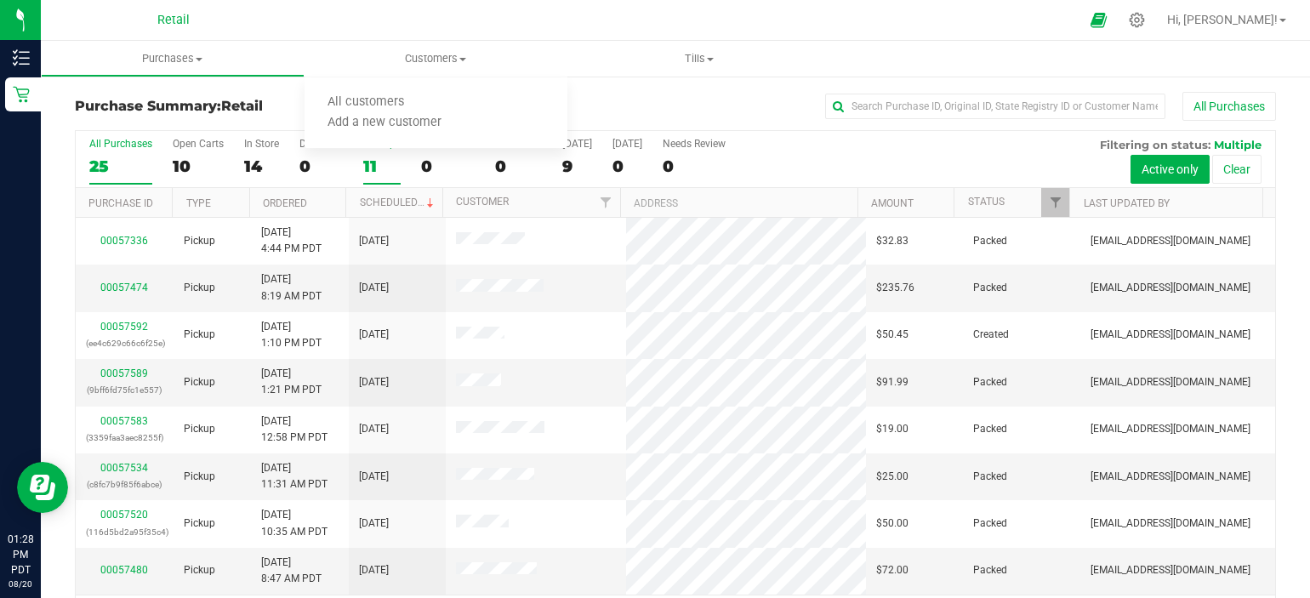
click at [379, 166] on div "11" at bounding box center [381, 167] width 37 height 20
click at [0, 0] on input "PickUps 11" at bounding box center [0, 0] width 0 height 0
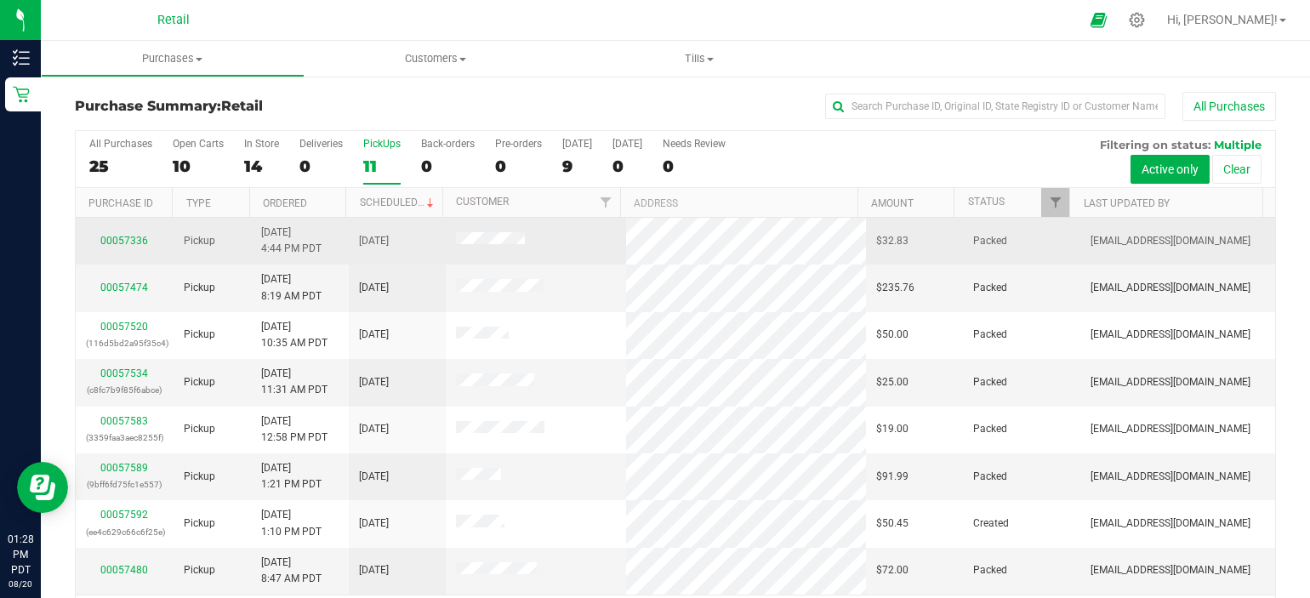
scroll to position [139, 0]
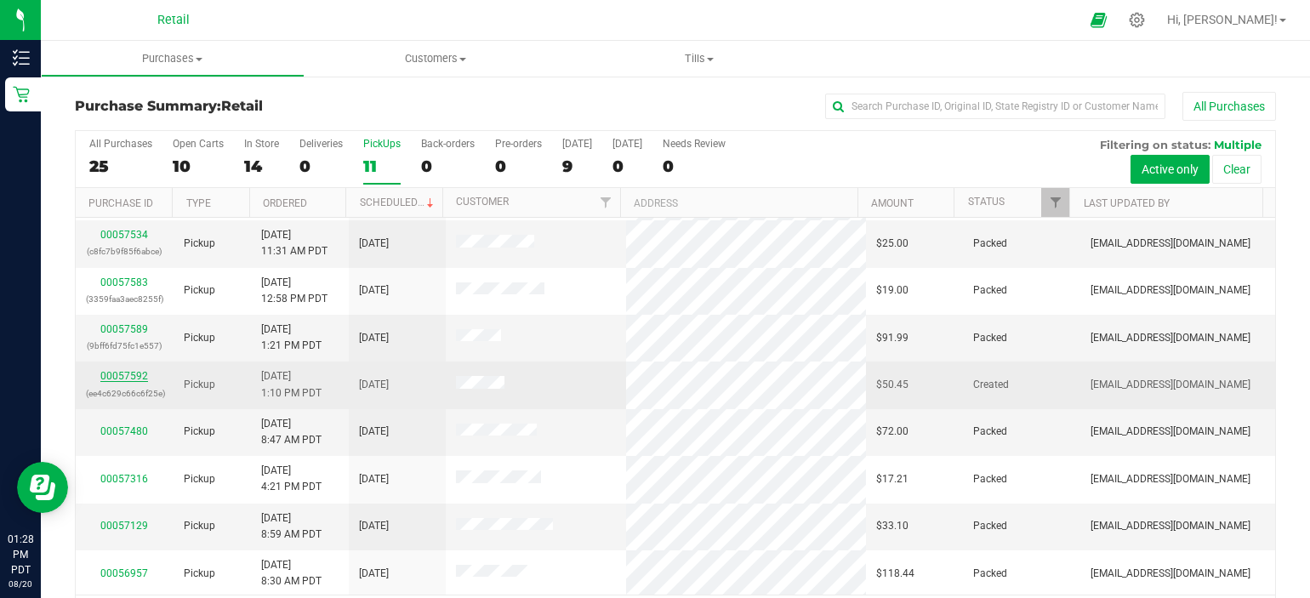
click at [111, 372] on link "00057592" at bounding box center [124, 376] width 48 height 12
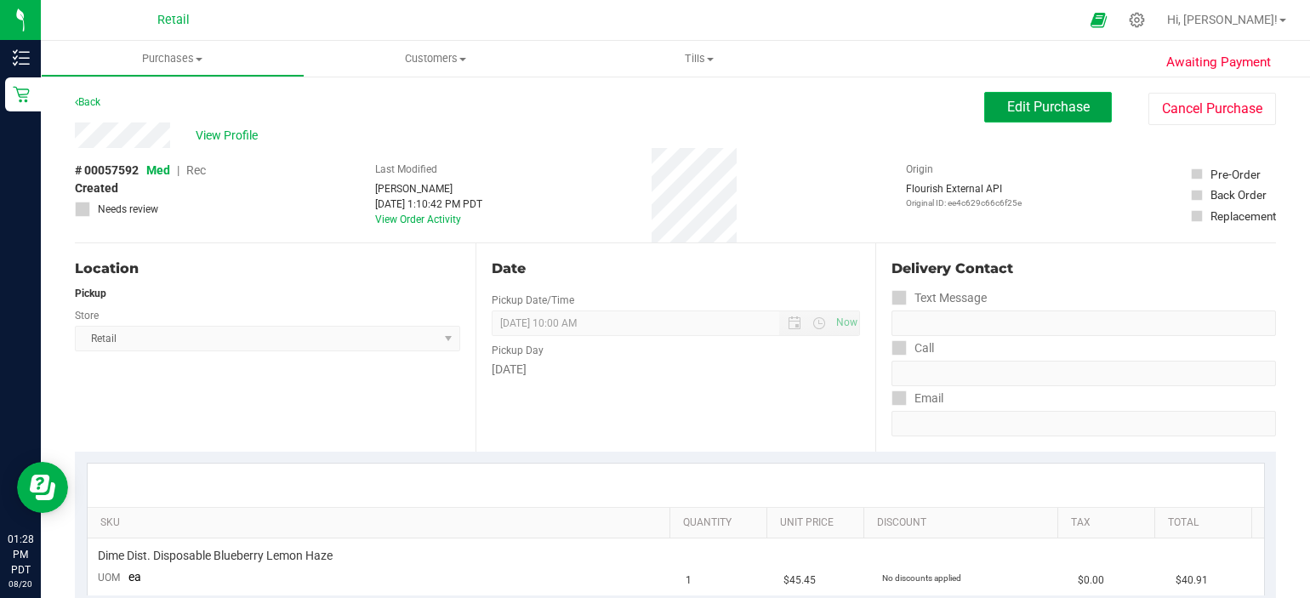
click at [1061, 117] on button "Edit Purchase" at bounding box center [1048, 107] width 128 height 31
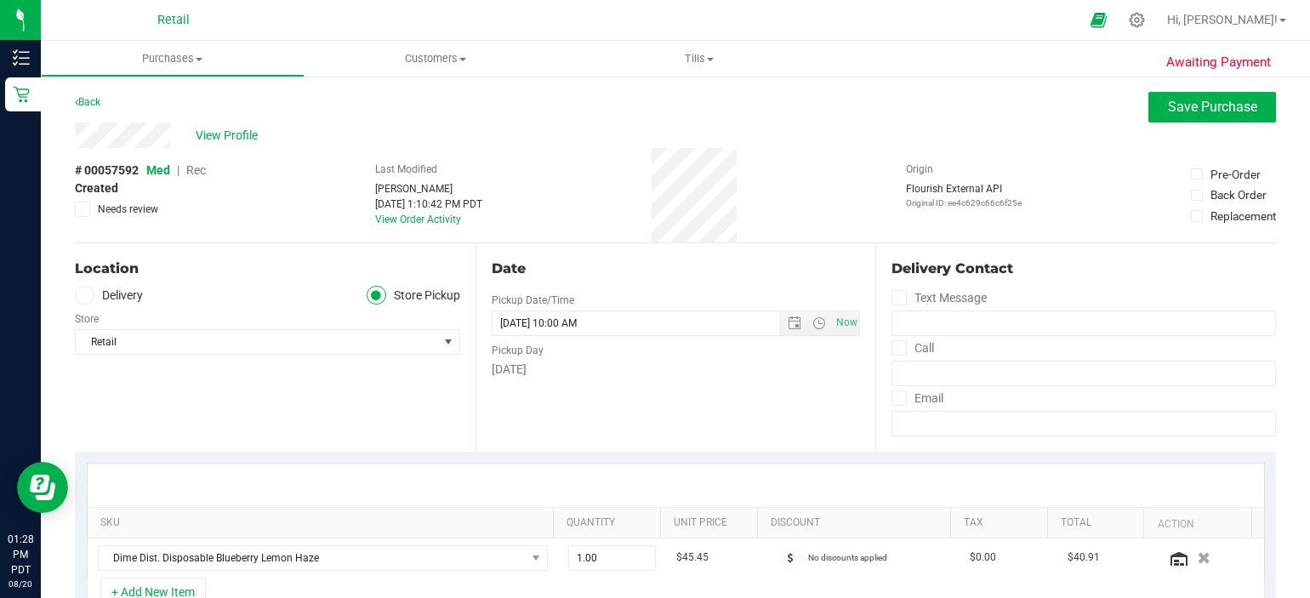
click at [199, 169] on span "Rec" at bounding box center [196, 170] width 20 height 14
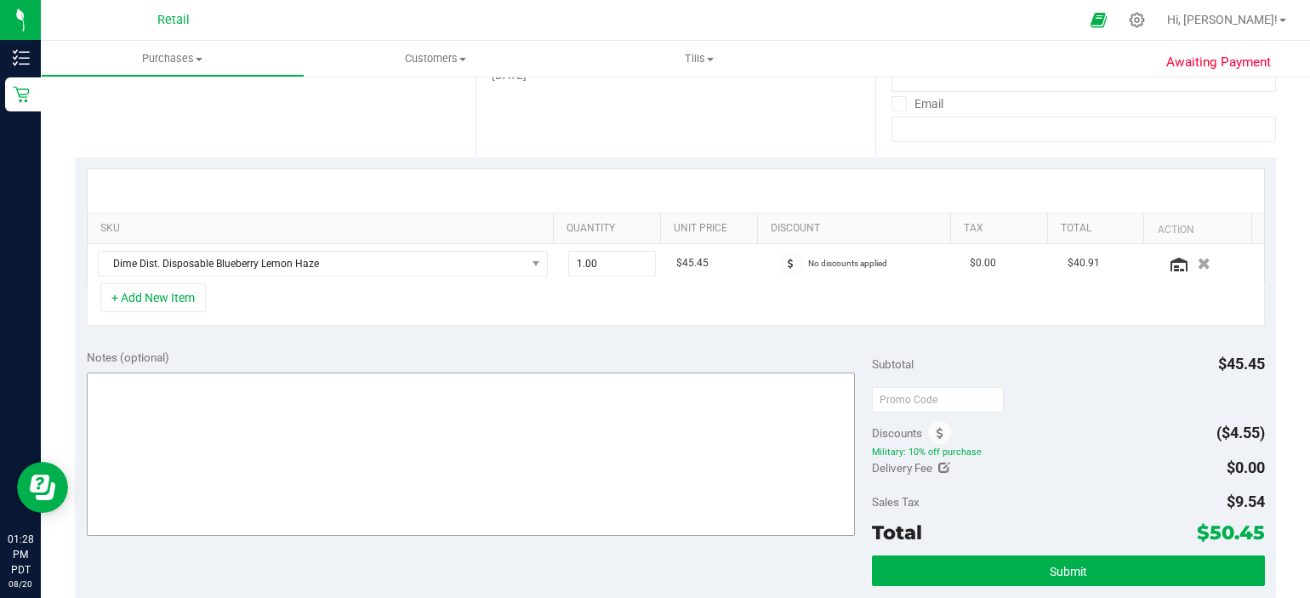
scroll to position [425, 0]
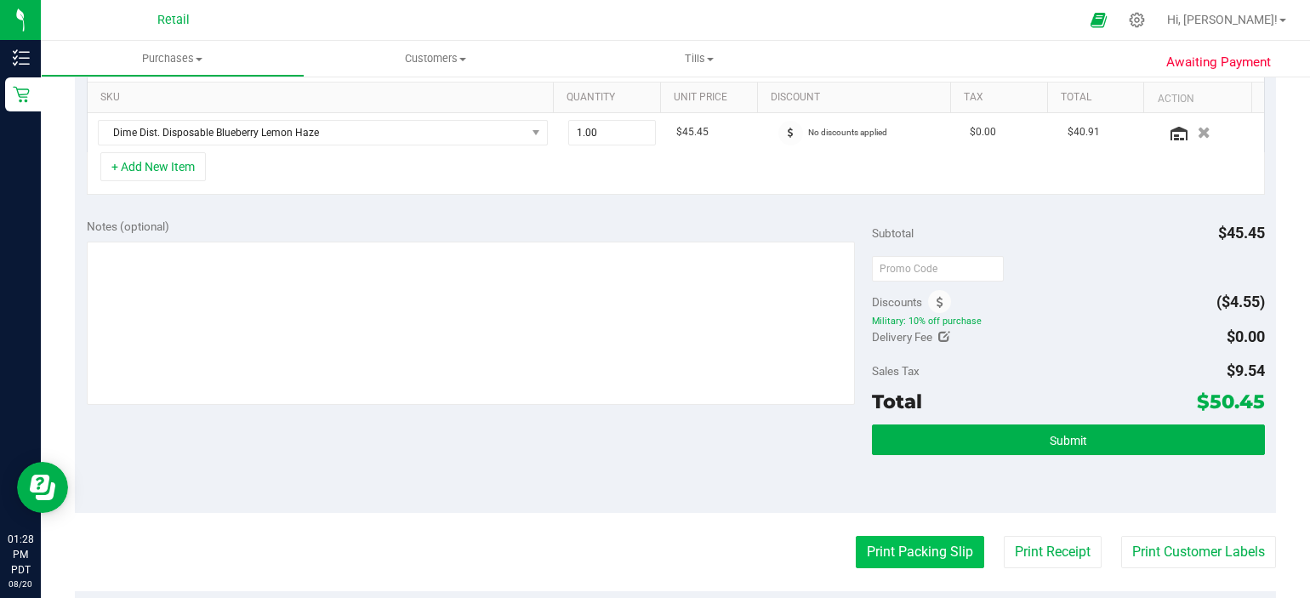
drag, startPoint x: 905, startPoint y: 571, endPoint x: 910, endPoint y: 548, distance: 23.4
click at [905, 564] on purchase-details "Back Save Purchase View Profile # 00057592 Med | Rec Created Needs review Last …" at bounding box center [675, 293] width 1201 height 1255
click at [910, 547] on button "Print Packing Slip" at bounding box center [920, 552] width 128 height 32
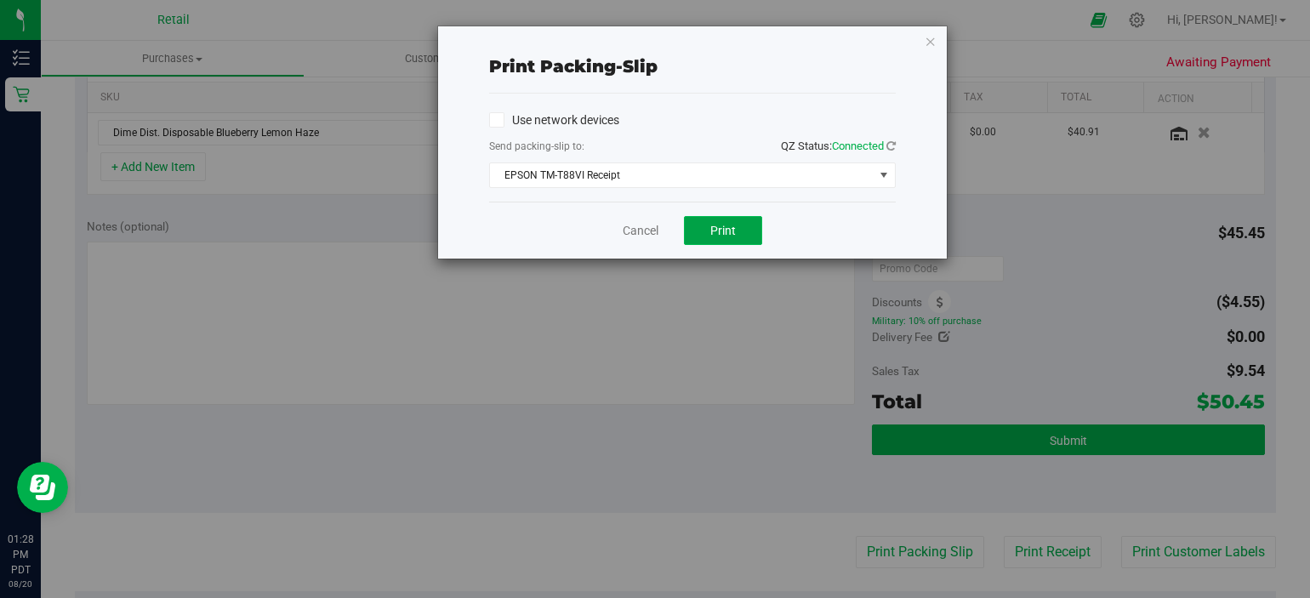
click at [727, 231] on span "Print" at bounding box center [723, 231] width 26 height 14
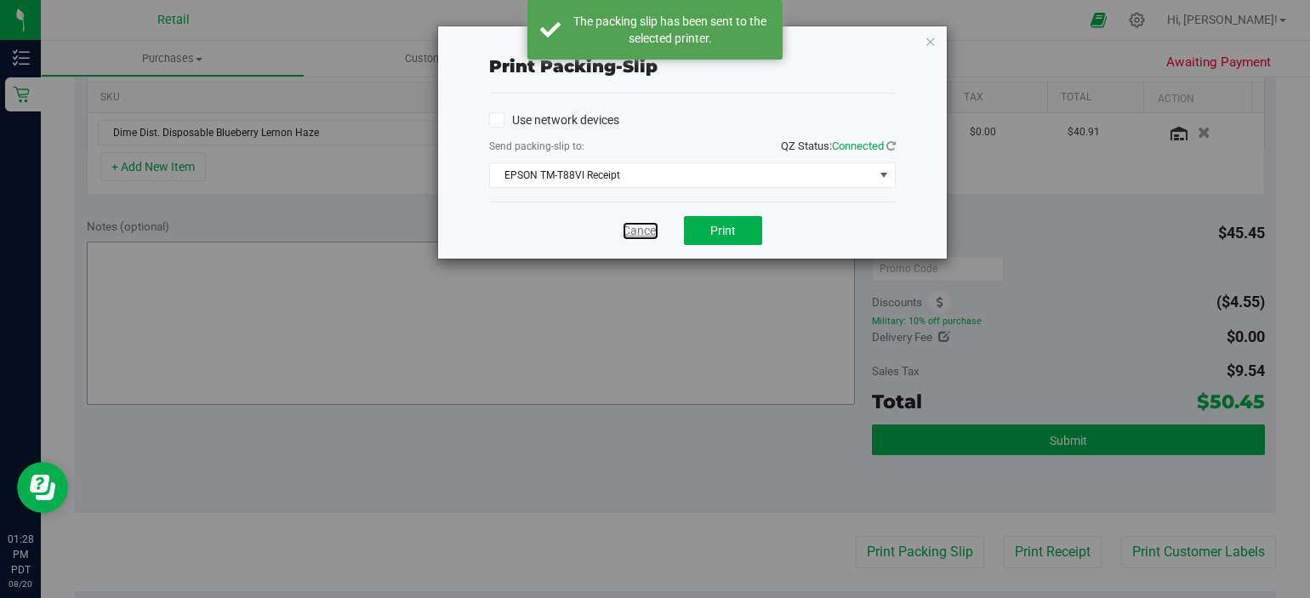
drag, startPoint x: 630, startPoint y: 232, endPoint x: 626, endPoint y: 252, distance: 20.0
click at [632, 232] on link "Cancel" at bounding box center [641, 231] width 36 height 18
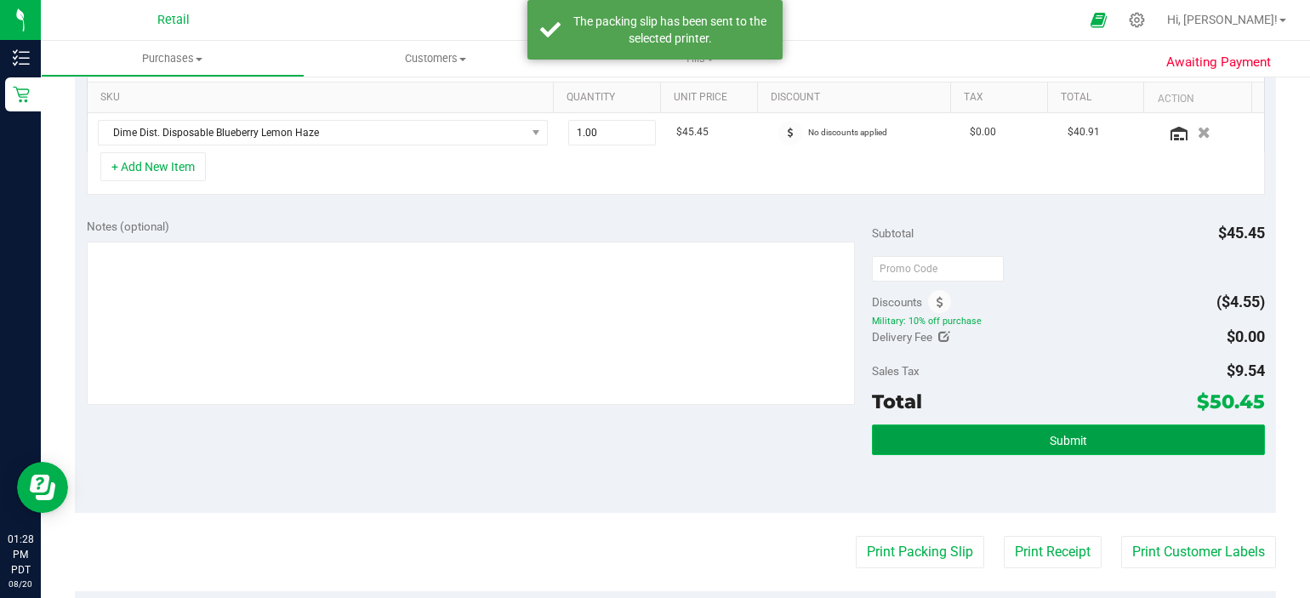
click at [1050, 434] on span "Submit" at bounding box center [1068, 441] width 37 height 14
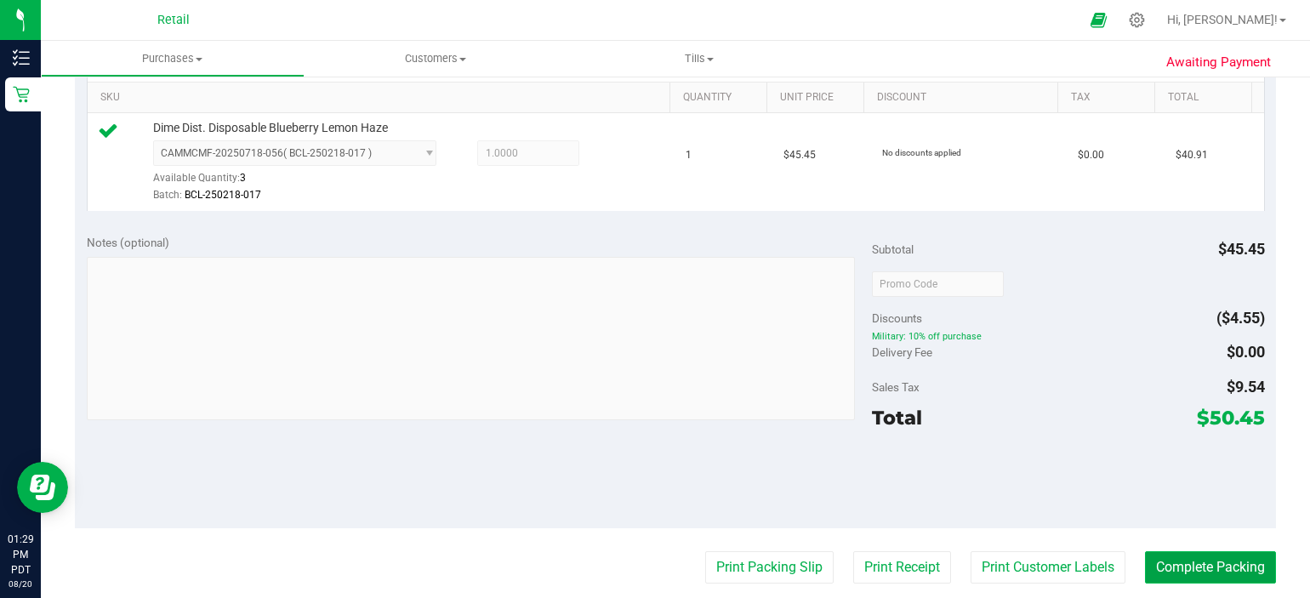
click at [1204, 562] on button "Complete Packing" at bounding box center [1210, 567] width 131 height 32
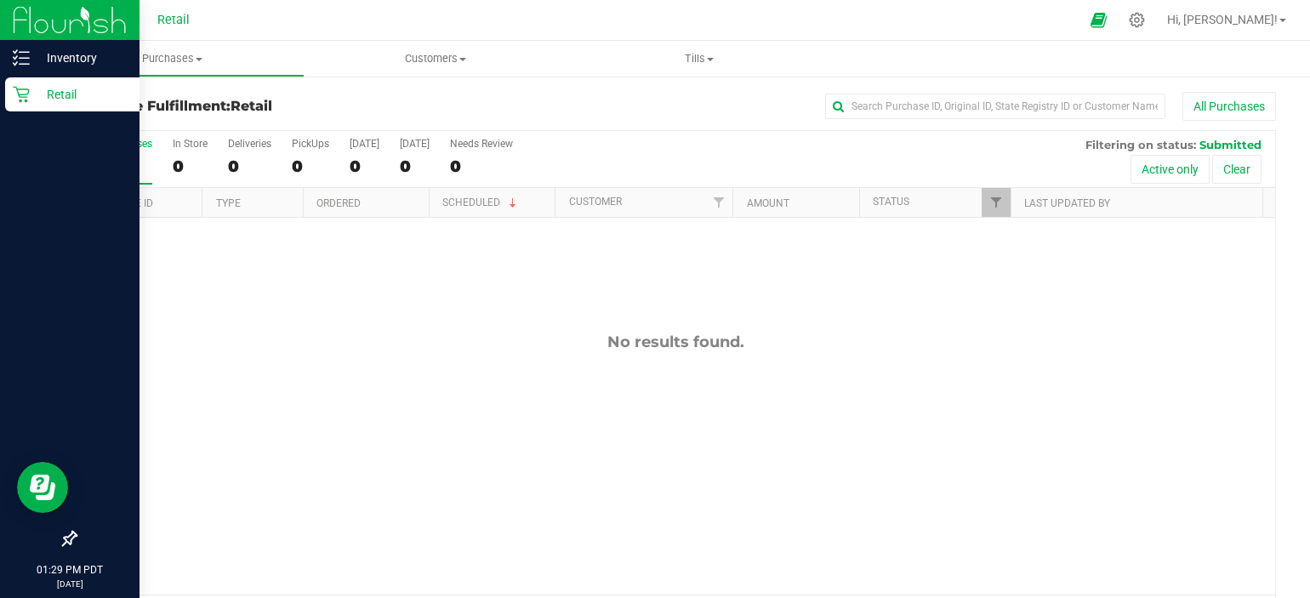
click at [31, 109] on div "Retail" at bounding box center [72, 94] width 134 height 34
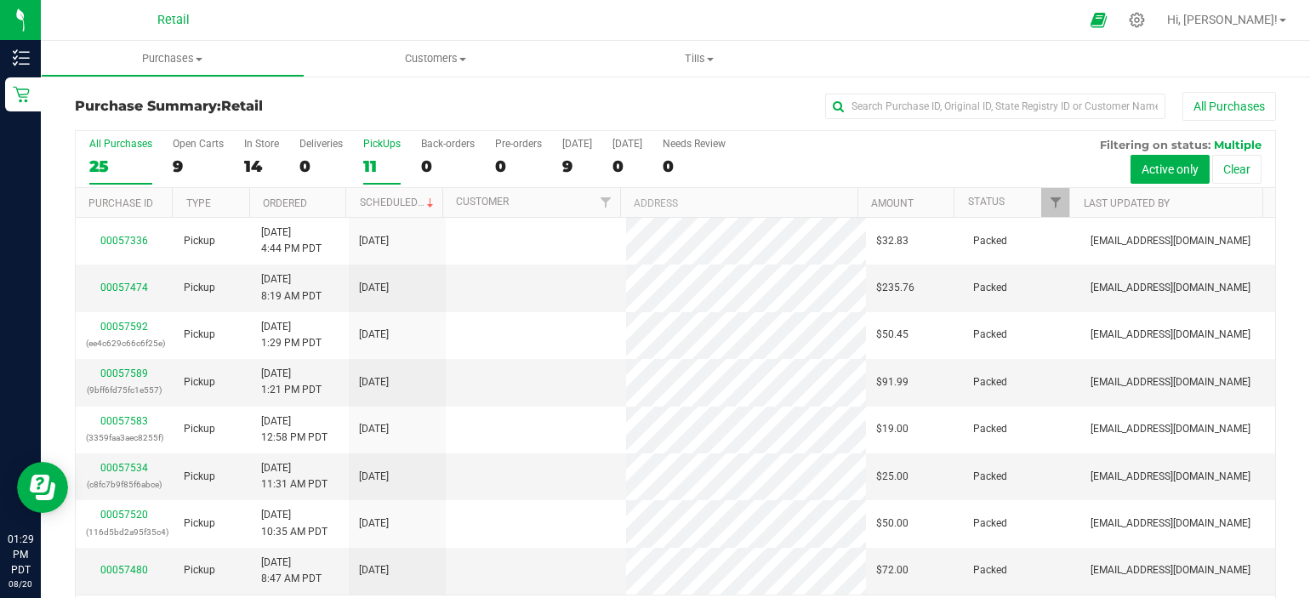
click at [374, 170] on div "11" at bounding box center [381, 167] width 37 height 20
click at [0, 0] on input "PickUps 11" at bounding box center [0, 0] width 0 height 0
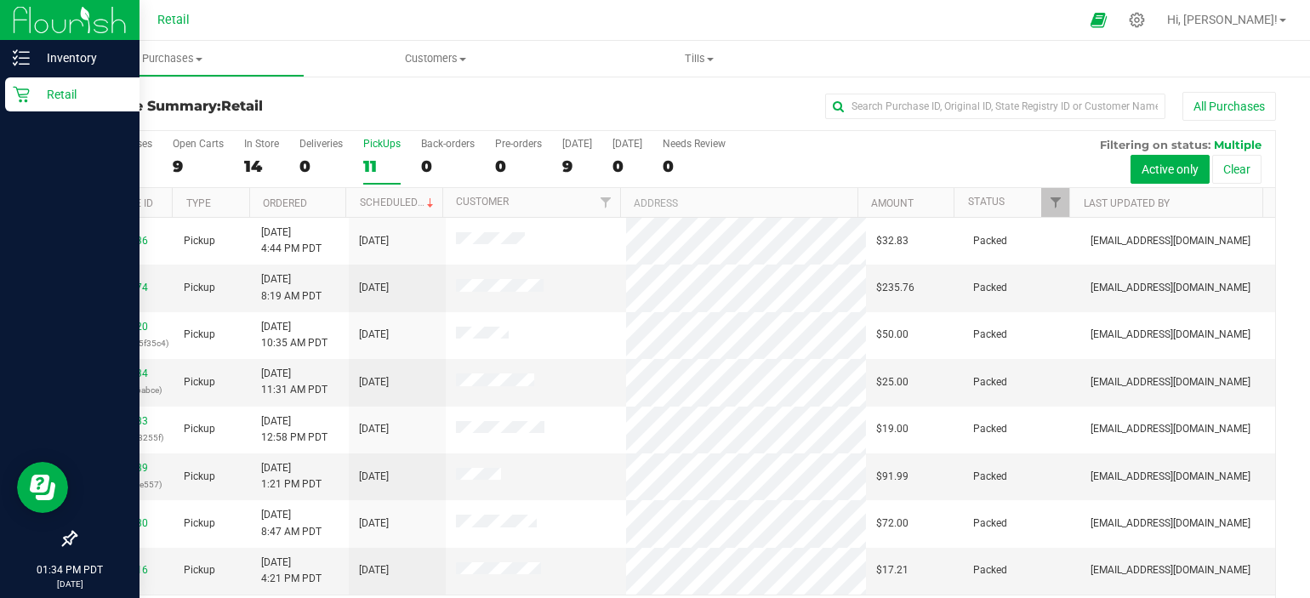
click at [13, 102] on icon at bounding box center [21, 94] width 17 height 17
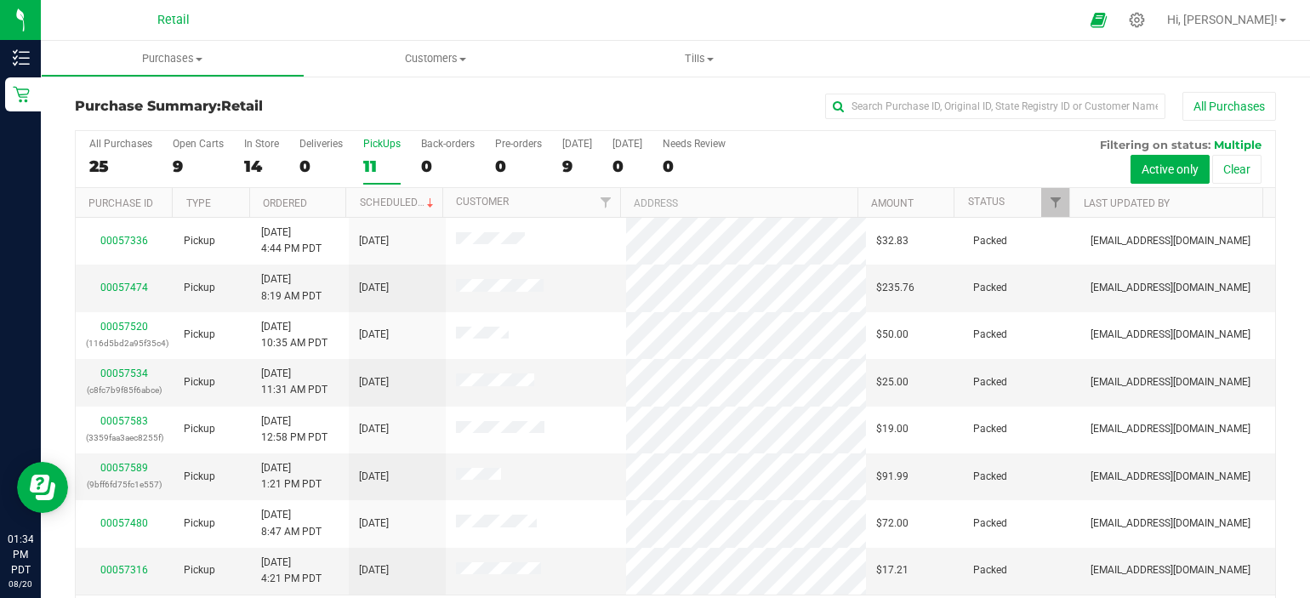
click at [384, 157] on div "11" at bounding box center [381, 167] width 37 height 20
click at [0, 0] on input "PickUps 11" at bounding box center [0, 0] width 0 height 0
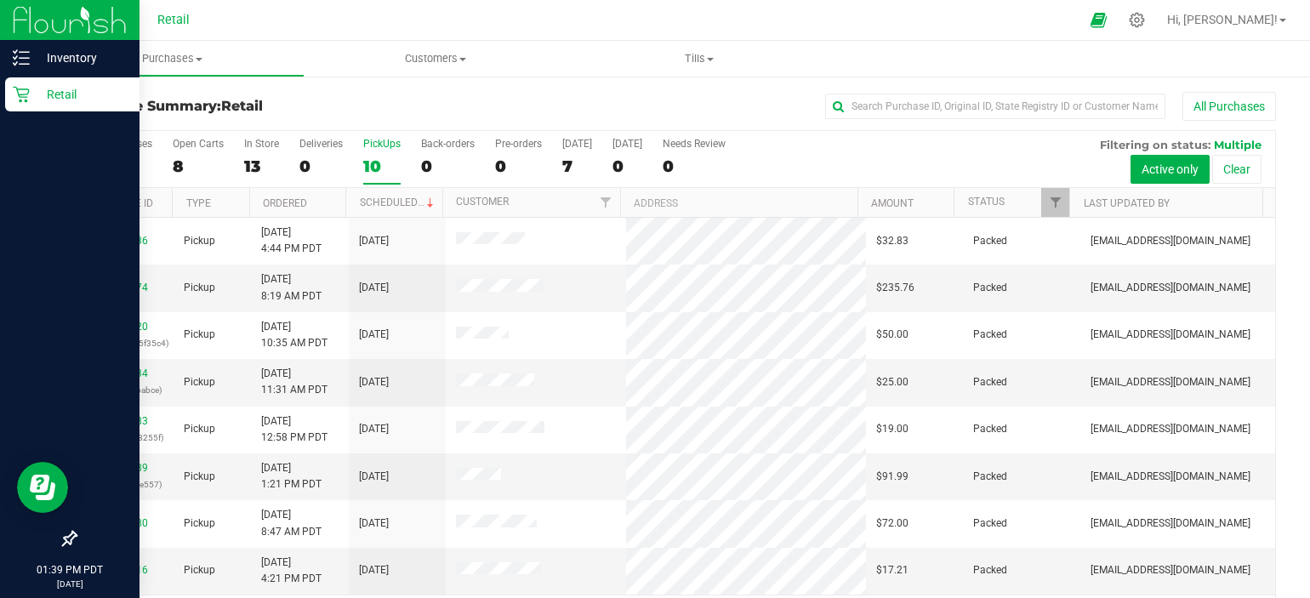
click at [34, 102] on p "Retail" at bounding box center [81, 94] width 102 height 20
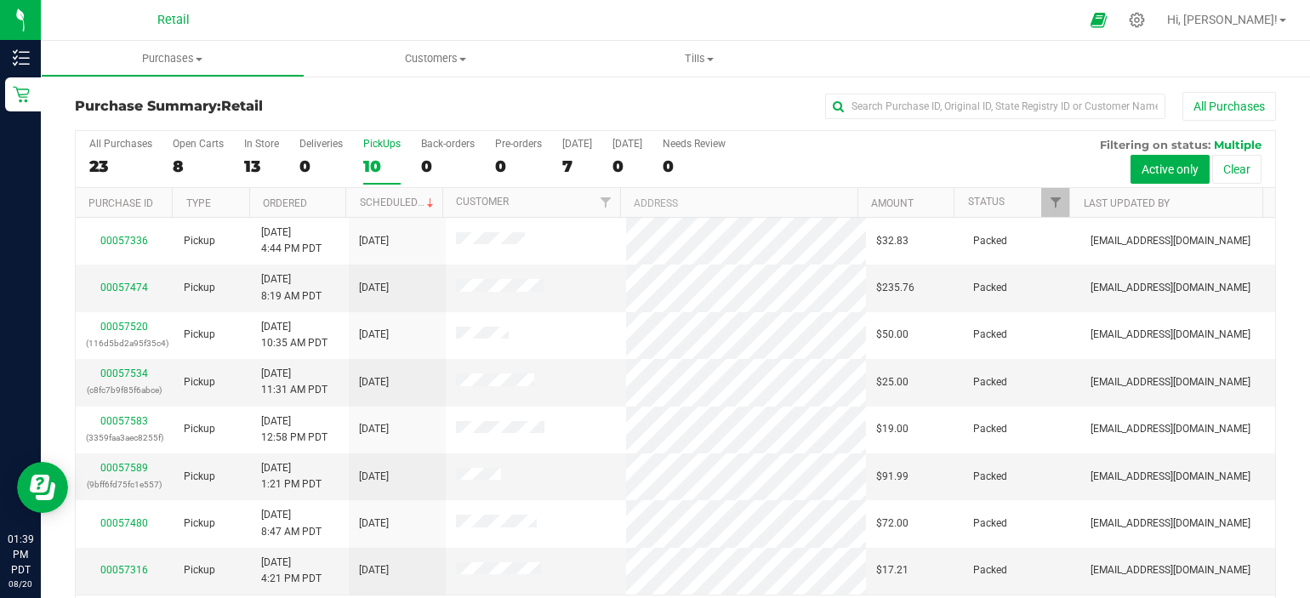
click at [330, 18] on div at bounding box center [692, 19] width 775 height 33
click at [389, 161] on div "10" at bounding box center [381, 167] width 37 height 20
click at [0, 0] on input "PickUps 10" at bounding box center [0, 0] width 0 height 0
click at [376, 152] on label "PickUps 9" at bounding box center [381, 161] width 37 height 47
click at [0, 0] on input "PickUps 9" at bounding box center [0, 0] width 0 height 0
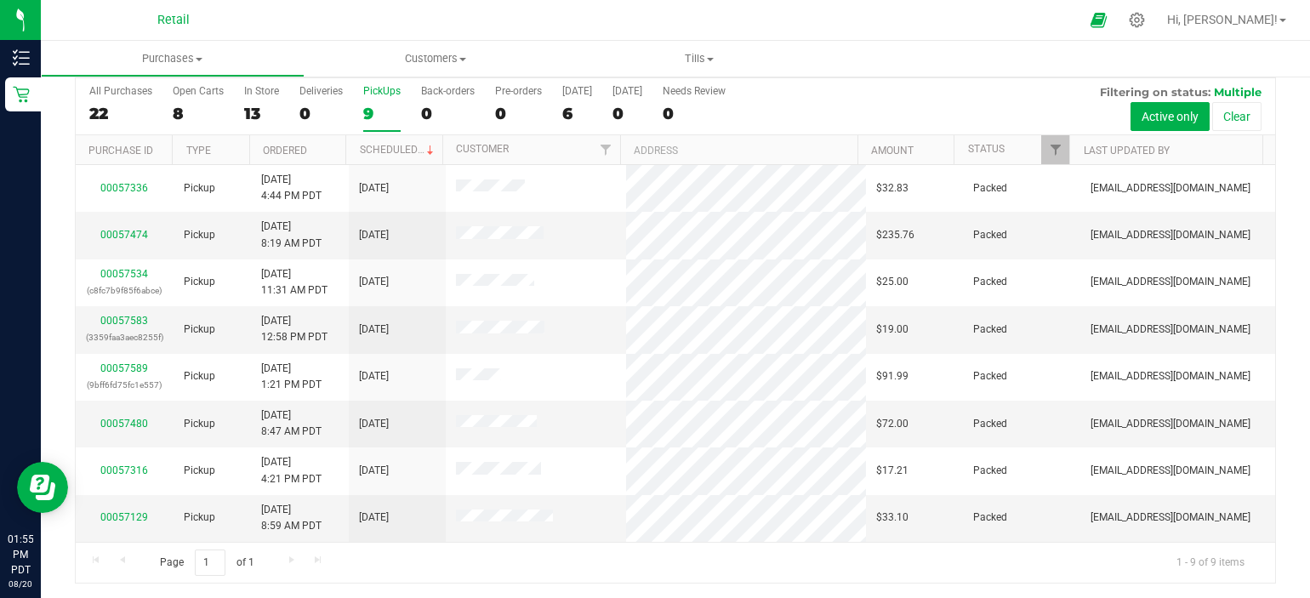
drag, startPoint x: 369, startPoint y: 111, endPoint x: 378, endPoint y: 119, distance: 12.0
click at [378, 119] on div "9" at bounding box center [381, 114] width 37 height 20
click at [0, 0] on input "PickUps 9" at bounding box center [0, 0] width 0 height 0
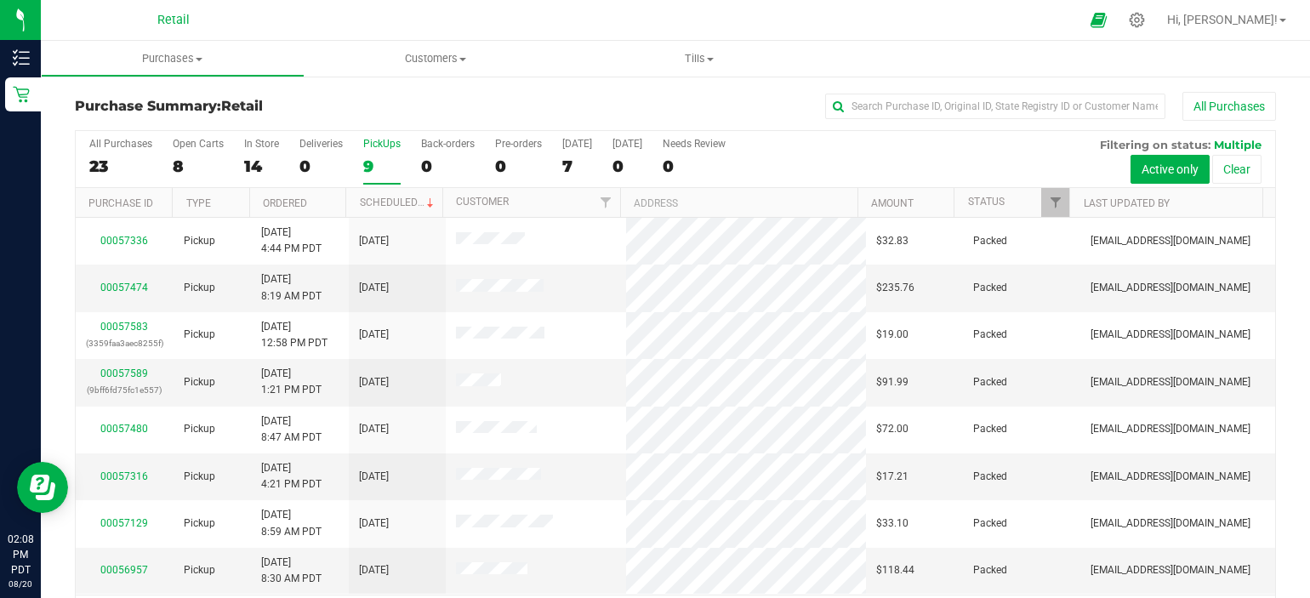
click at [385, 165] on div "9" at bounding box center [381, 167] width 37 height 20
click at [0, 0] on input "PickUps 9" at bounding box center [0, 0] width 0 height 0
click at [373, 168] on div "8" at bounding box center [381, 167] width 37 height 20
click at [0, 0] on input "PickUps 8" at bounding box center [0, 0] width 0 height 0
click at [452, 58] on span "Customers" at bounding box center [437, 58] width 264 height 15
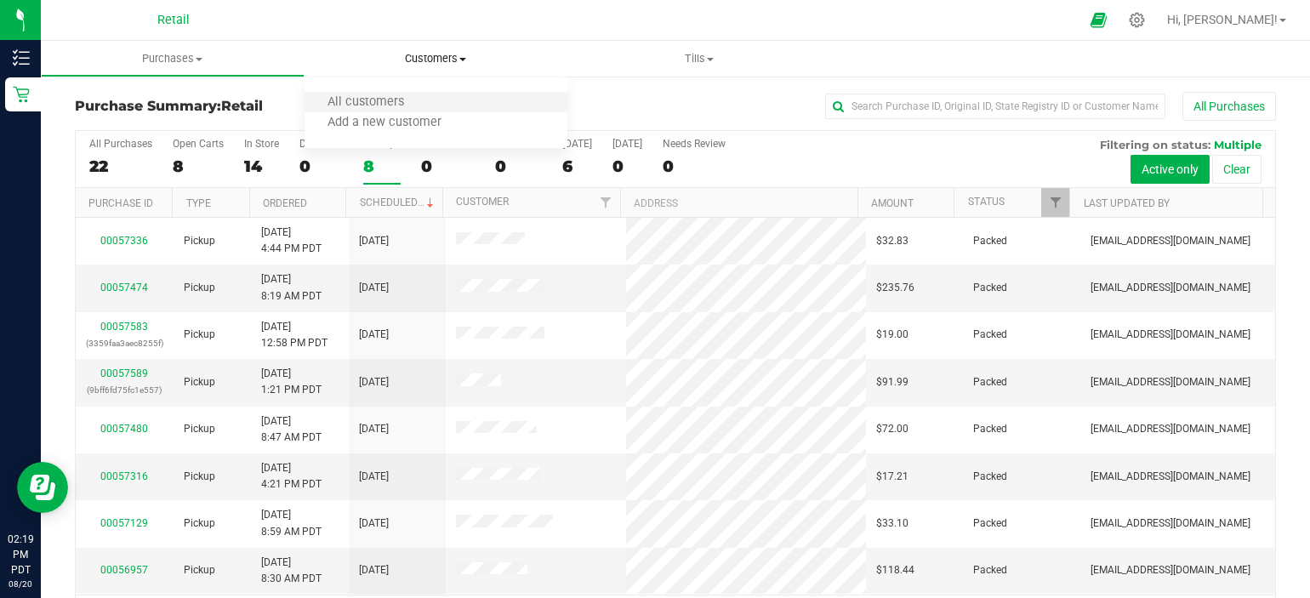
click at [440, 103] on li "All customers" at bounding box center [437, 103] width 264 height 20
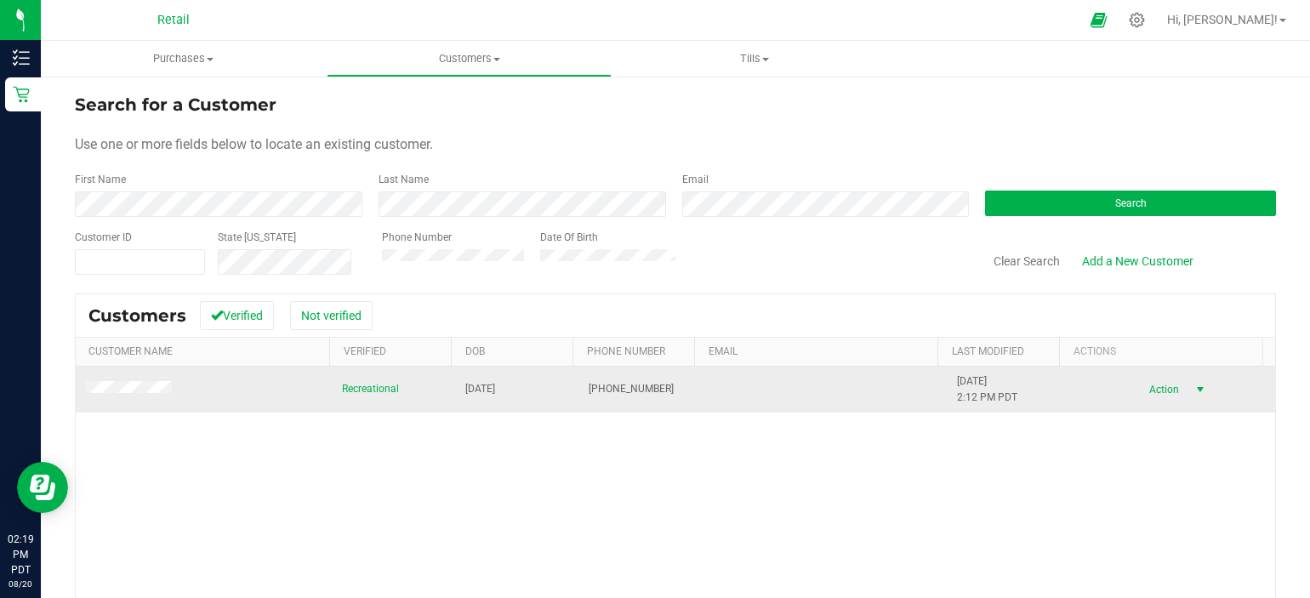
click at [1158, 385] on span "Action" at bounding box center [1161, 390] width 55 height 24
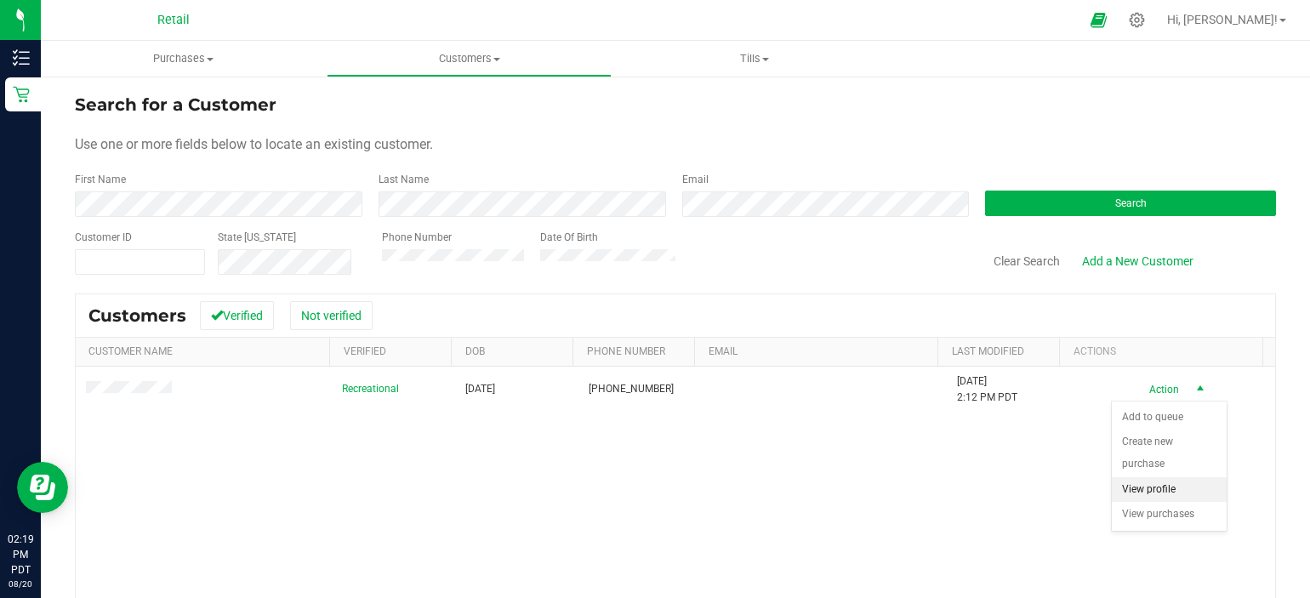
click at [1149, 477] on li "View profile" at bounding box center [1169, 490] width 115 height 26
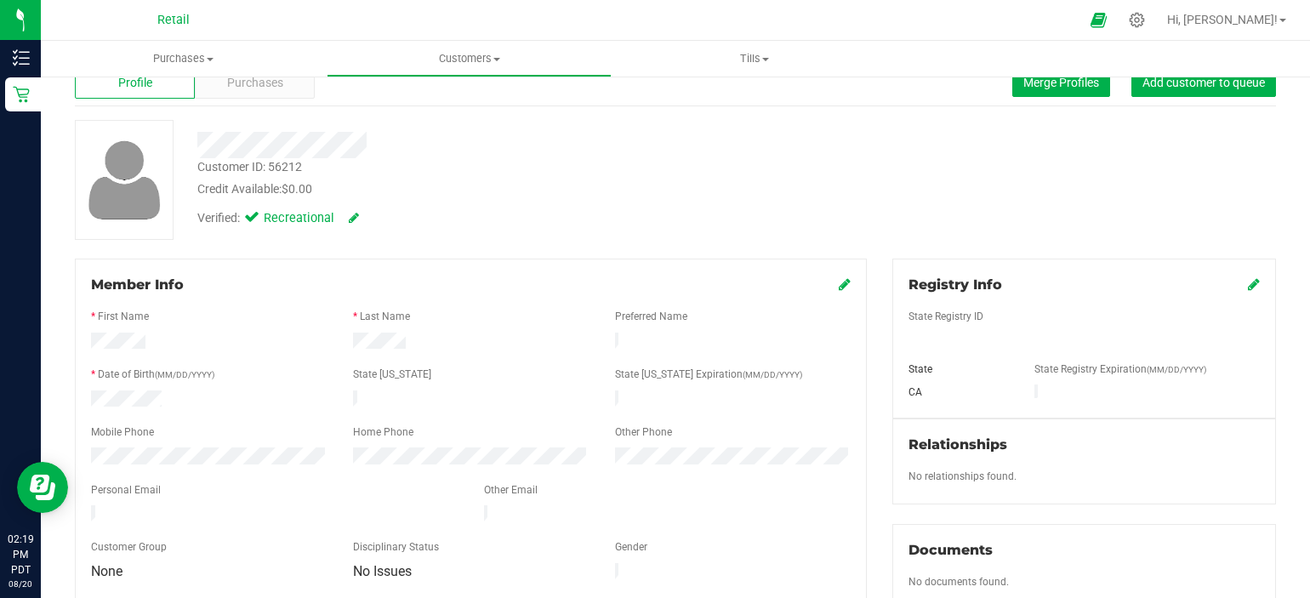
scroll to position [170, 0]
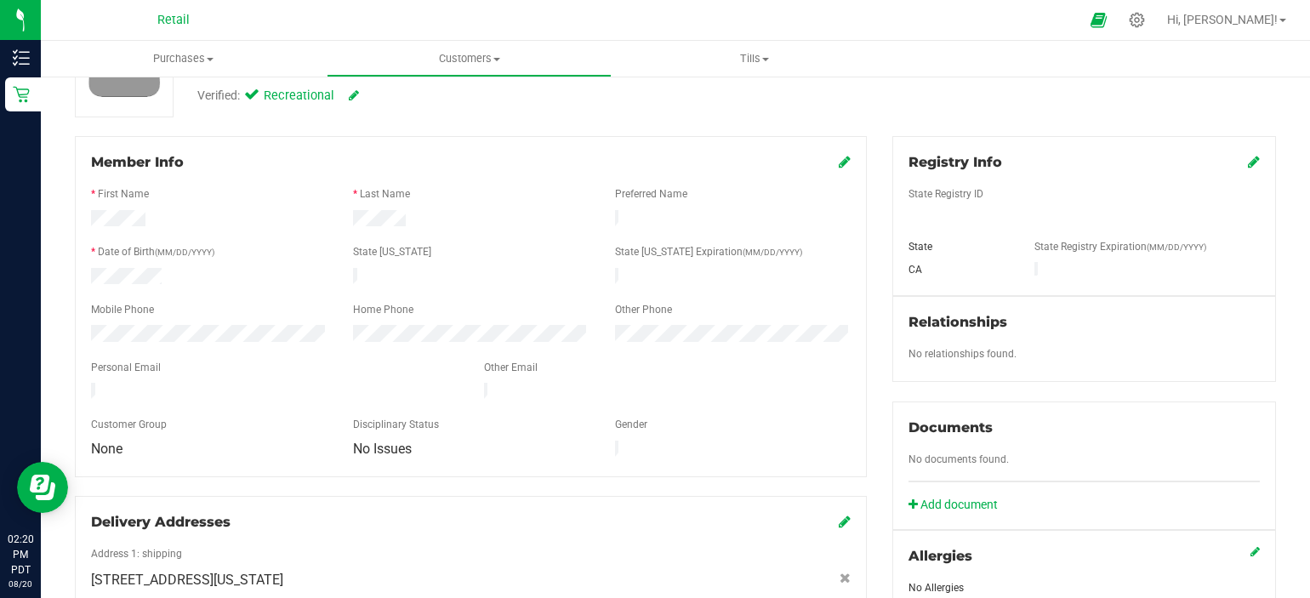
click at [841, 168] on icon at bounding box center [845, 162] width 12 height 14
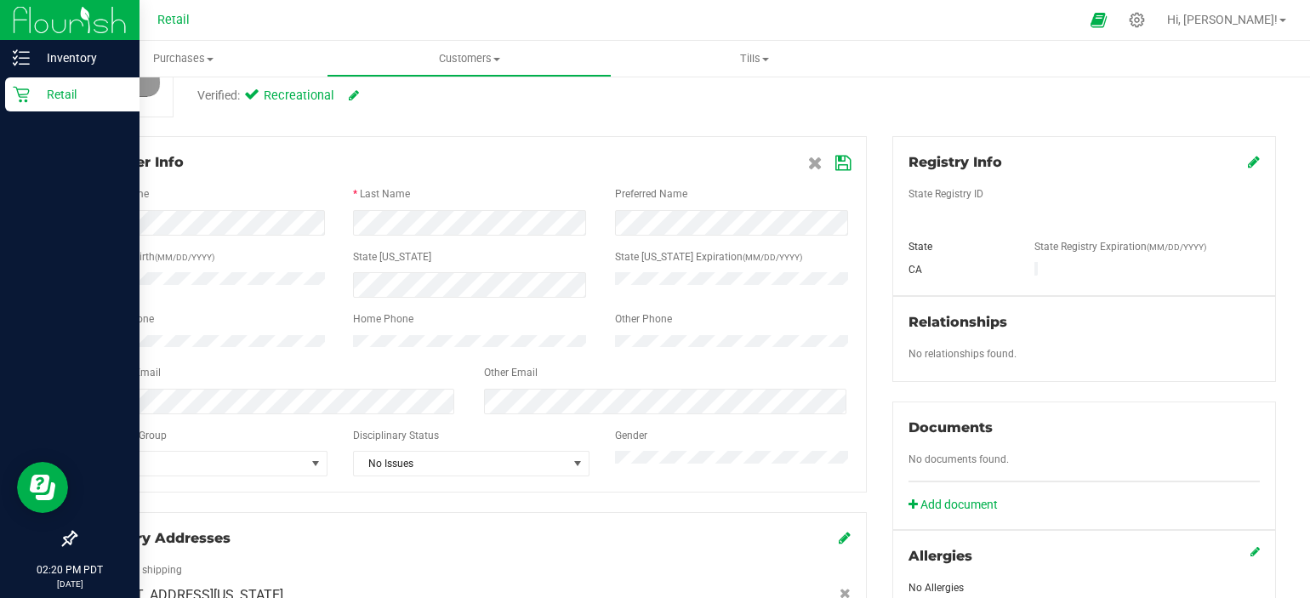
click at [1, 377] on div "Inventory Retail 02:20 PM PDT 08/20/2025 08/20 Retail Hi, Selena! Purchases Sum…" at bounding box center [655, 299] width 1310 height 598
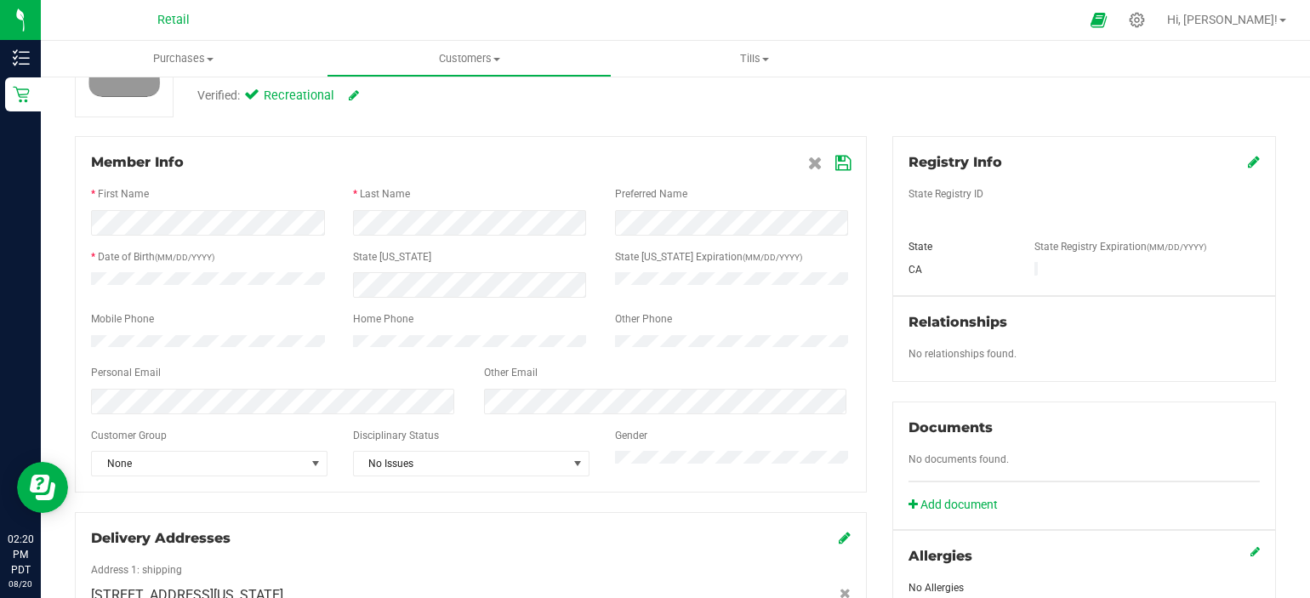
click at [841, 167] on icon at bounding box center [843, 164] width 15 height 14
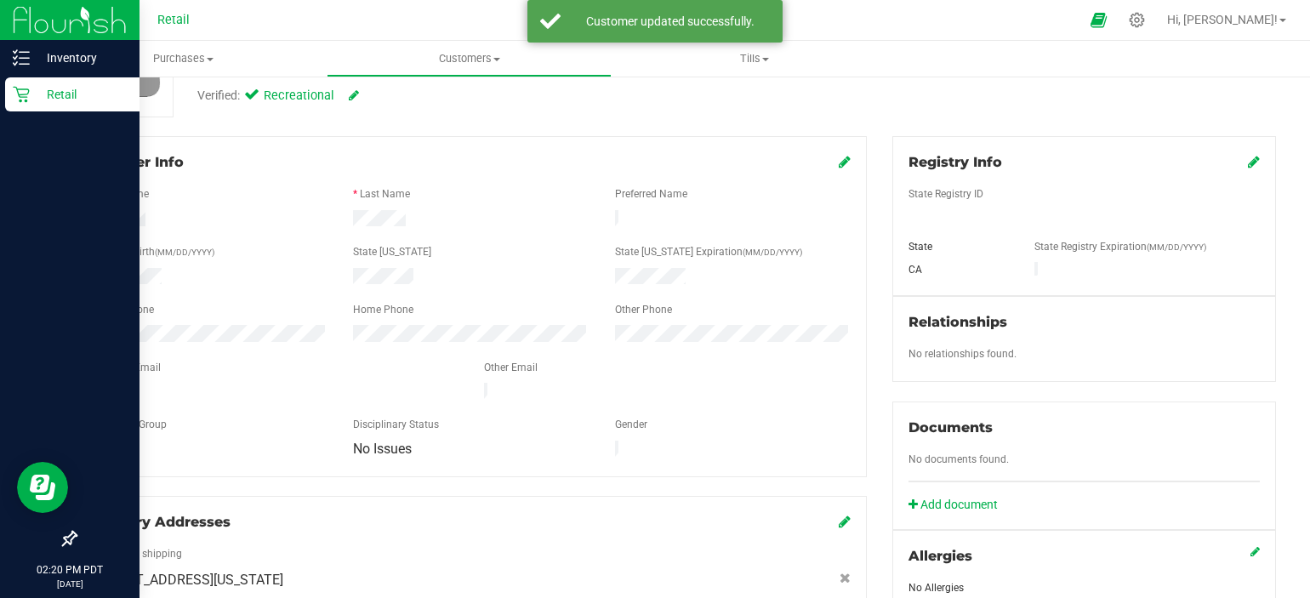
click at [25, 339] on div "Inventory Retail 02:20 PM PDT 08/20/2025 08/20 Retail Hi, Selena! Purchases Sum…" at bounding box center [655, 299] width 1310 height 598
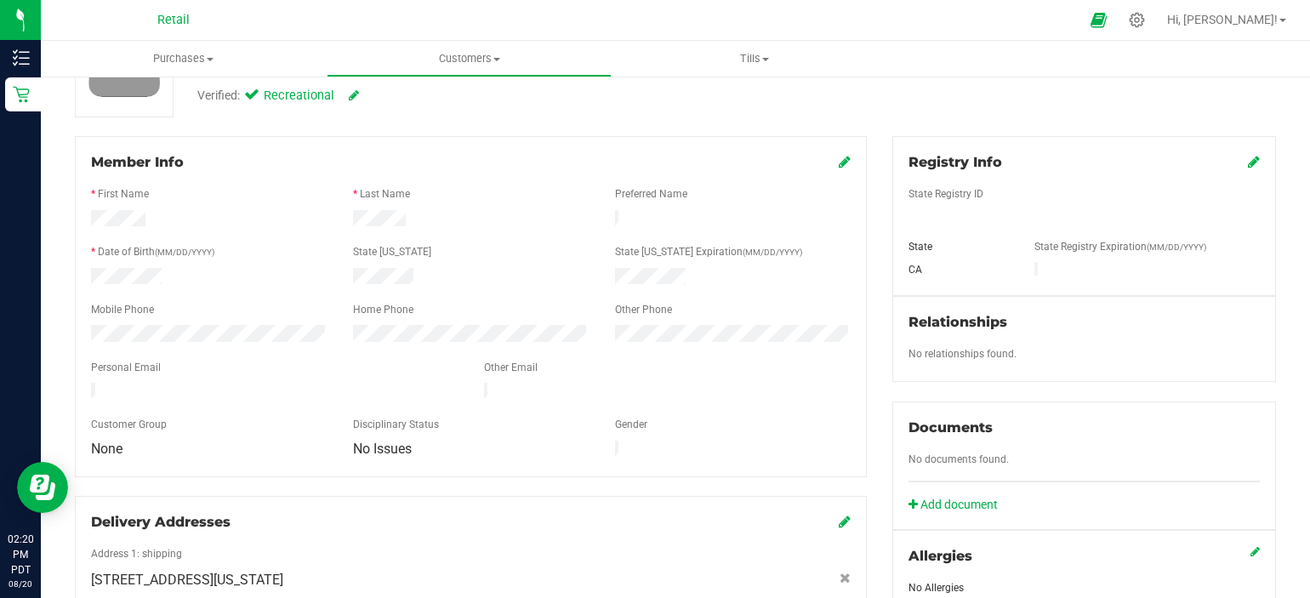
click at [442, 129] on div "Back Profile Purchases Merge Profiles Add customer to queue Customer ID: 56212 …" at bounding box center [675, 414] width 1201 height 984
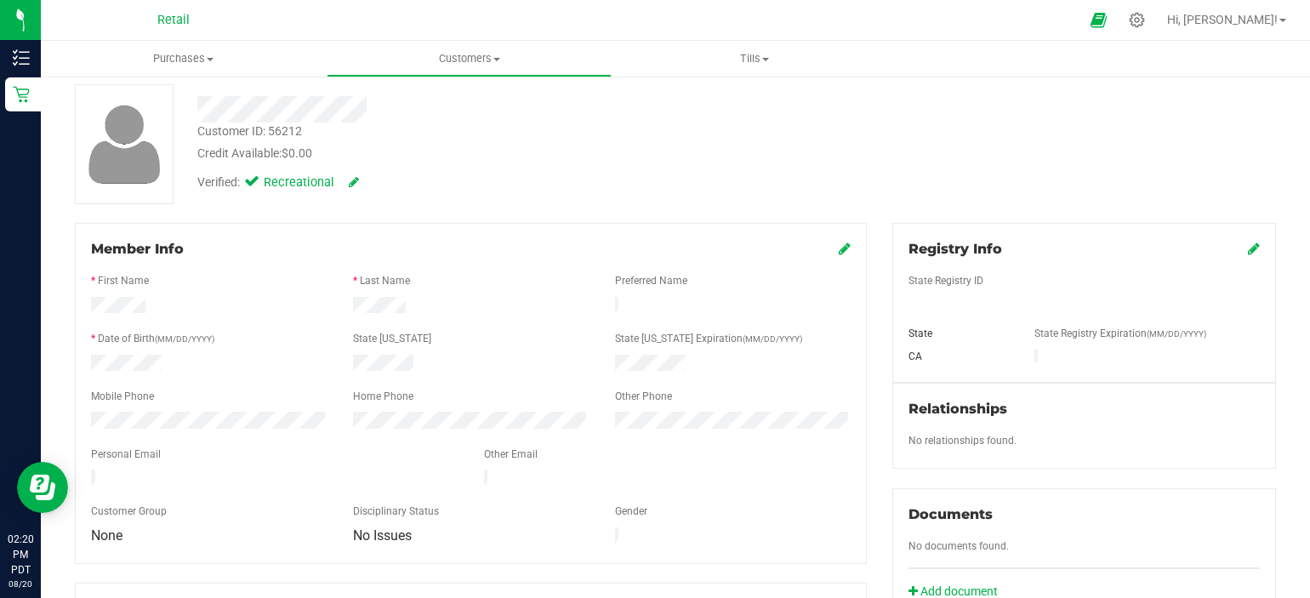
scroll to position [0, 0]
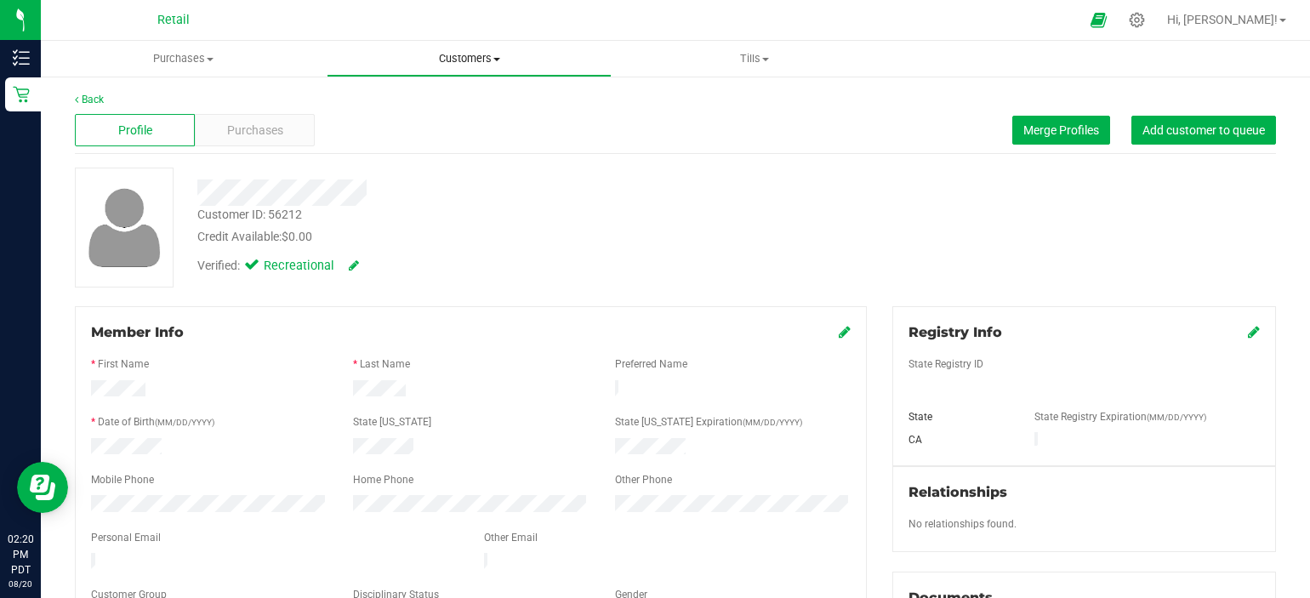
click at [465, 58] on span "Customers" at bounding box center [470, 58] width 284 height 15
click at [448, 100] on li "All customers" at bounding box center [470, 103] width 286 height 20
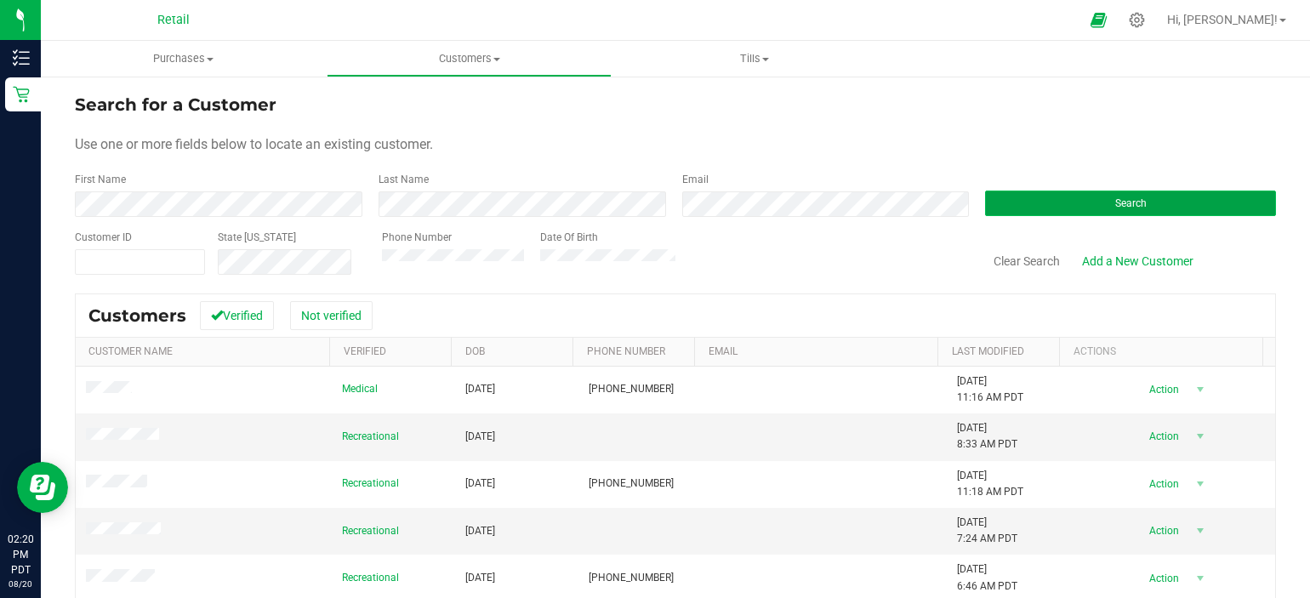
click at [1147, 191] on button "Search" at bounding box center [1130, 204] width 291 height 26
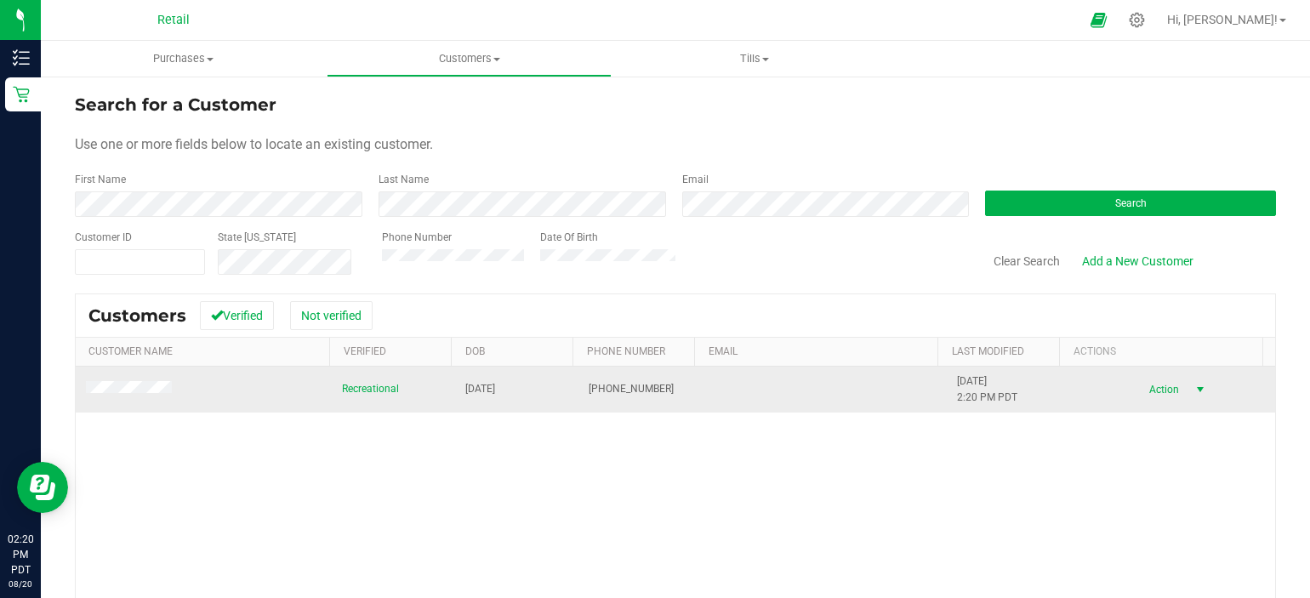
click at [1140, 385] on span "Action" at bounding box center [1161, 390] width 55 height 24
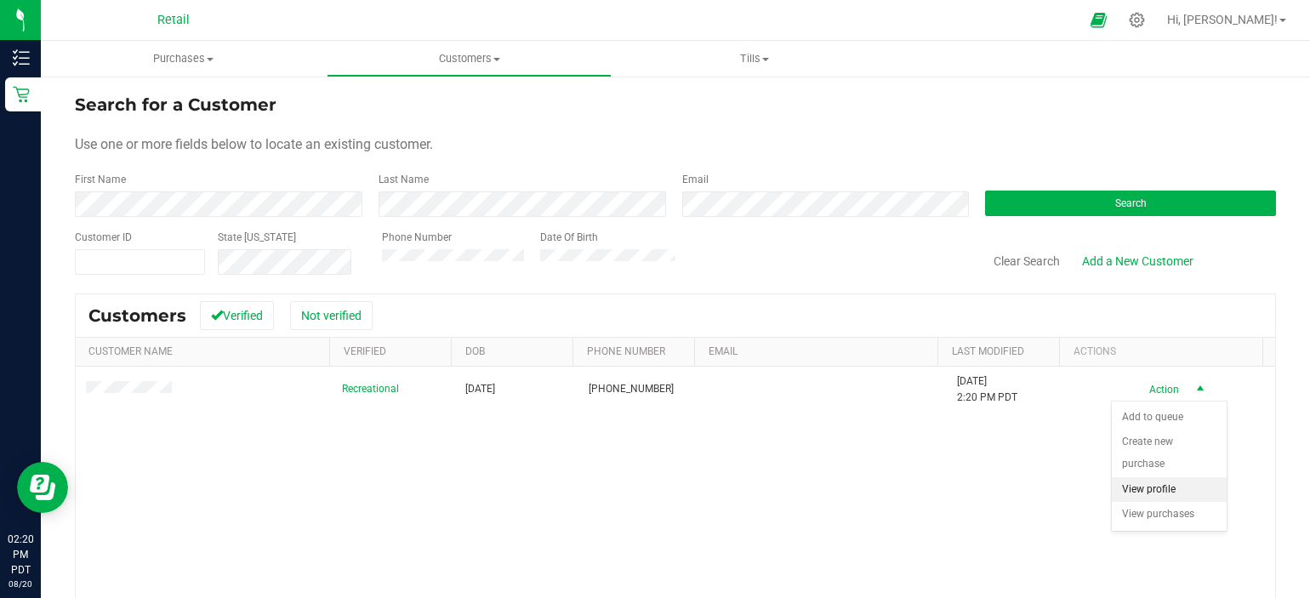
click at [1123, 477] on li "View profile" at bounding box center [1169, 490] width 115 height 26
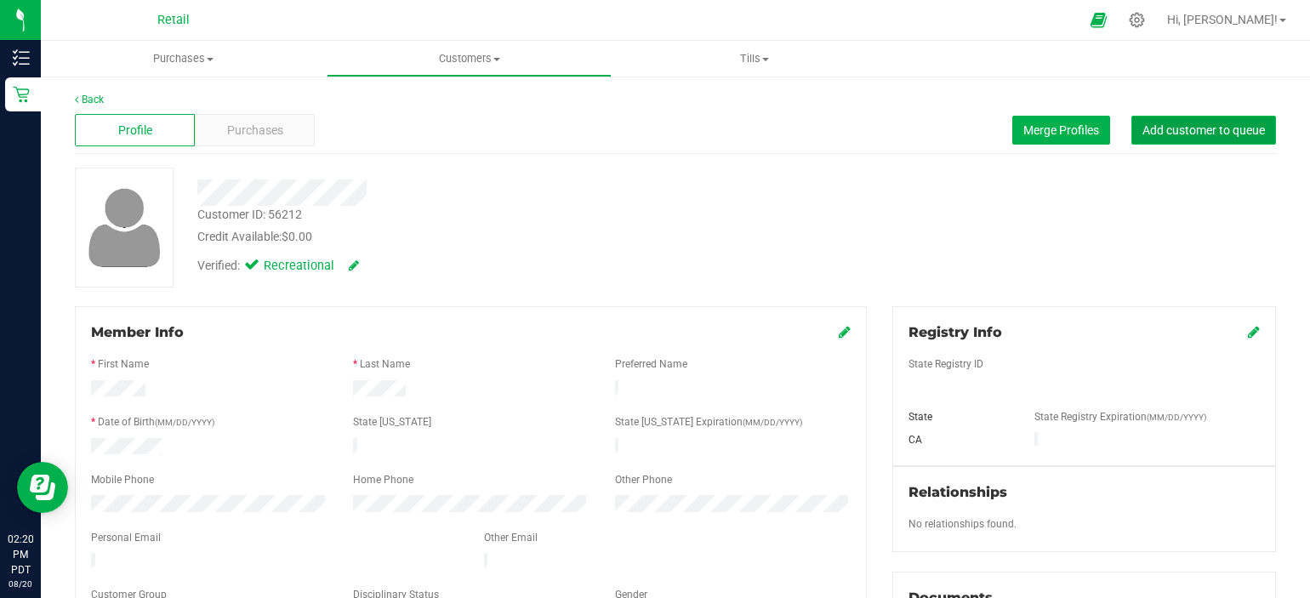
click at [1228, 129] on span "Add customer to queue" at bounding box center [1204, 130] width 123 height 14
